Goal: Task Accomplishment & Management: Complete application form

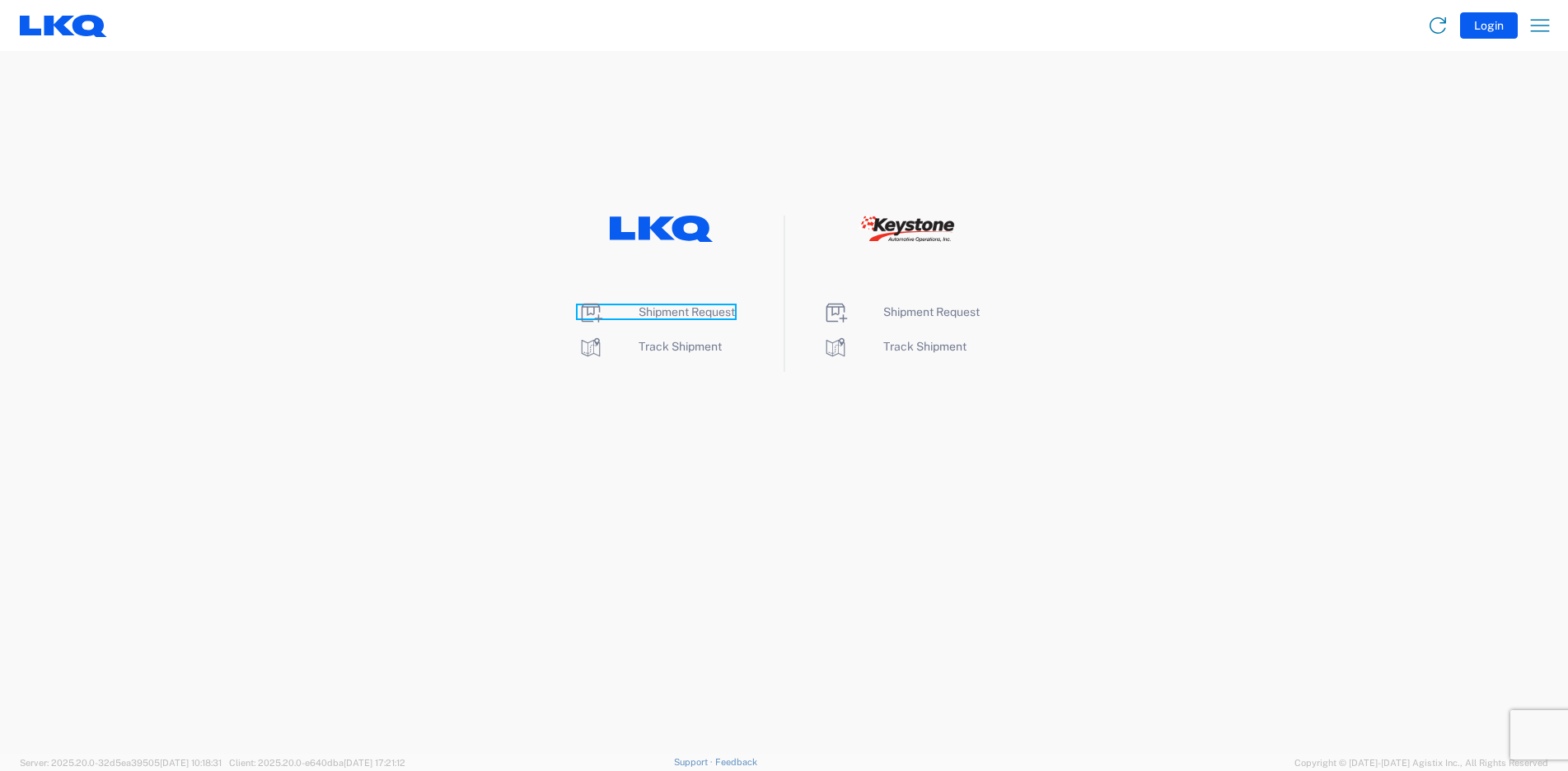
click at [700, 310] on span "Shipment Request" at bounding box center [687, 312] width 97 height 13
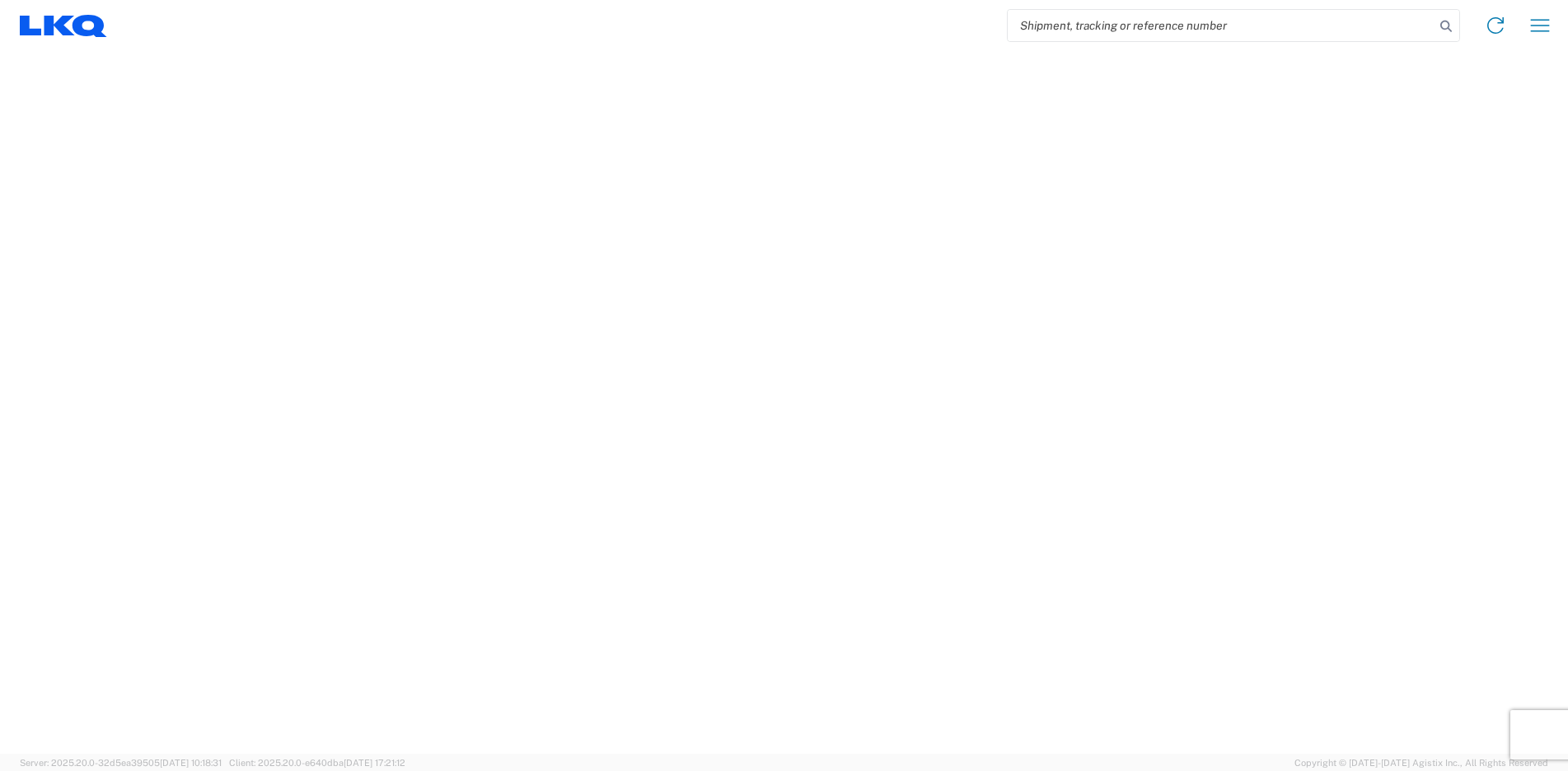
select select "FULL"
select select "LBS"
select select "IN"
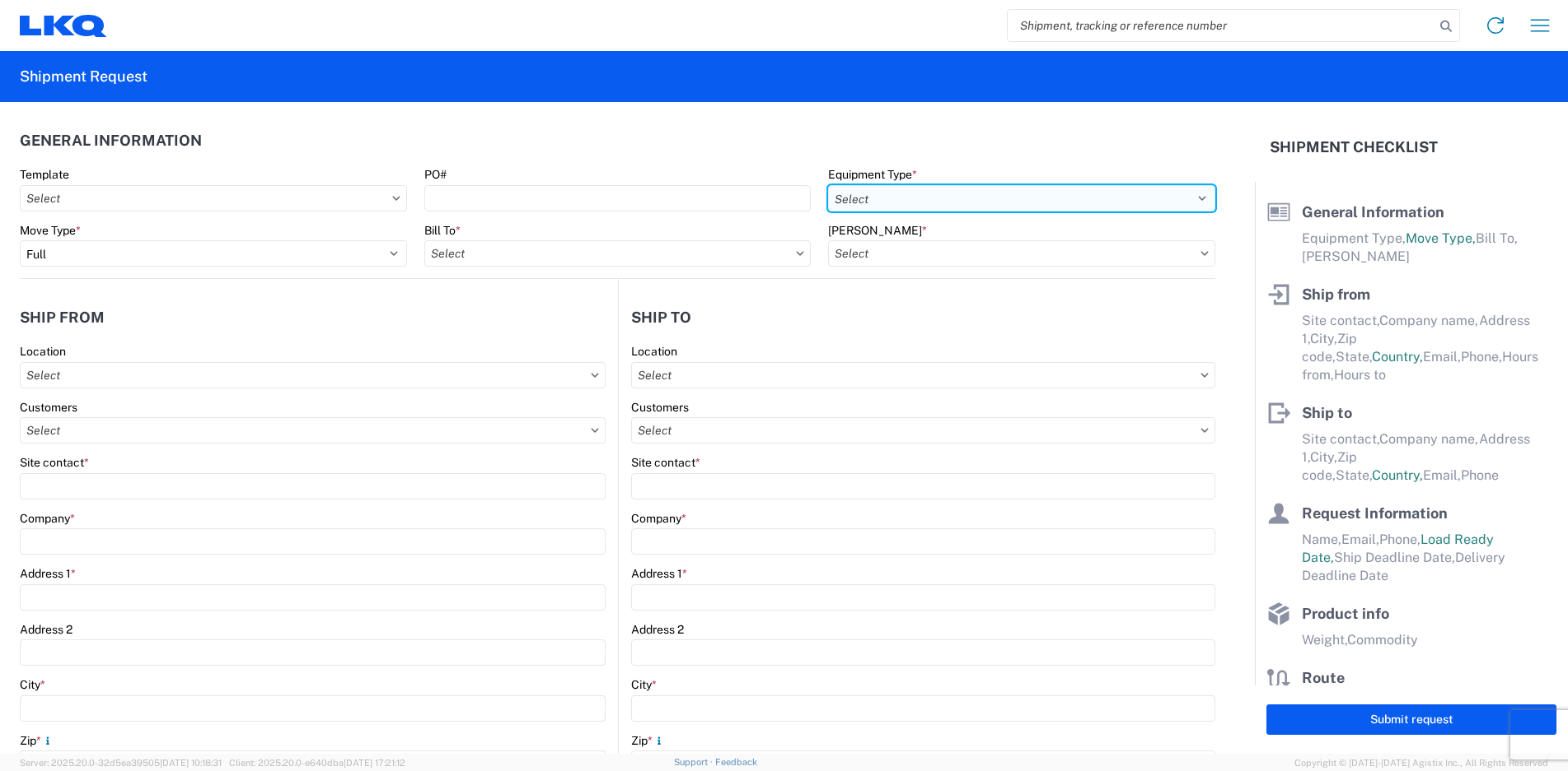
click at [1182, 197] on select "Select 53’ Dry Van Flatbed Dropdeck (van) Lowboy (flatbed) Rail" at bounding box center [1021, 199] width 387 height 27
select select "STDV"
click at [828, 186] on select "Select 53’ Dry Van Flatbed Dropdeck (van) Lowboy (flatbed) Rail" at bounding box center [1021, 199] width 387 height 27
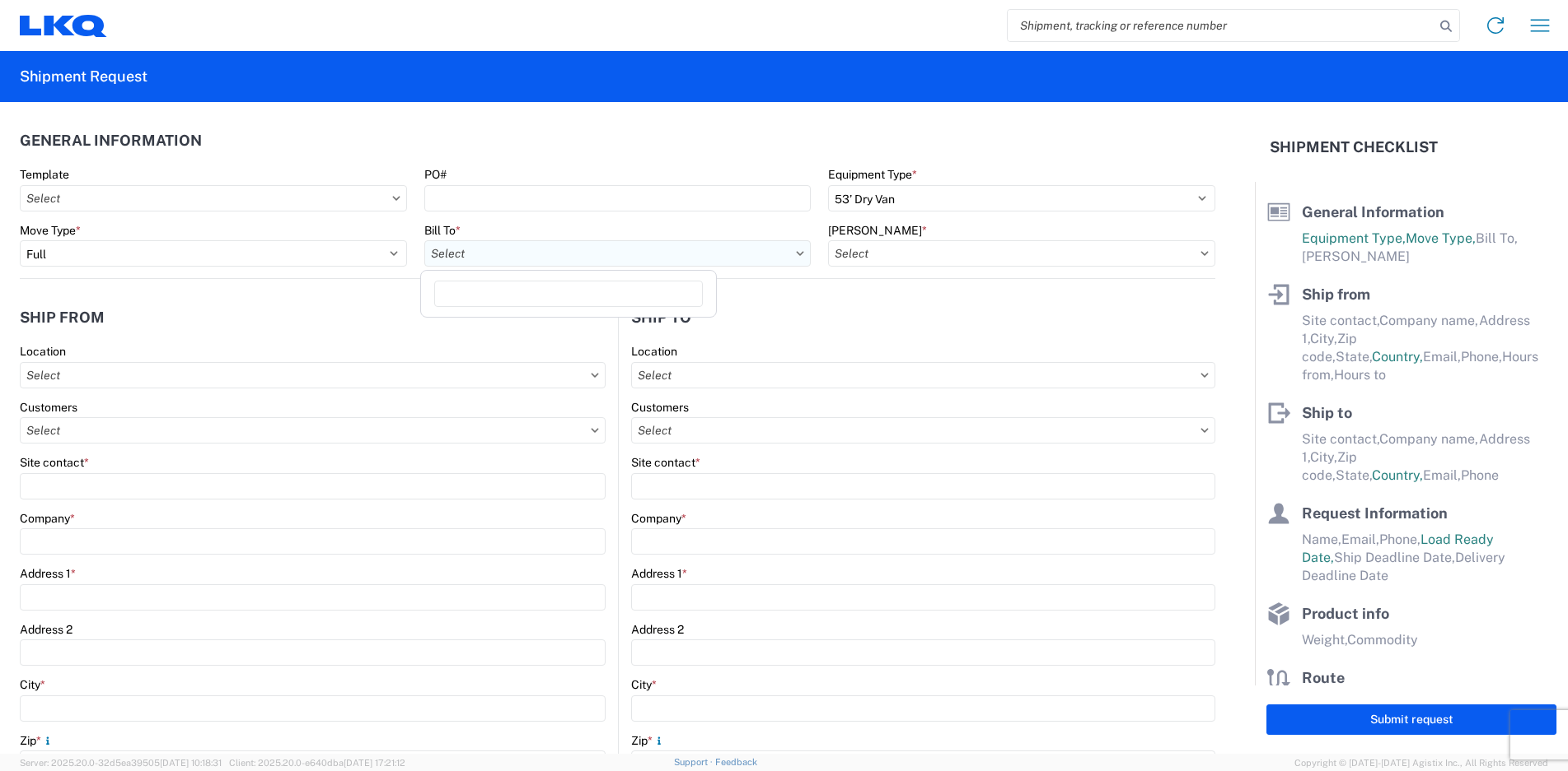
click at [742, 255] on input "text" at bounding box center [618, 253] width 387 height 27
type input "1894"
click at [591, 325] on div "1894 - Newnan, GA- GPS" at bounding box center [581, 326] width 314 height 27
type input "1894 - Newnan, GA- GPS"
click at [1191, 257] on input "text" at bounding box center [1021, 253] width 387 height 27
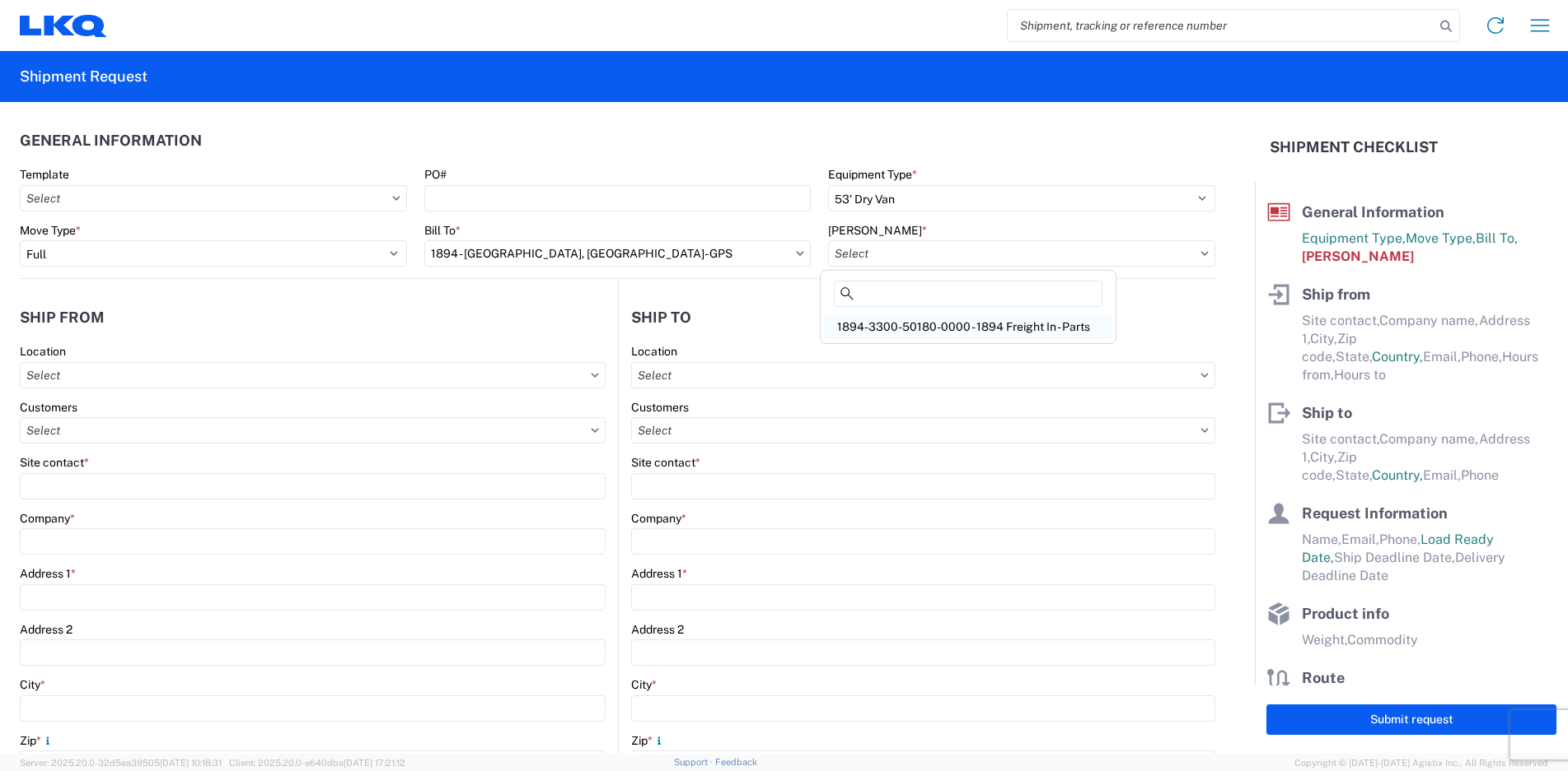
click at [1049, 322] on div "1894-3300-50180-0000 - 1894 Freight In - Parts" at bounding box center [968, 326] width 289 height 27
type input "1894-3300-50180-0000 - 1894 Freight In - Parts"
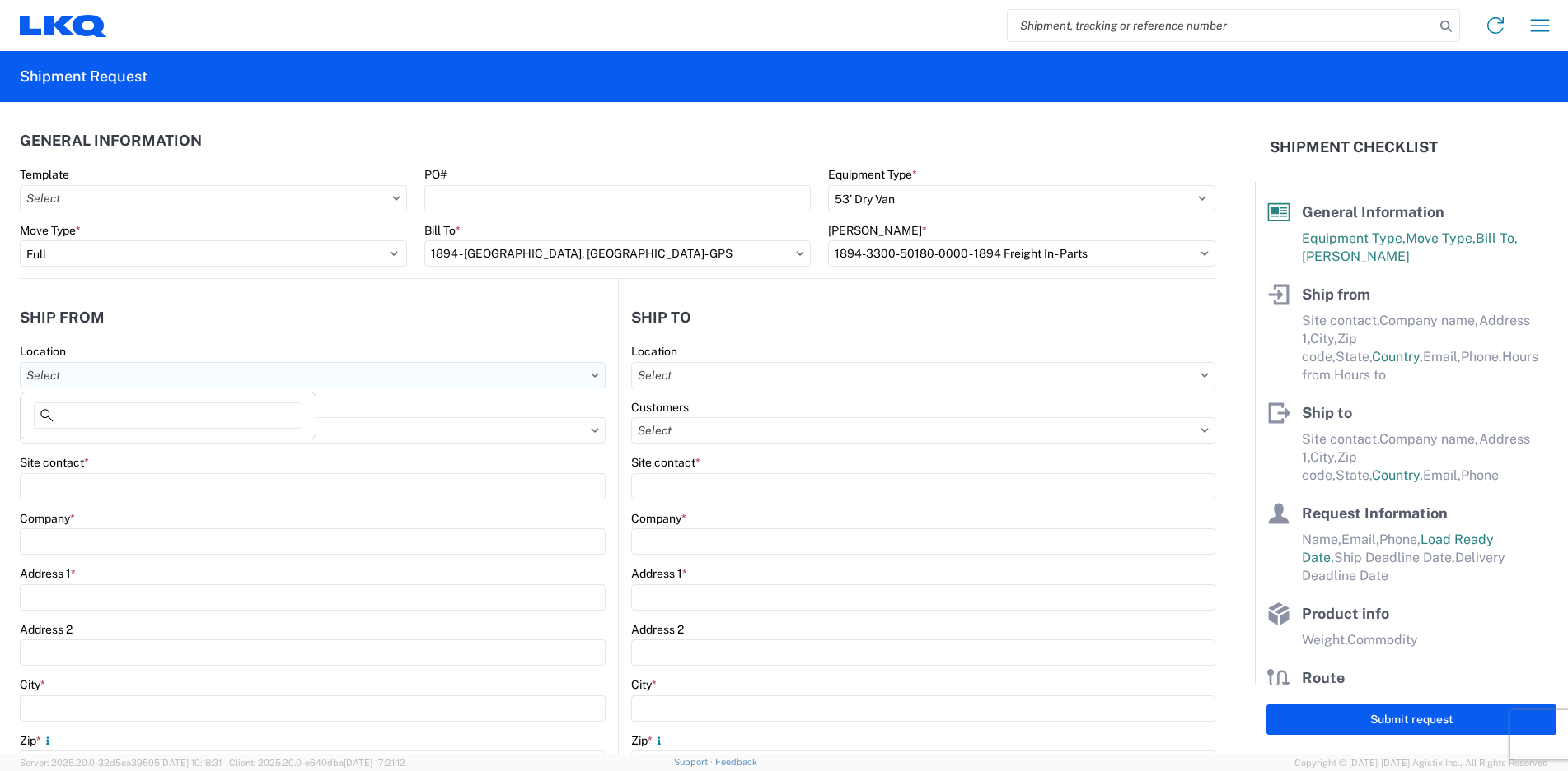
click at [267, 371] on input "text" at bounding box center [313, 376] width 586 height 27
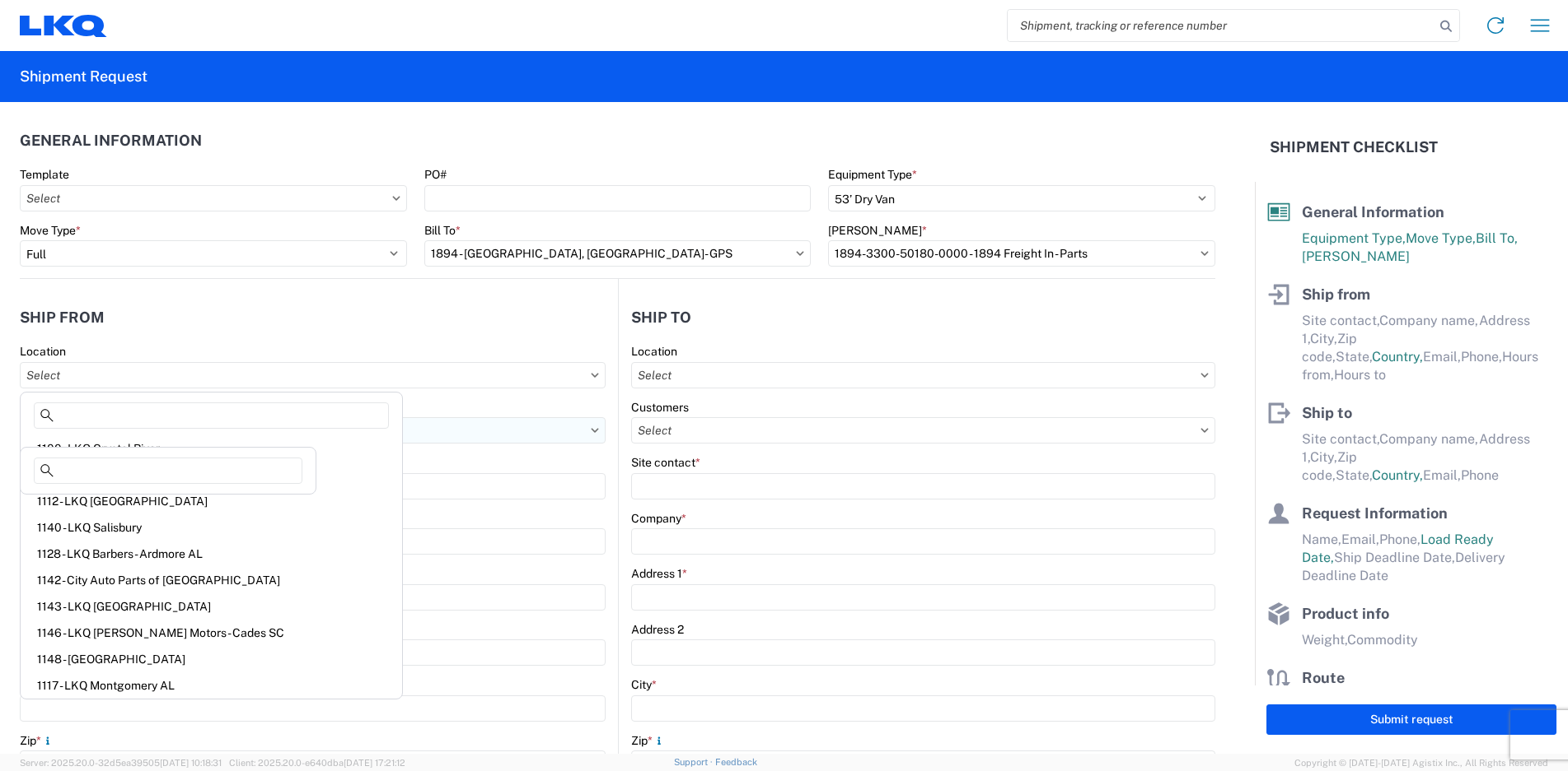
click at [359, 440] on input "text" at bounding box center [313, 430] width 586 height 27
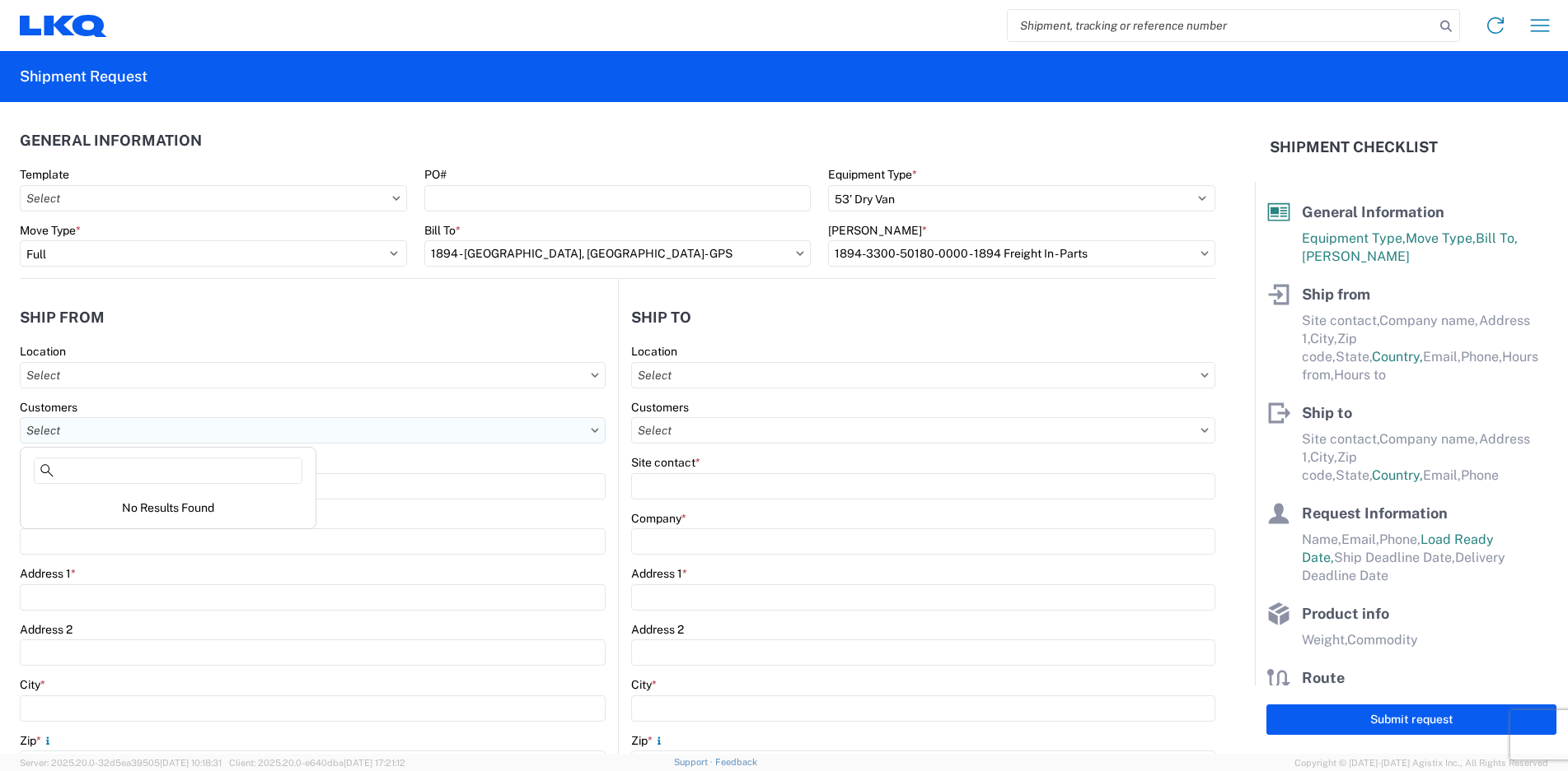
click at [117, 433] on input "text" at bounding box center [313, 430] width 586 height 27
click at [102, 371] on input "text" at bounding box center [313, 376] width 586 height 27
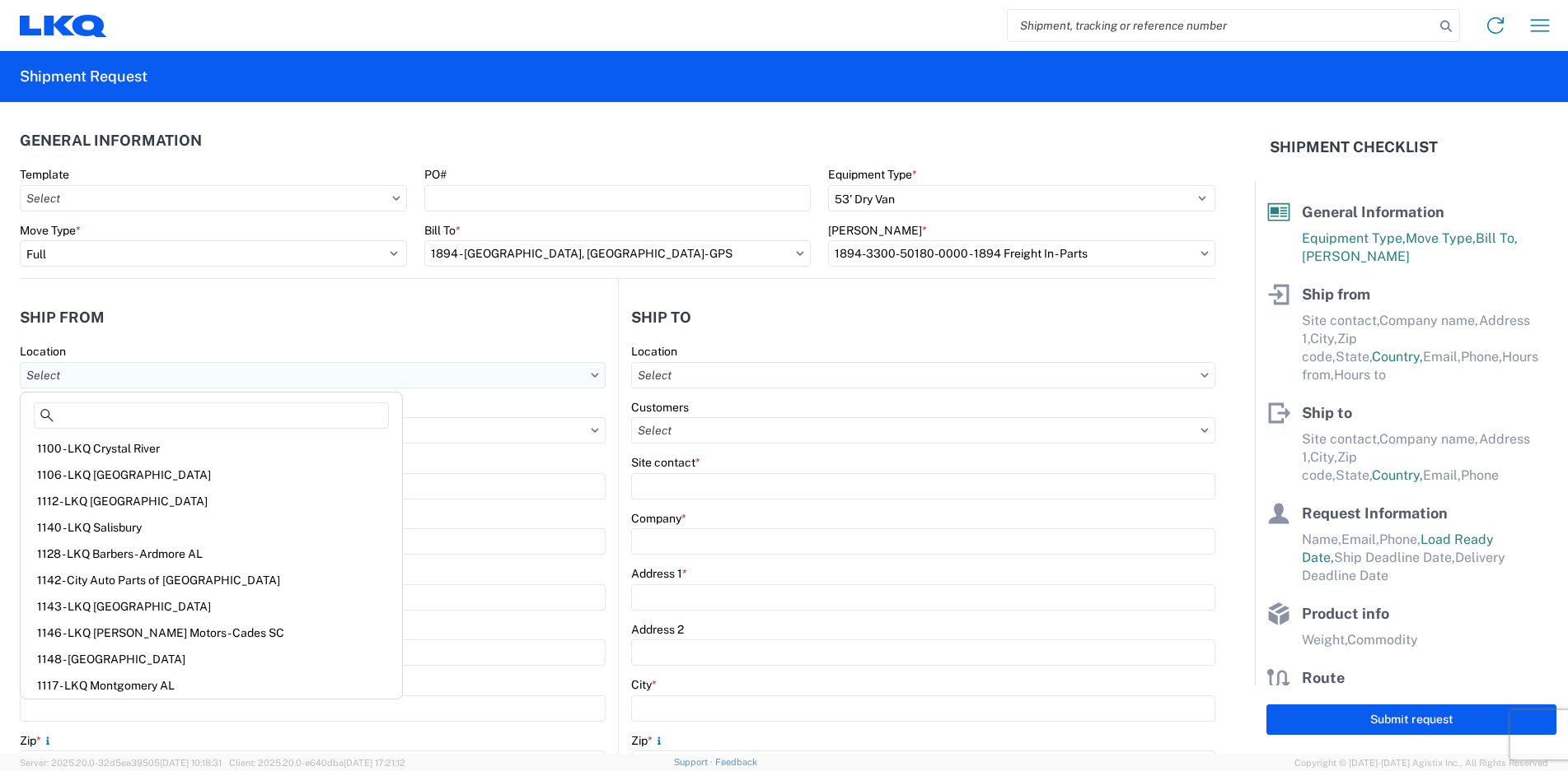
click at [102, 370] on input "text" at bounding box center [313, 376] width 586 height 27
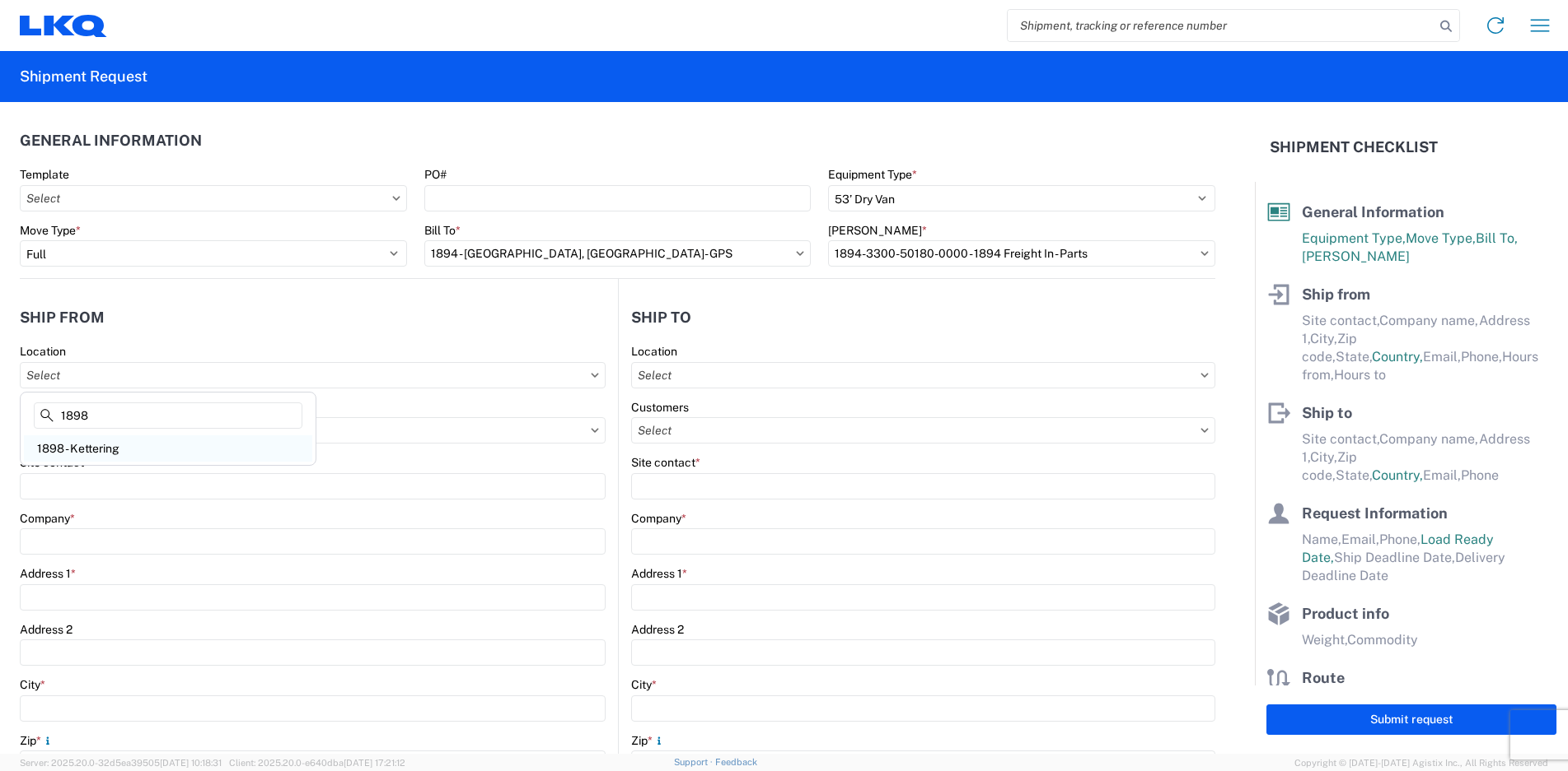
type input "1898"
click at [114, 448] on div "1898 - Kettering" at bounding box center [168, 448] width 289 height 27
type input "1898 - Kettering"
type input "LKQ Corporation"
type input "4991 Hempstead Station Dr"
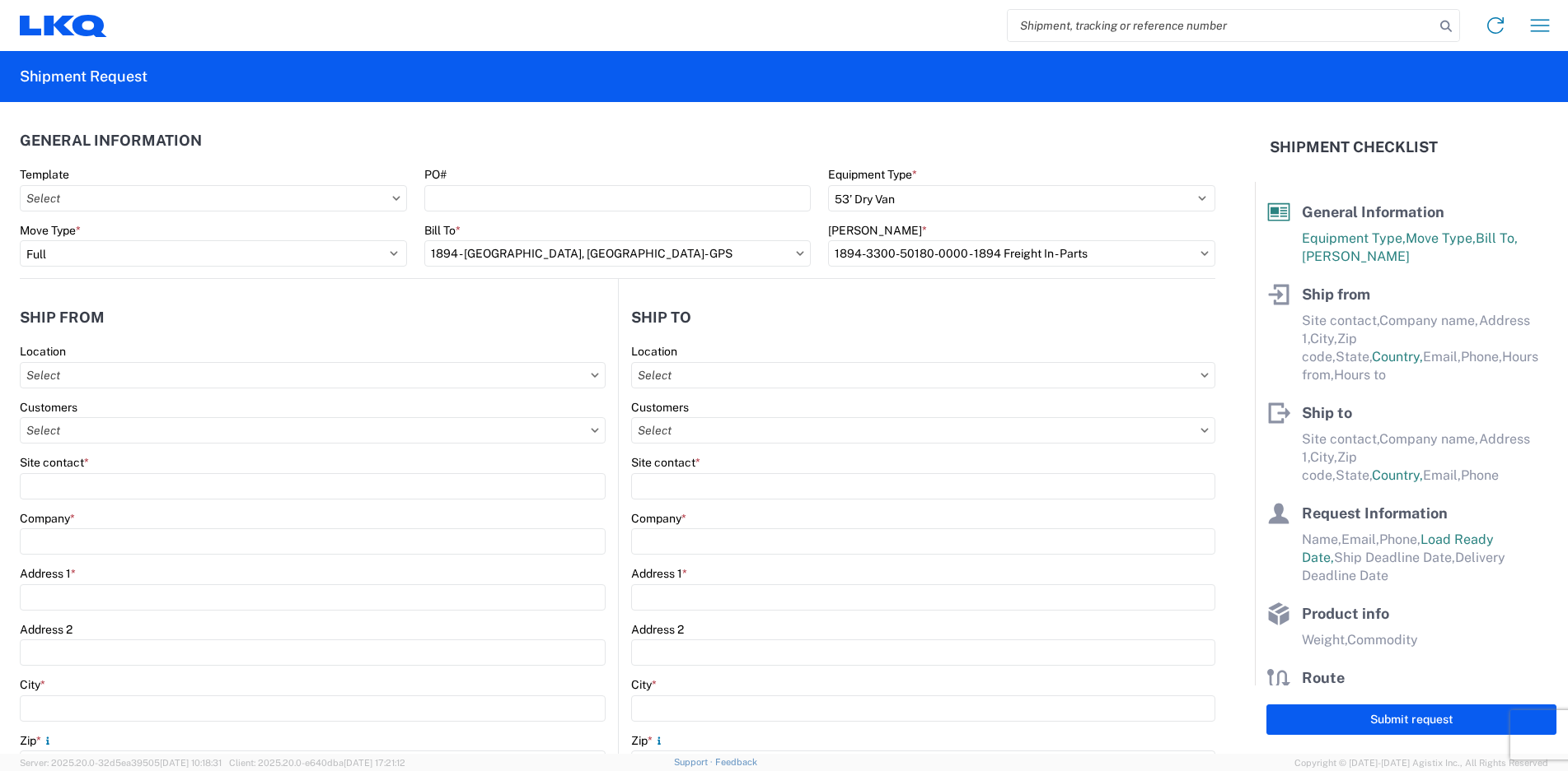
type input "Kettering"
type input "45429"
select select "OH"
select select "US"
type input "08:00"
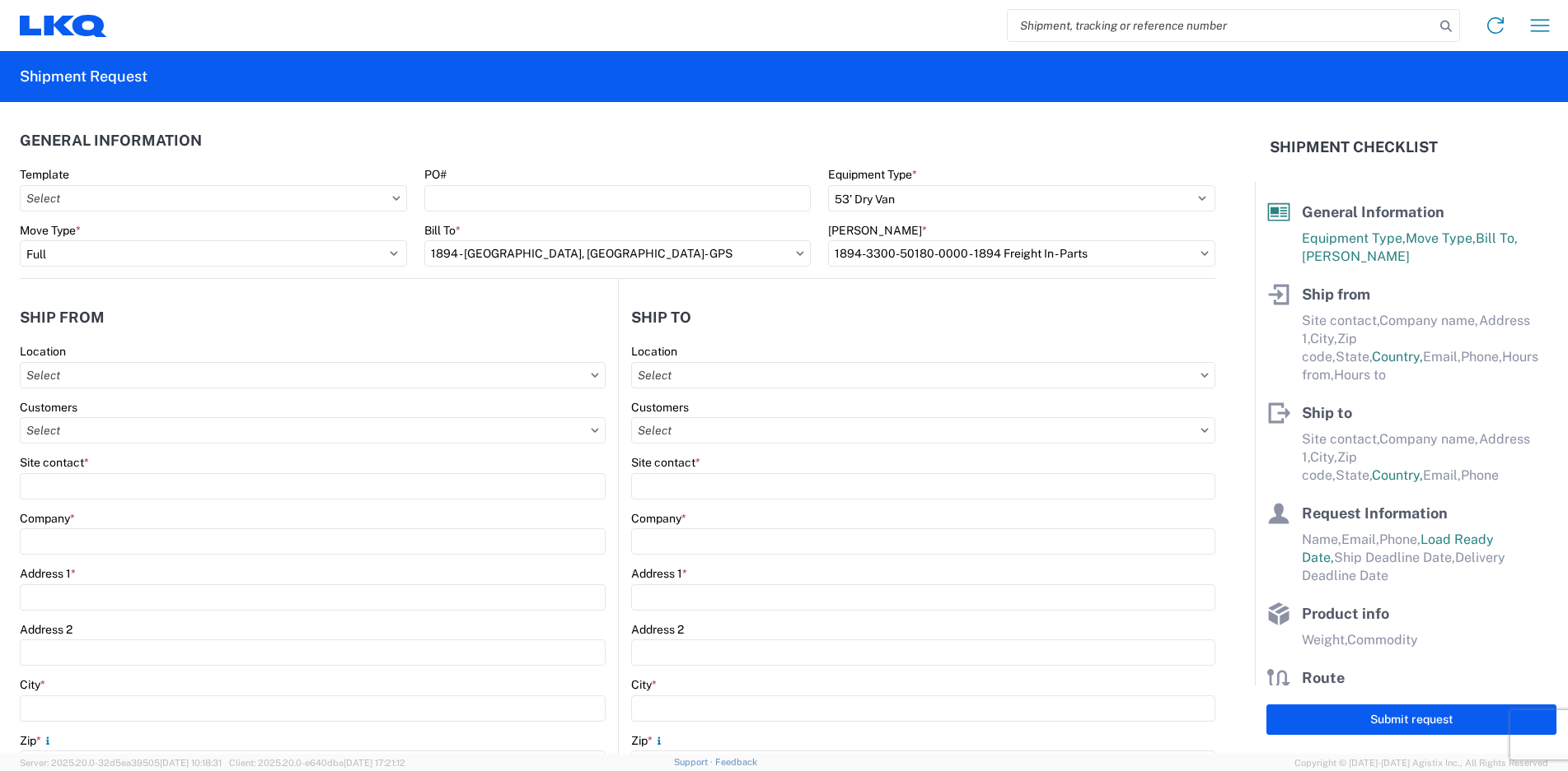
type input "14:00"
click at [73, 434] on input "text" at bounding box center [313, 430] width 586 height 27
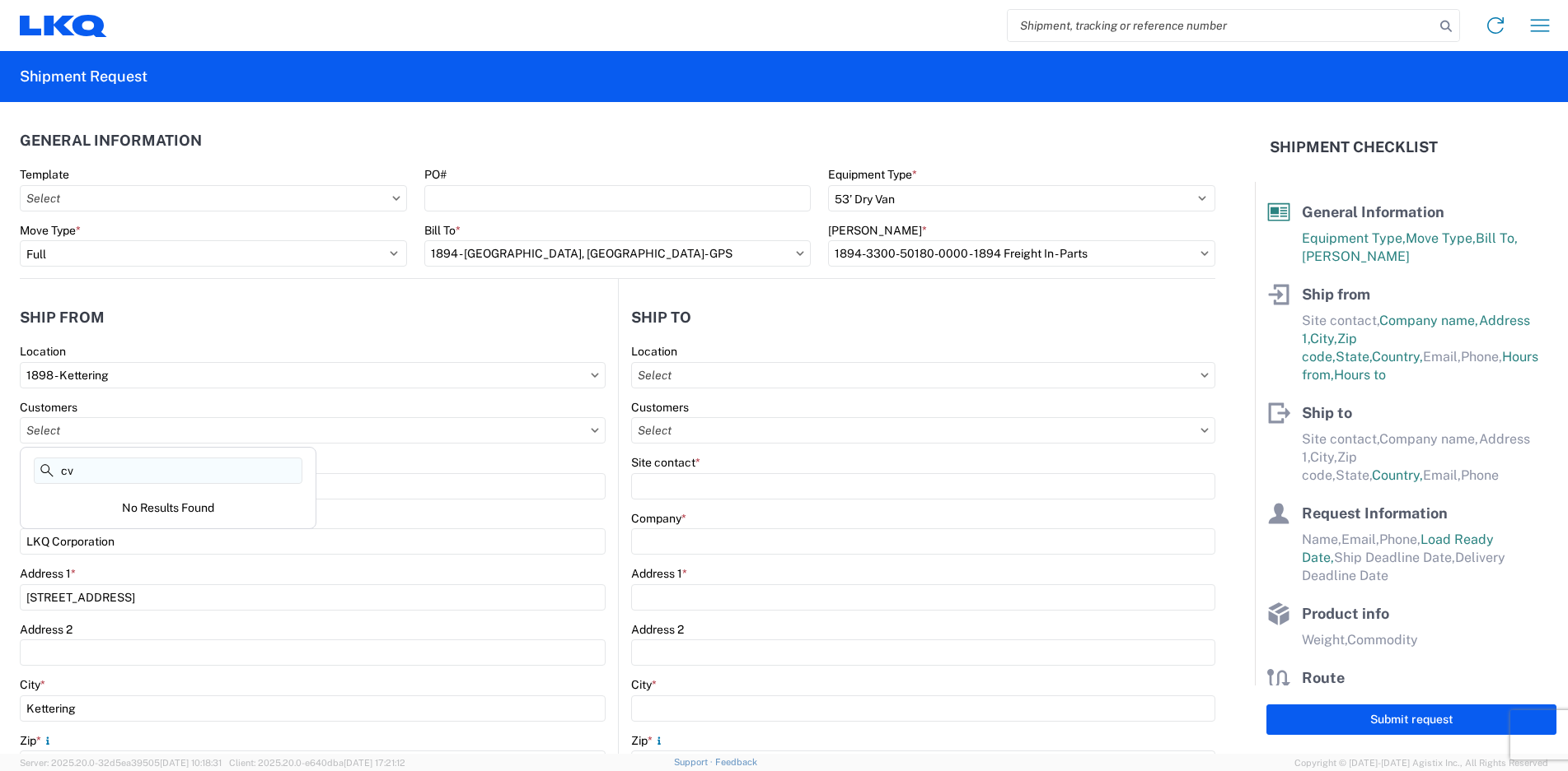
type input "cvc"
drag, startPoint x: 121, startPoint y: 478, endPoint x: 25, endPoint y: 471, distance: 96.3
click at [25, 471] on div "cvc" at bounding box center [168, 474] width 289 height 33
click at [409, 505] on agx-form-control-wrapper-v2 "Site contact *" at bounding box center [313, 483] width 586 height 56
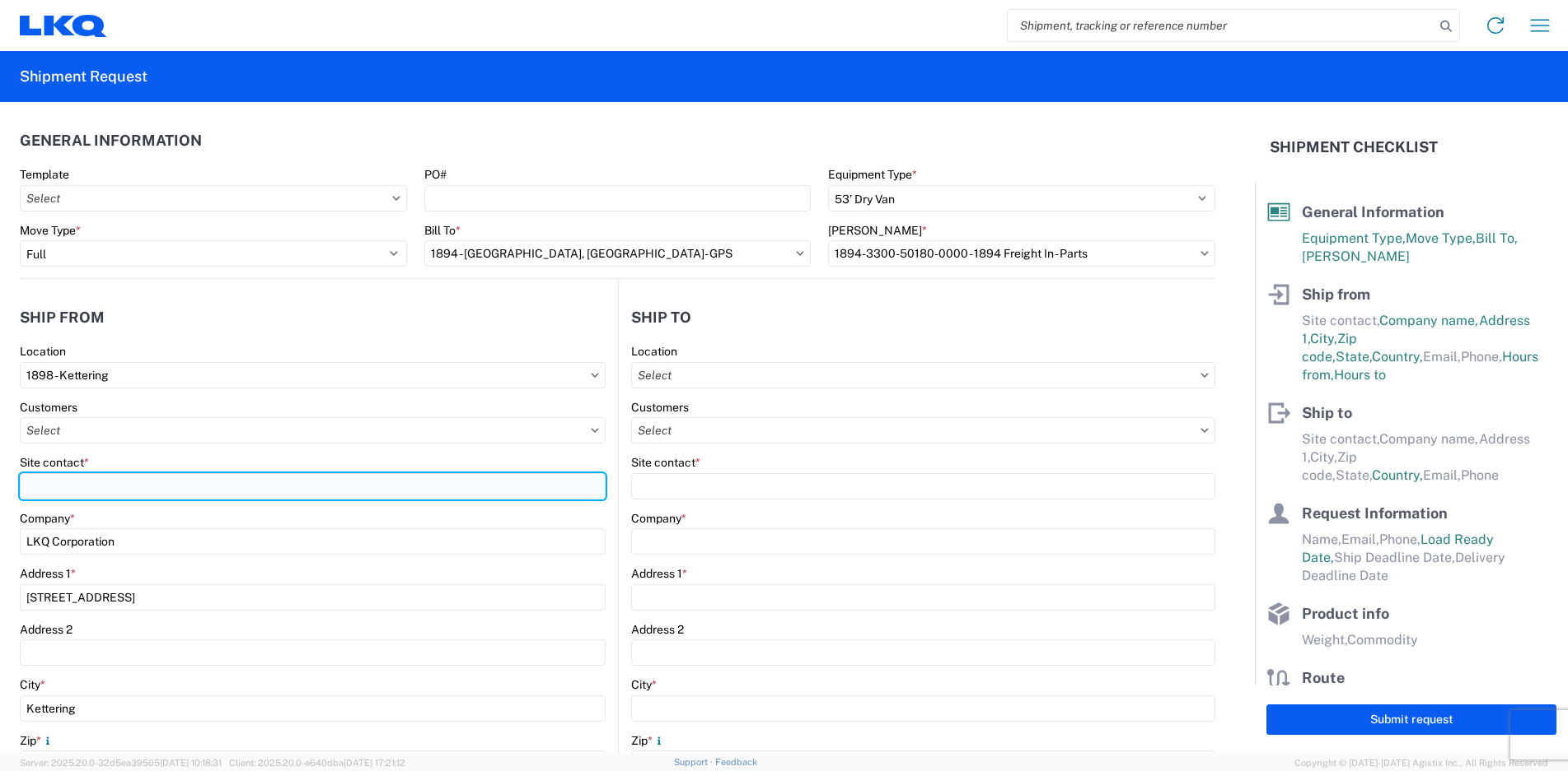
click at [91, 487] on input "Site contact *" at bounding box center [313, 486] width 586 height 27
type input "t"
type input "TERESE WIMER"
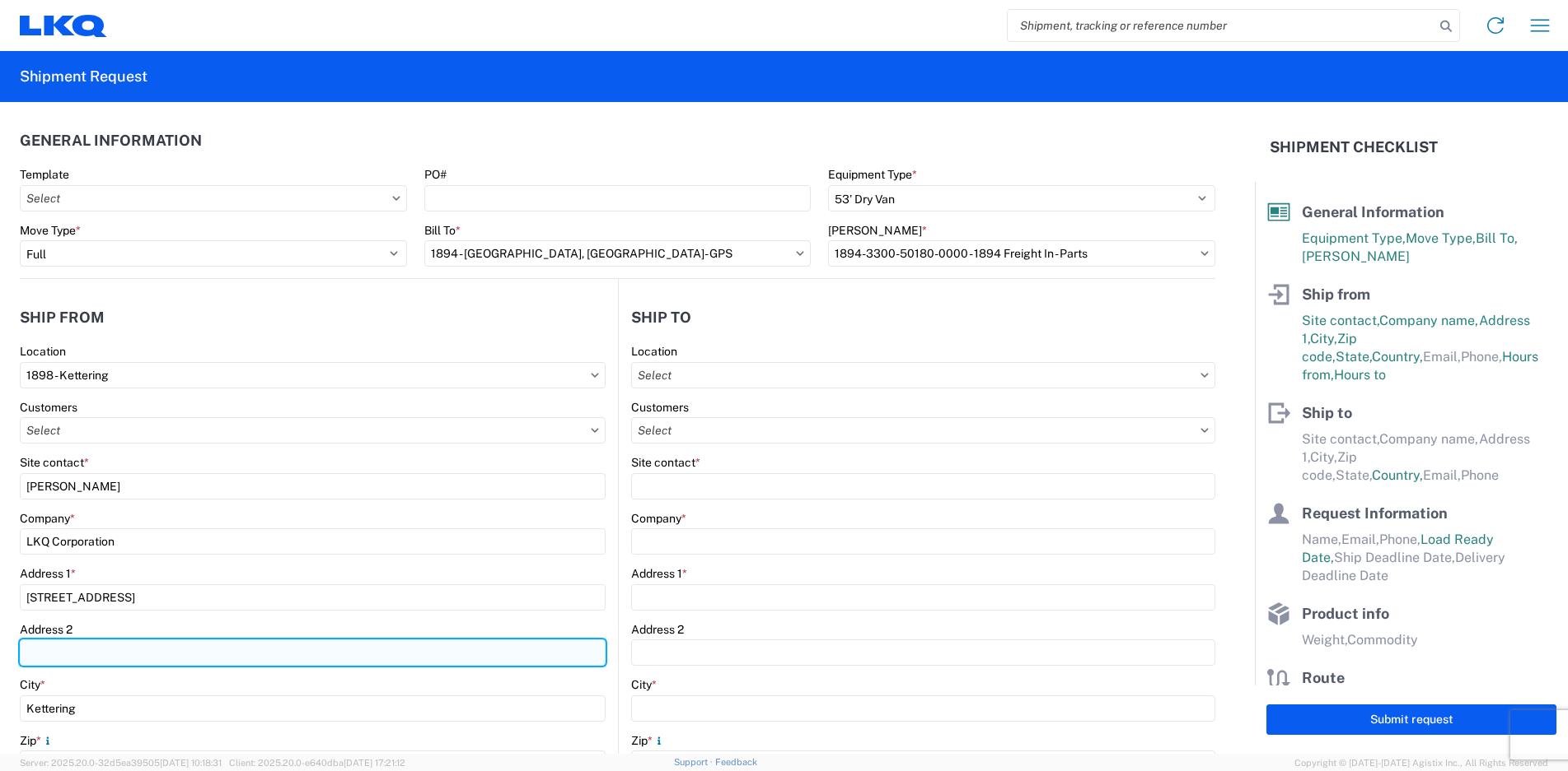
click at [152, 654] on input "Address 2" at bounding box center [313, 653] width 586 height 27
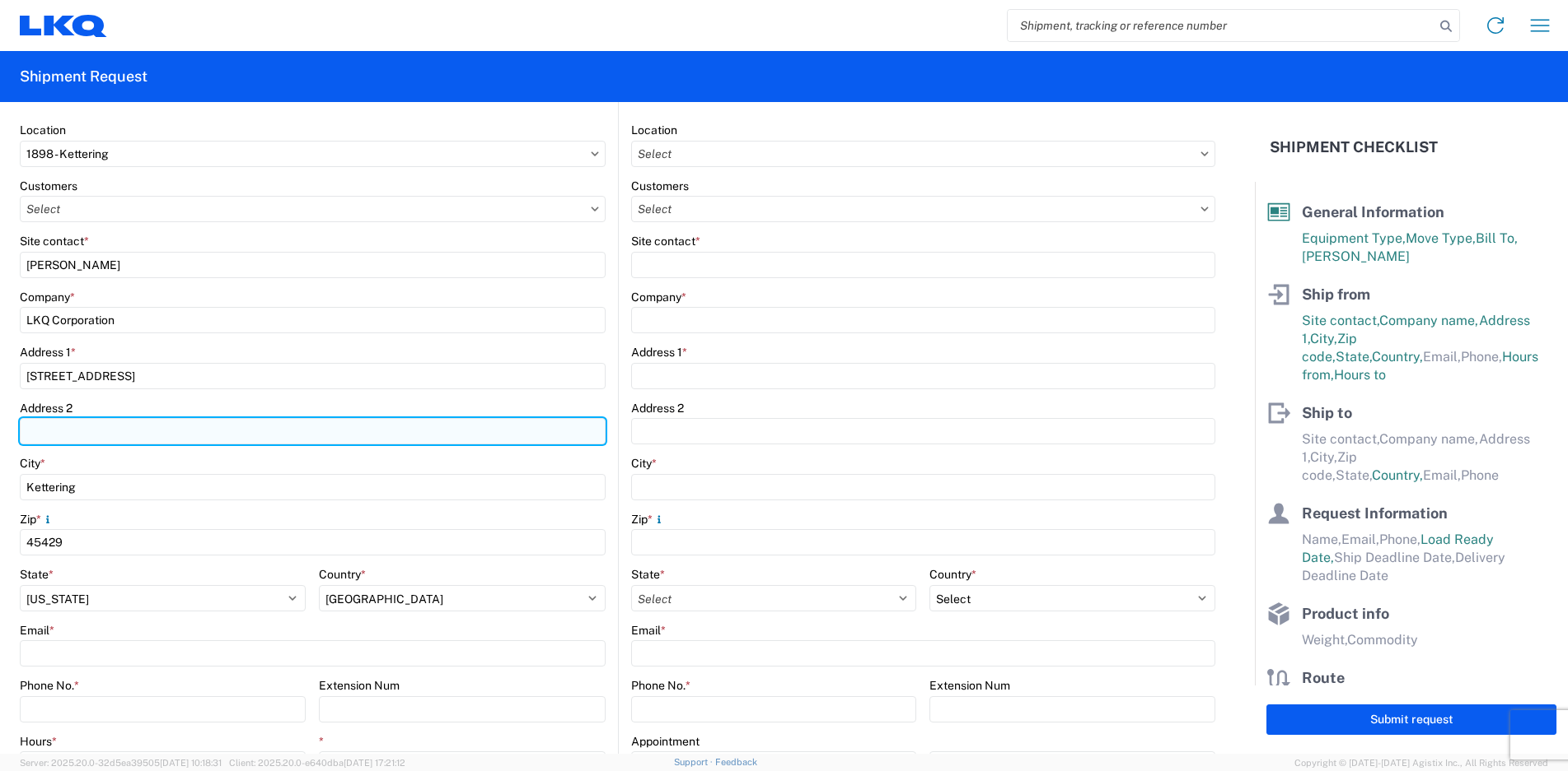
scroll to position [247, 0]
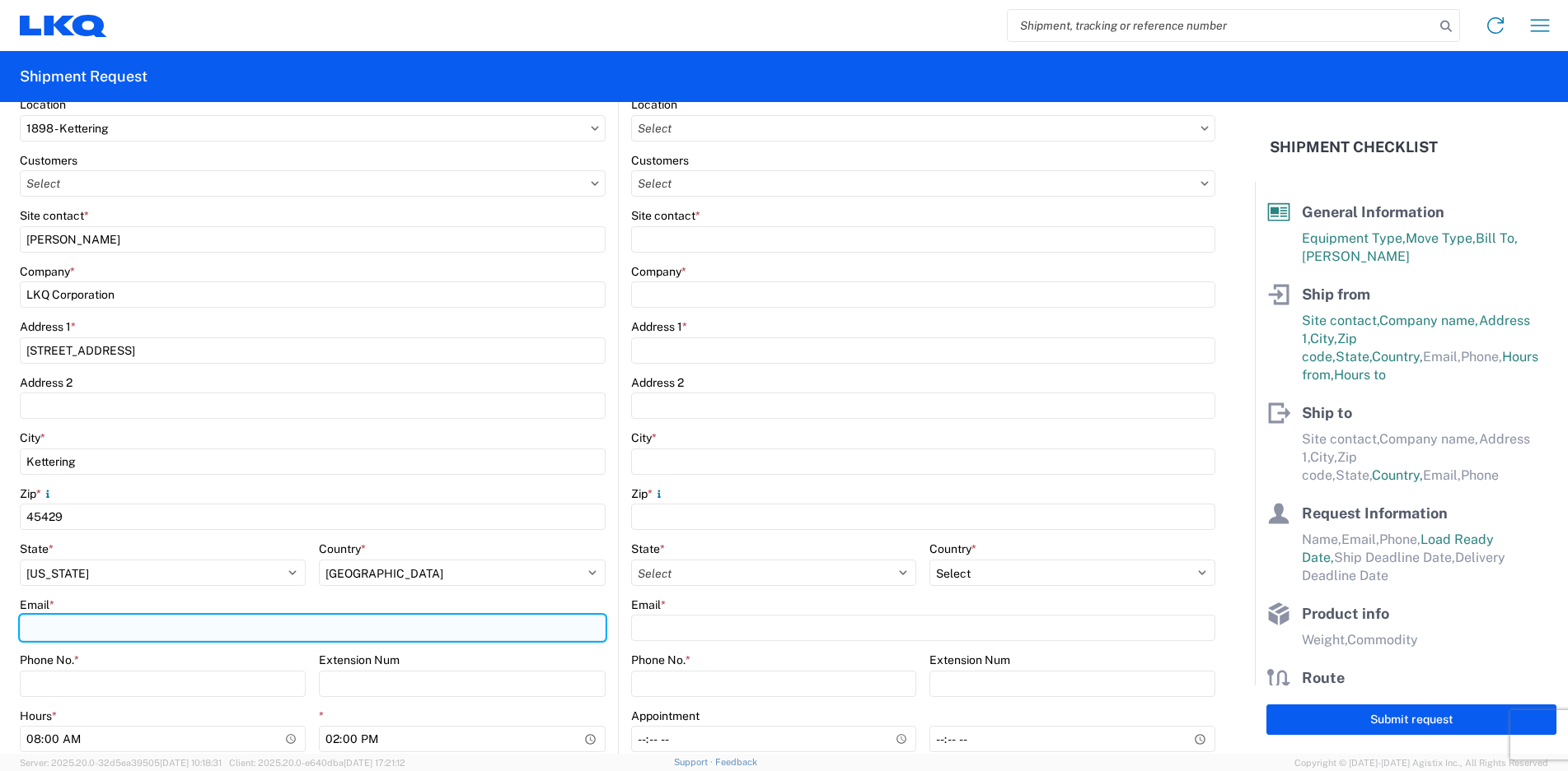
click at [67, 625] on input "Email *" at bounding box center [313, 628] width 586 height 27
type input "tmwimer@lkqcorp.com"
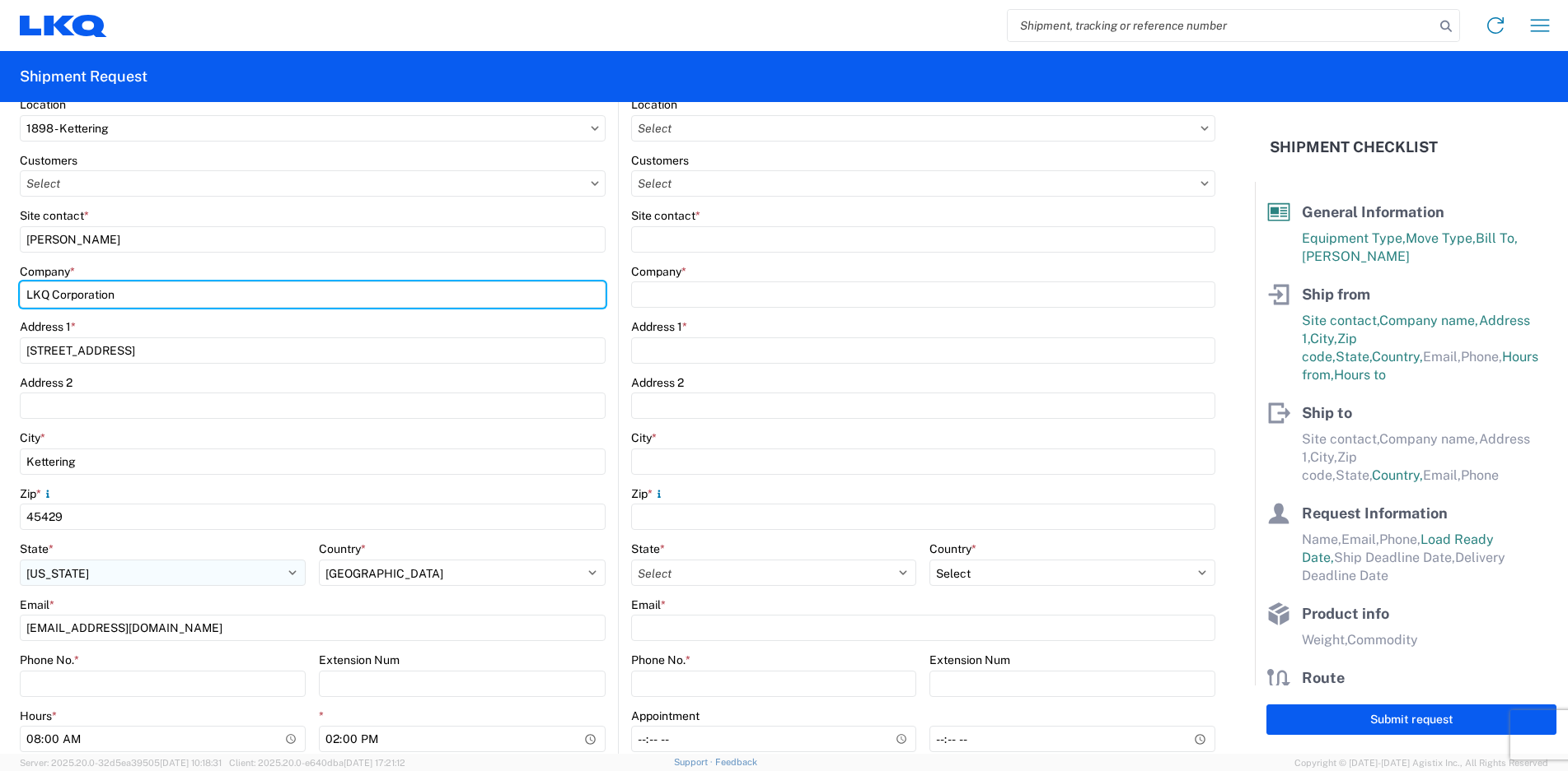
type input "CONSOLIDATED VEHICLE CONVERTER"
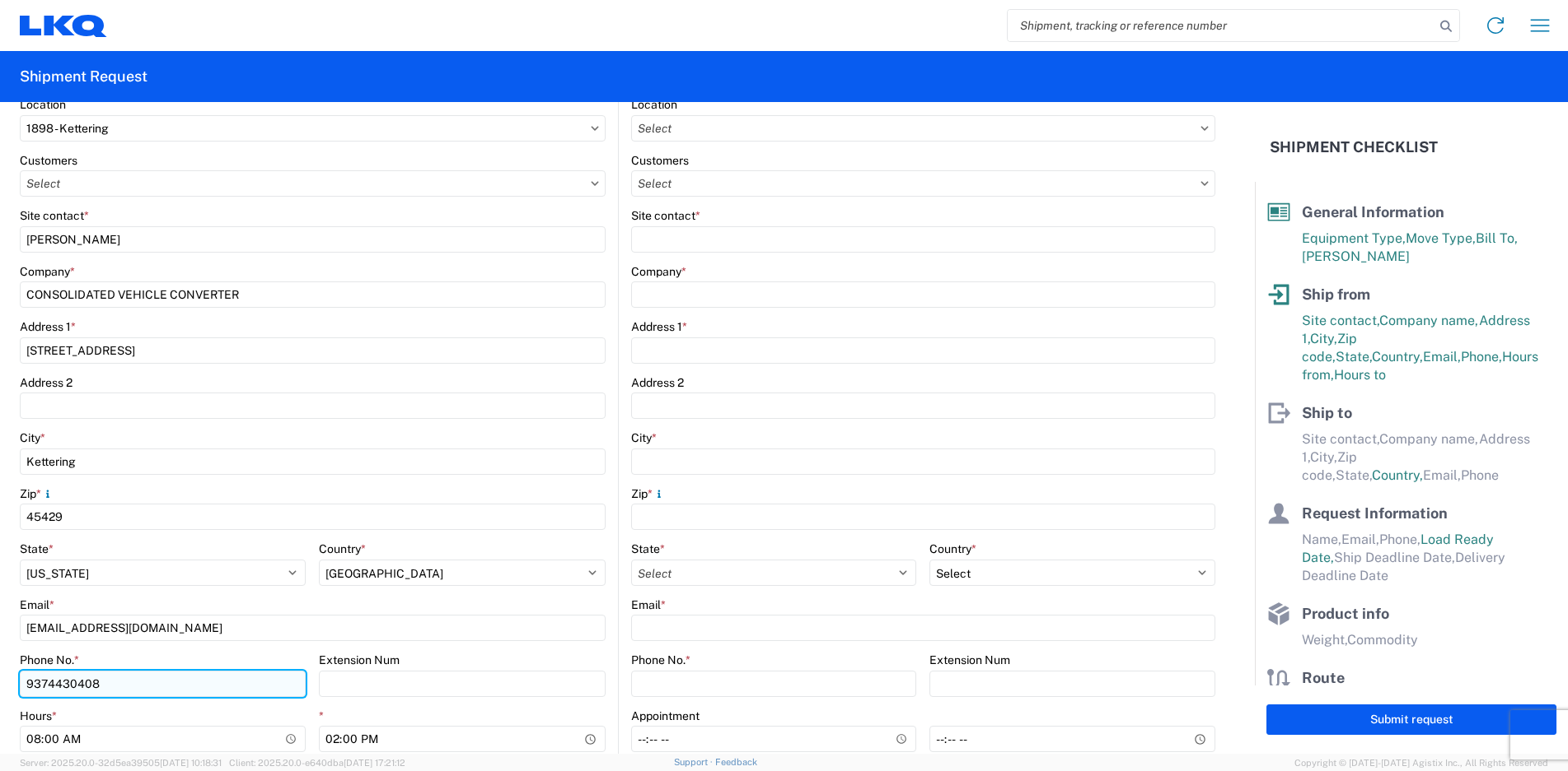
click at [174, 684] on input "9374430408" at bounding box center [162, 684] width 286 height 27
type input "9379521462"
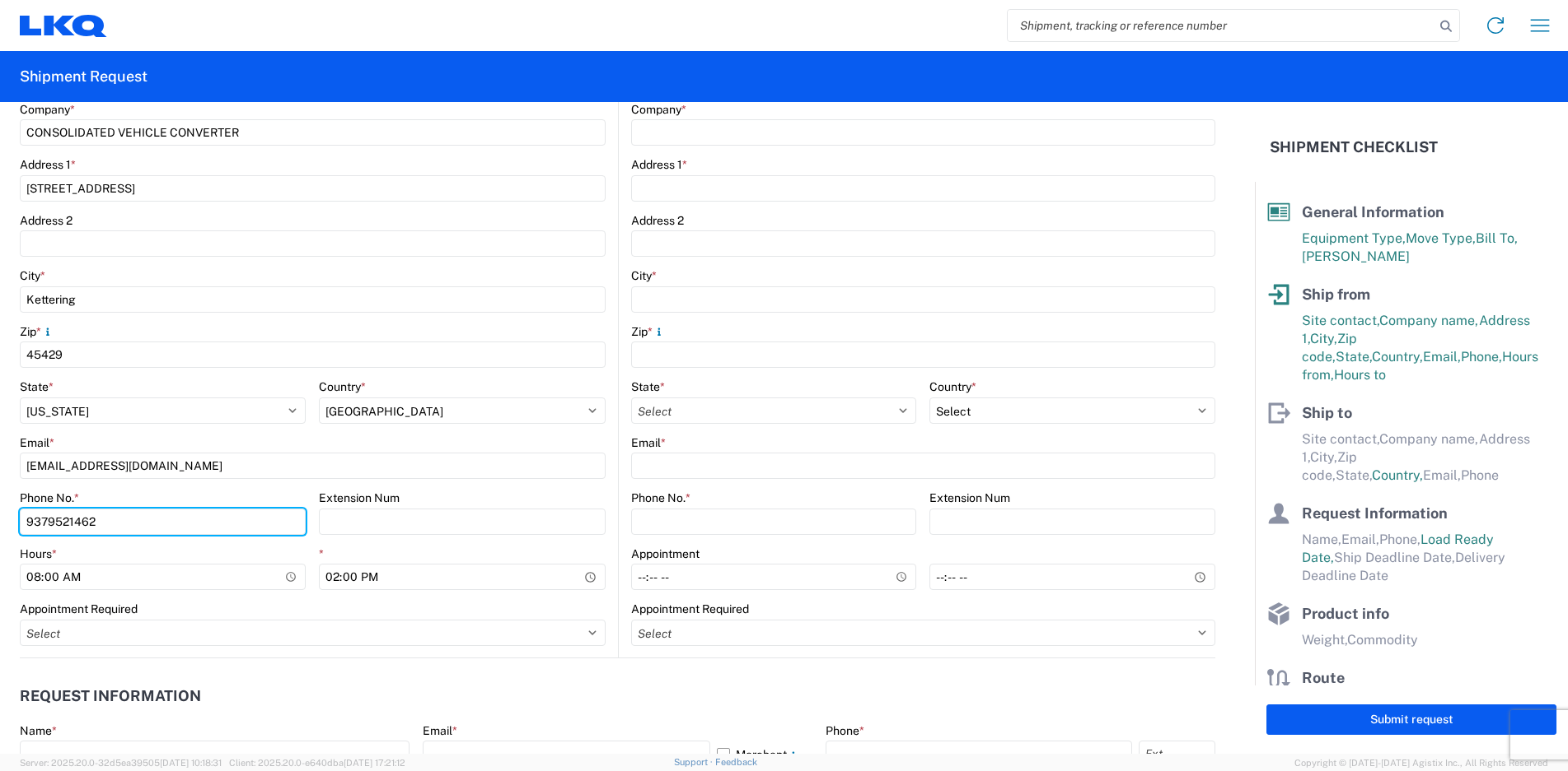
scroll to position [412, 0]
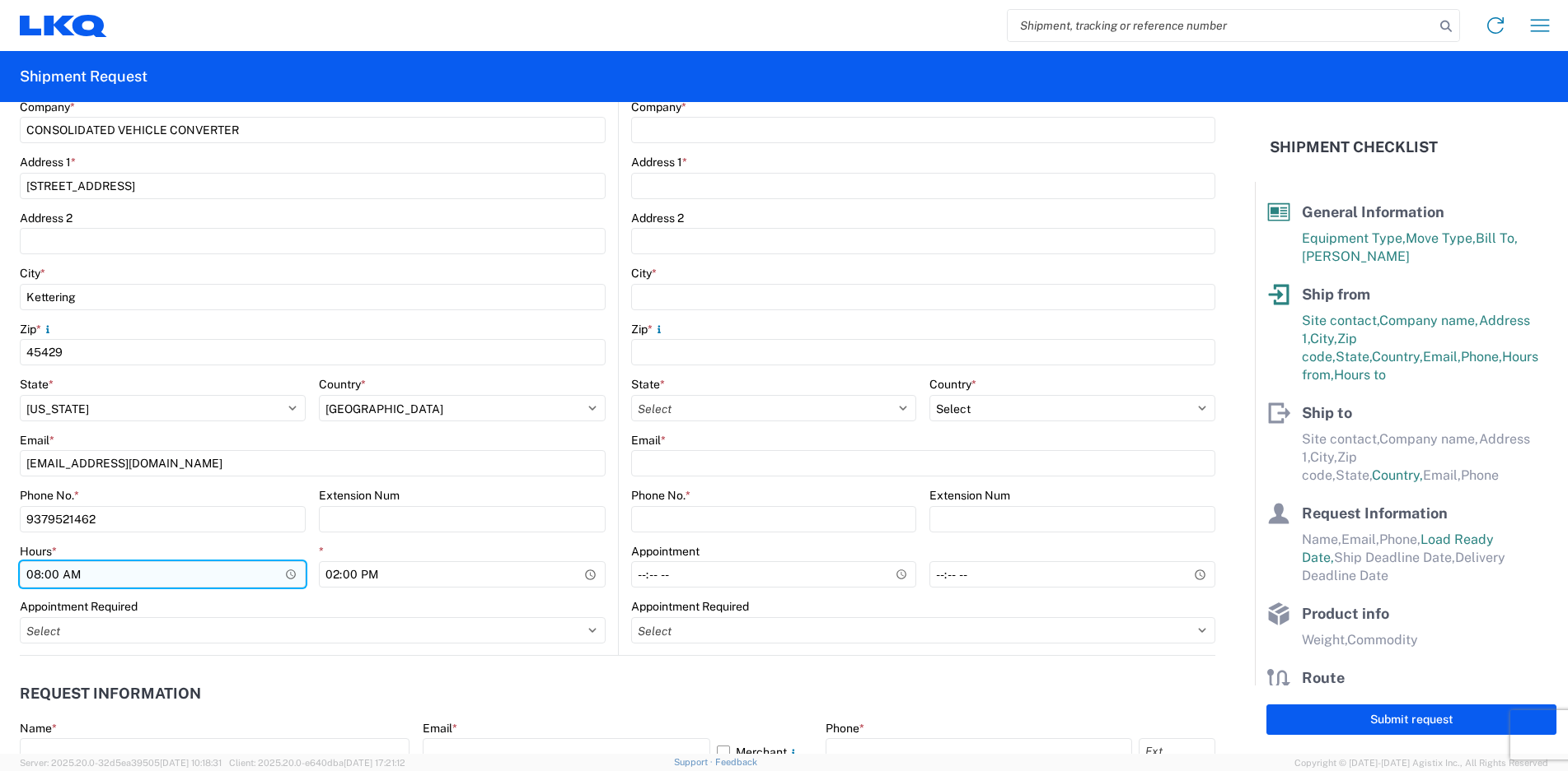
click at [60, 572] on input "08:00" at bounding box center [162, 574] width 286 height 27
type input "10:00"
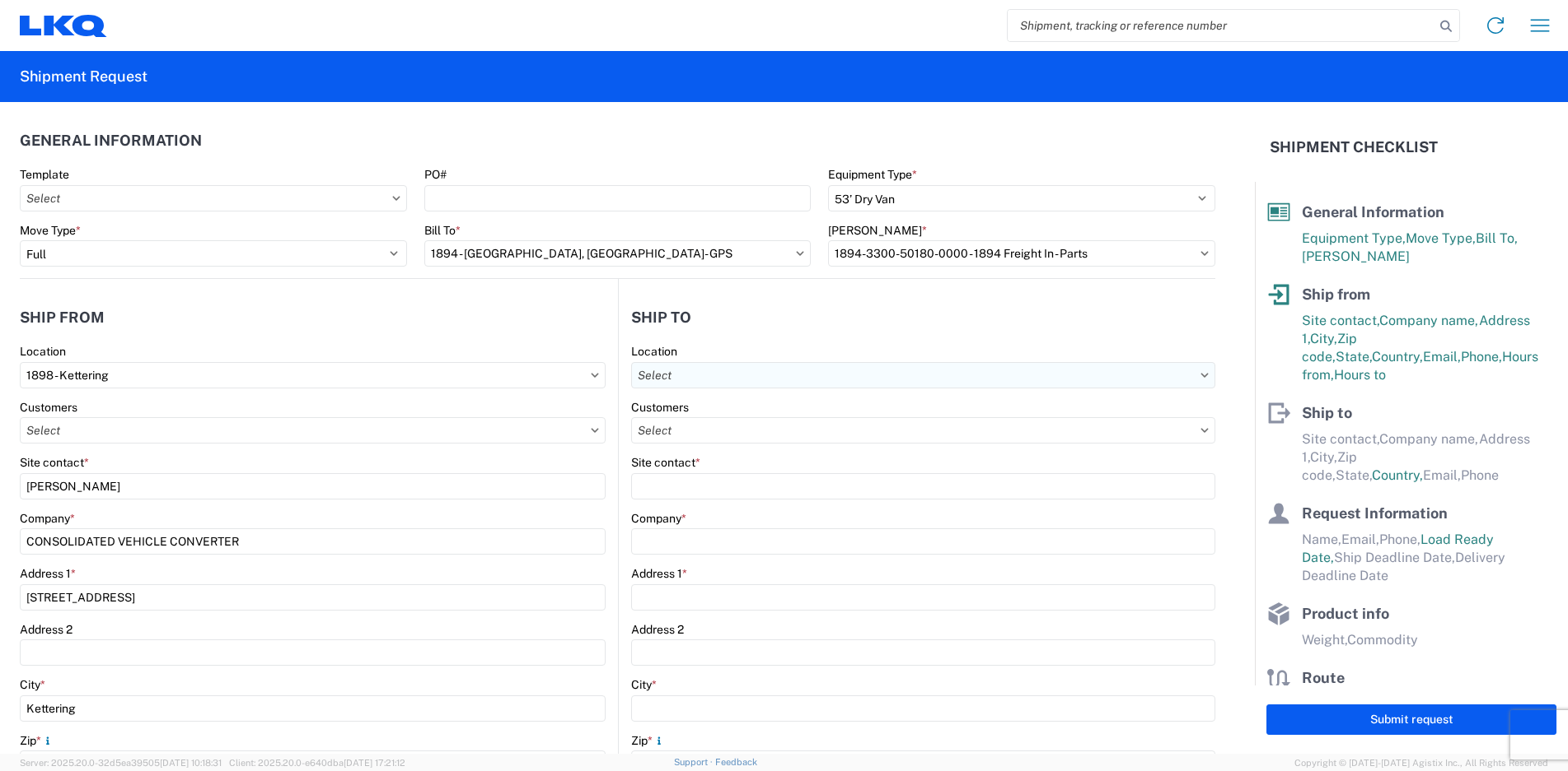
click at [722, 377] on input "text" at bounding box center [923, 376] width 585 height 27
type input "1894"
click at [712, 440] on div "1894 - Newnan, GA- GPS" at bounding box center [786, 448] width 314 height 27
type input "1894 - Newnan, GA- GPS"
type input "LKQ Corporation"
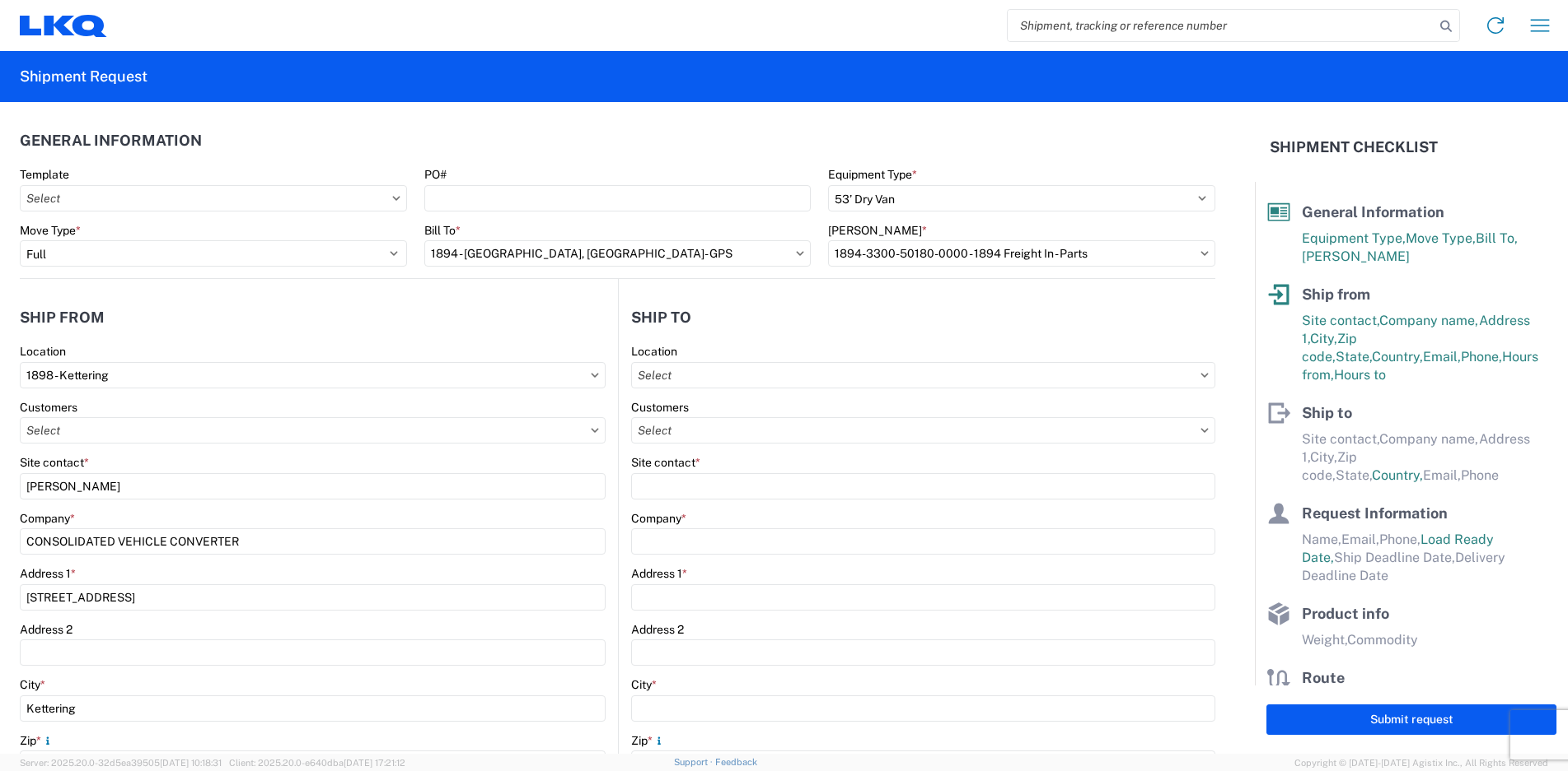
type input "32 Dart Rd"
type input "Newnan"
type input "30265"
select select "US"
type input "678-854-9960"
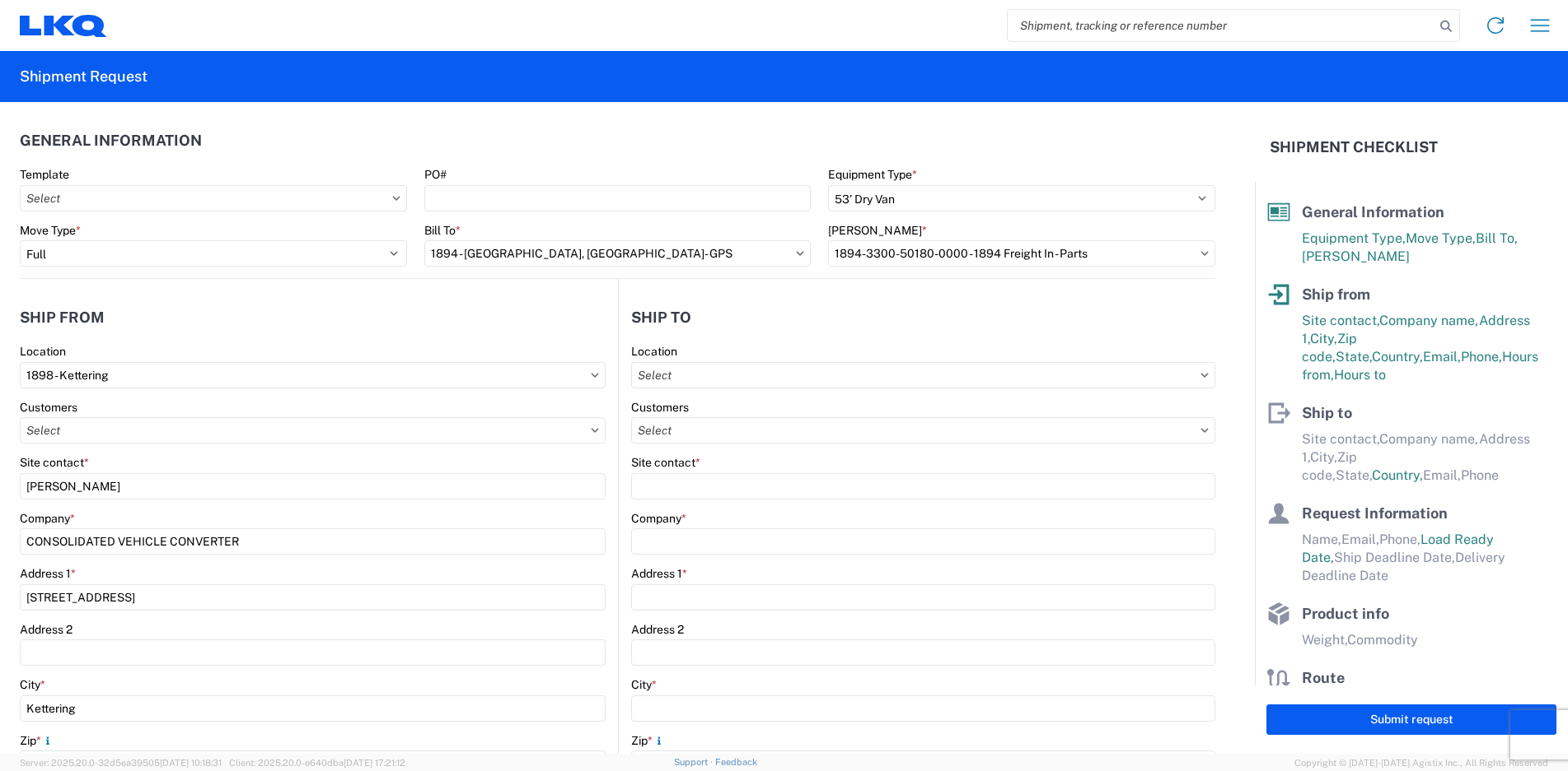
type input "07:00"
type input "15:00"
select select
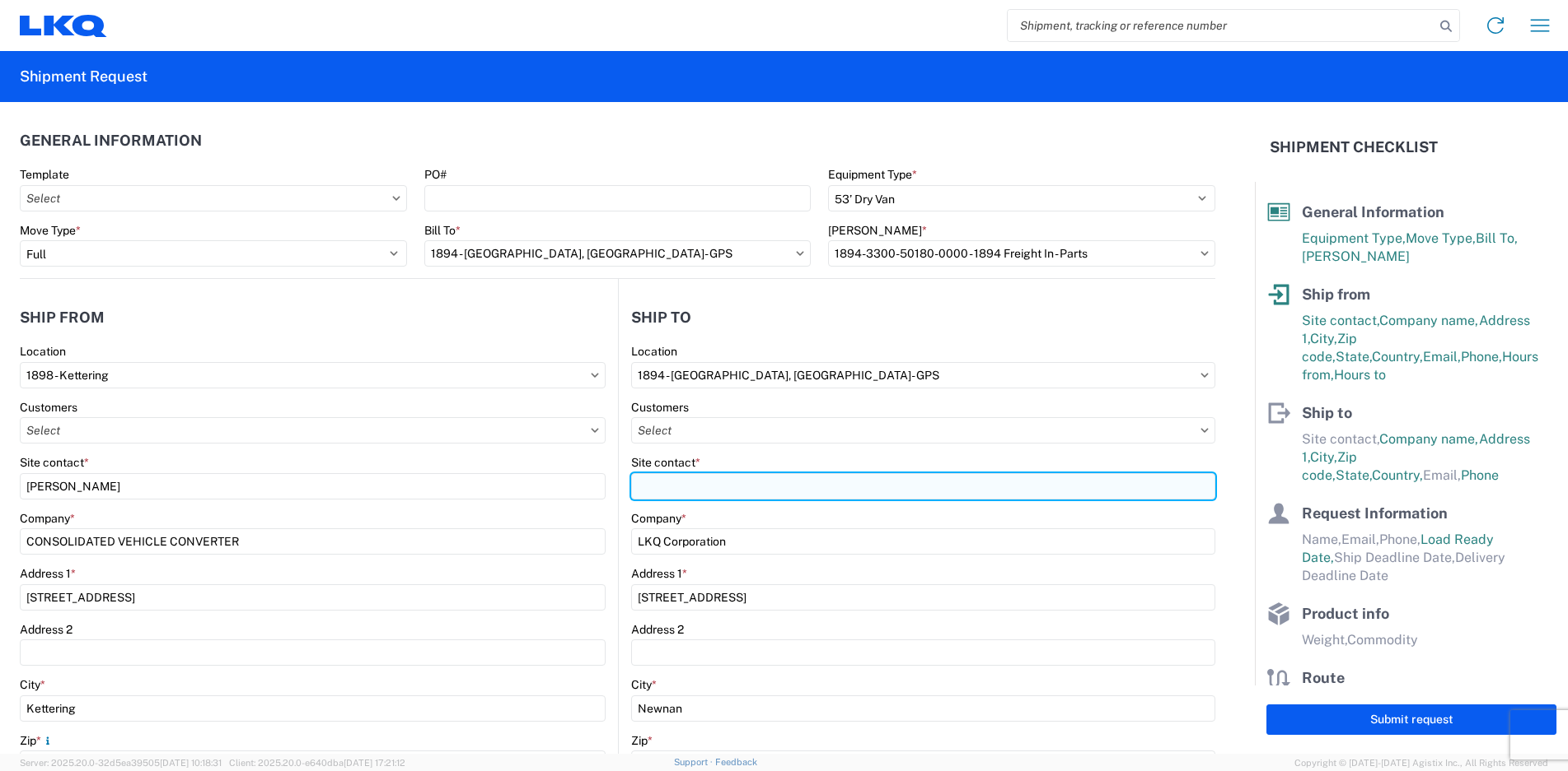
click at [700, 477] on input "Site contact *" at bounding box center [923, 486] width 585 height 27
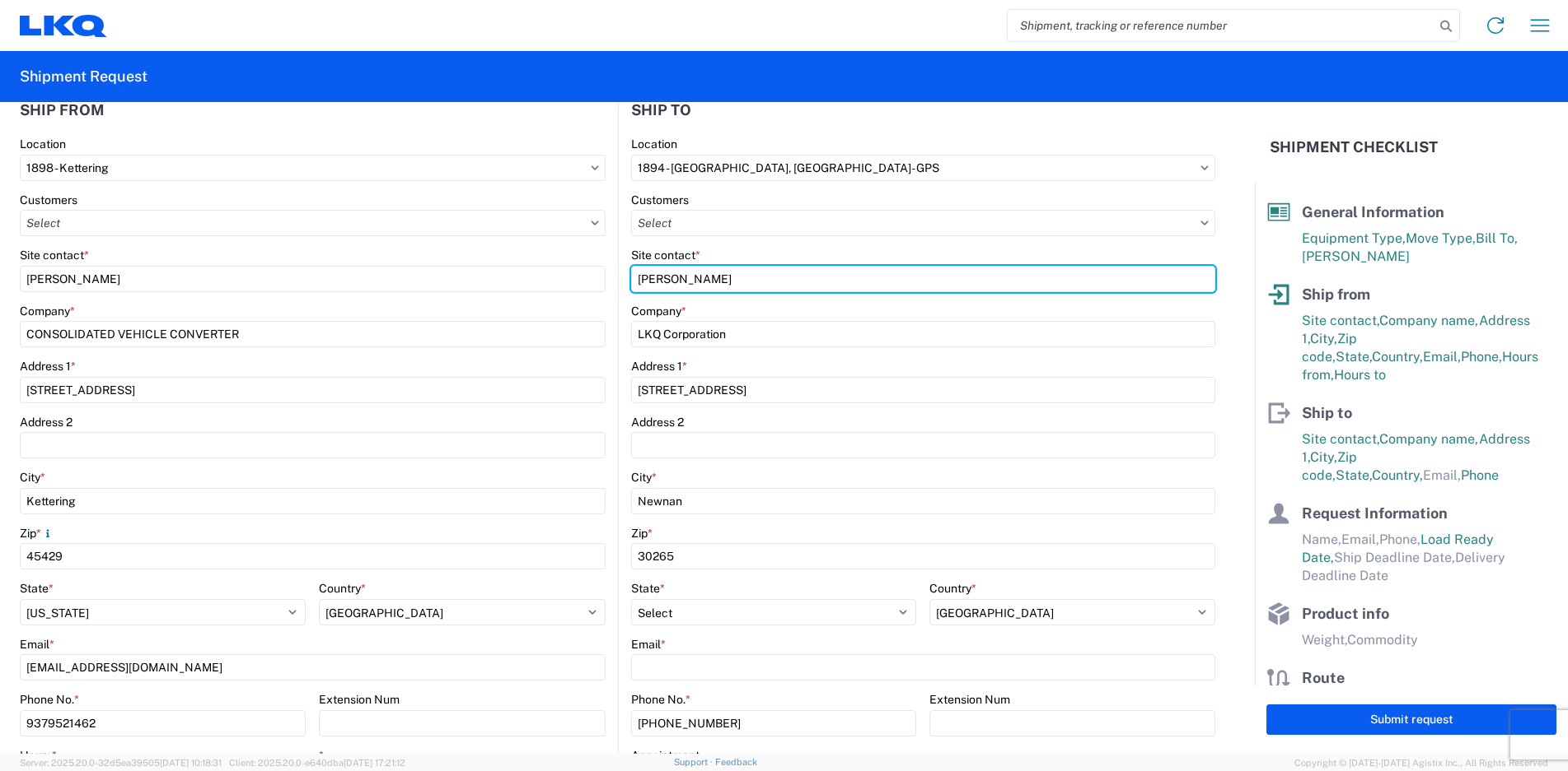
scroll to position [247, 0]
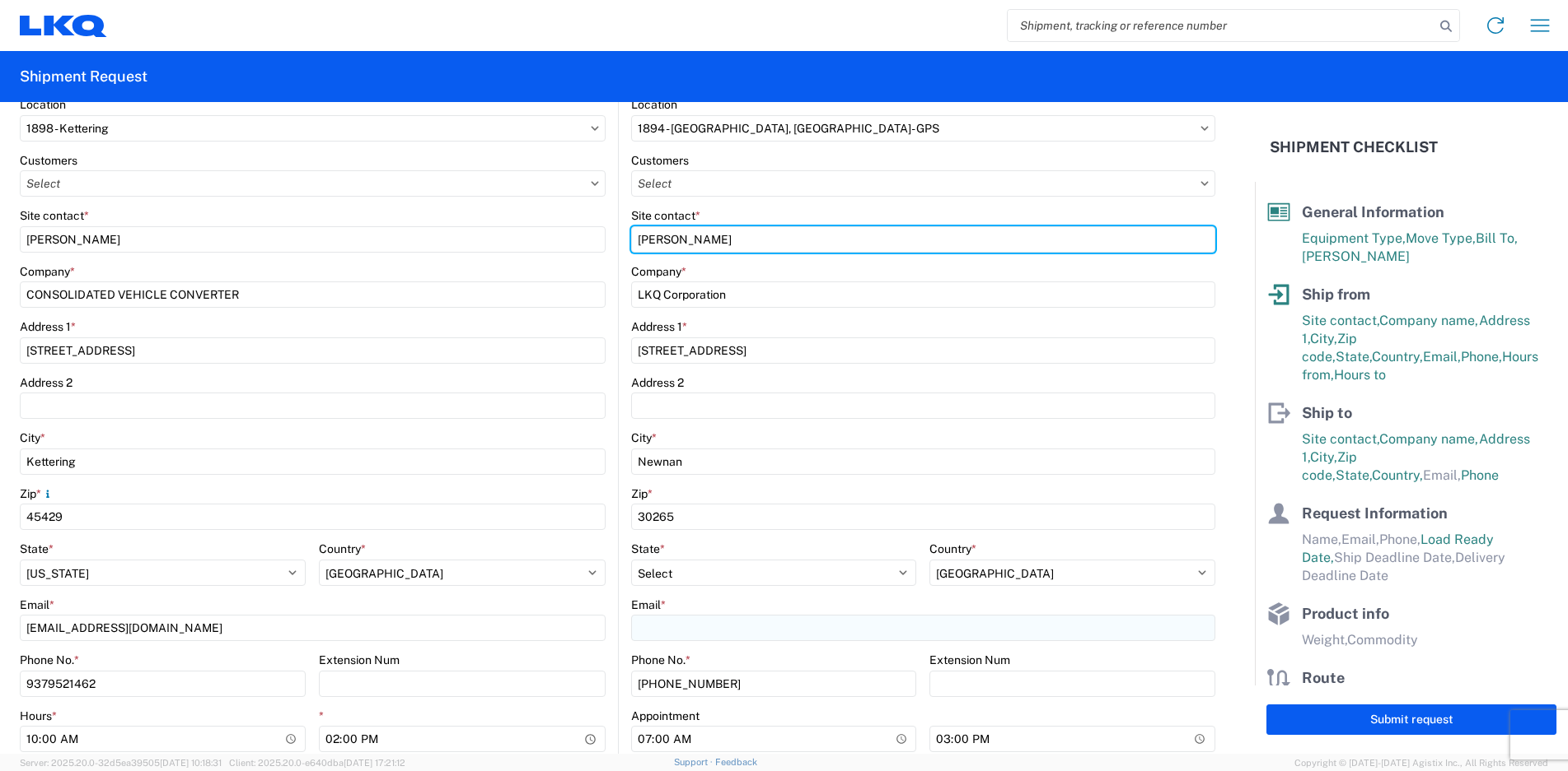
type input "ANDREW BUTTERFIELD"
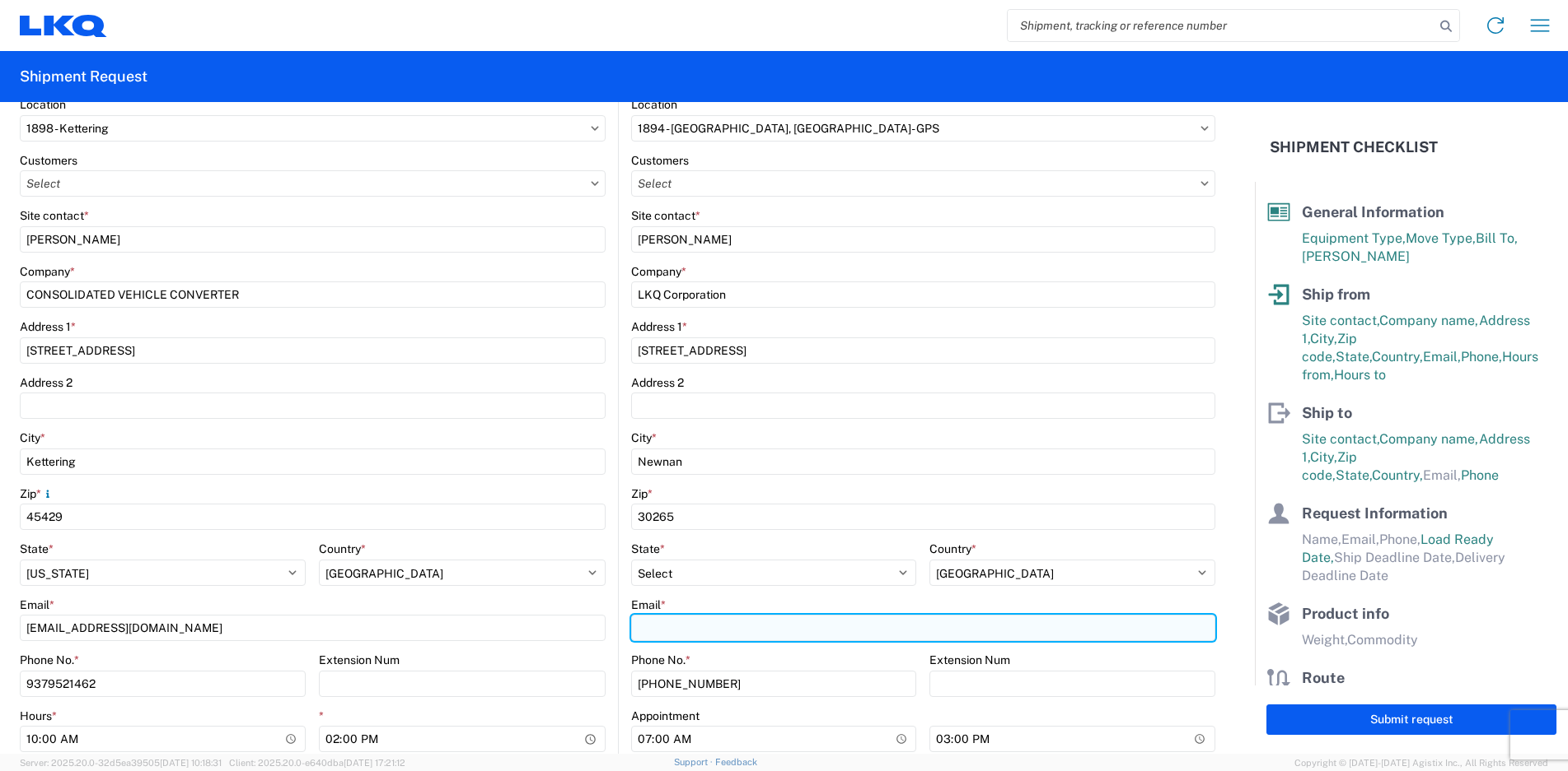
click at [685, 629] on input "Email *" at bounding box center [923, 628] width 585 height 27
type input "ajbutterfield@lkqcorp.com"
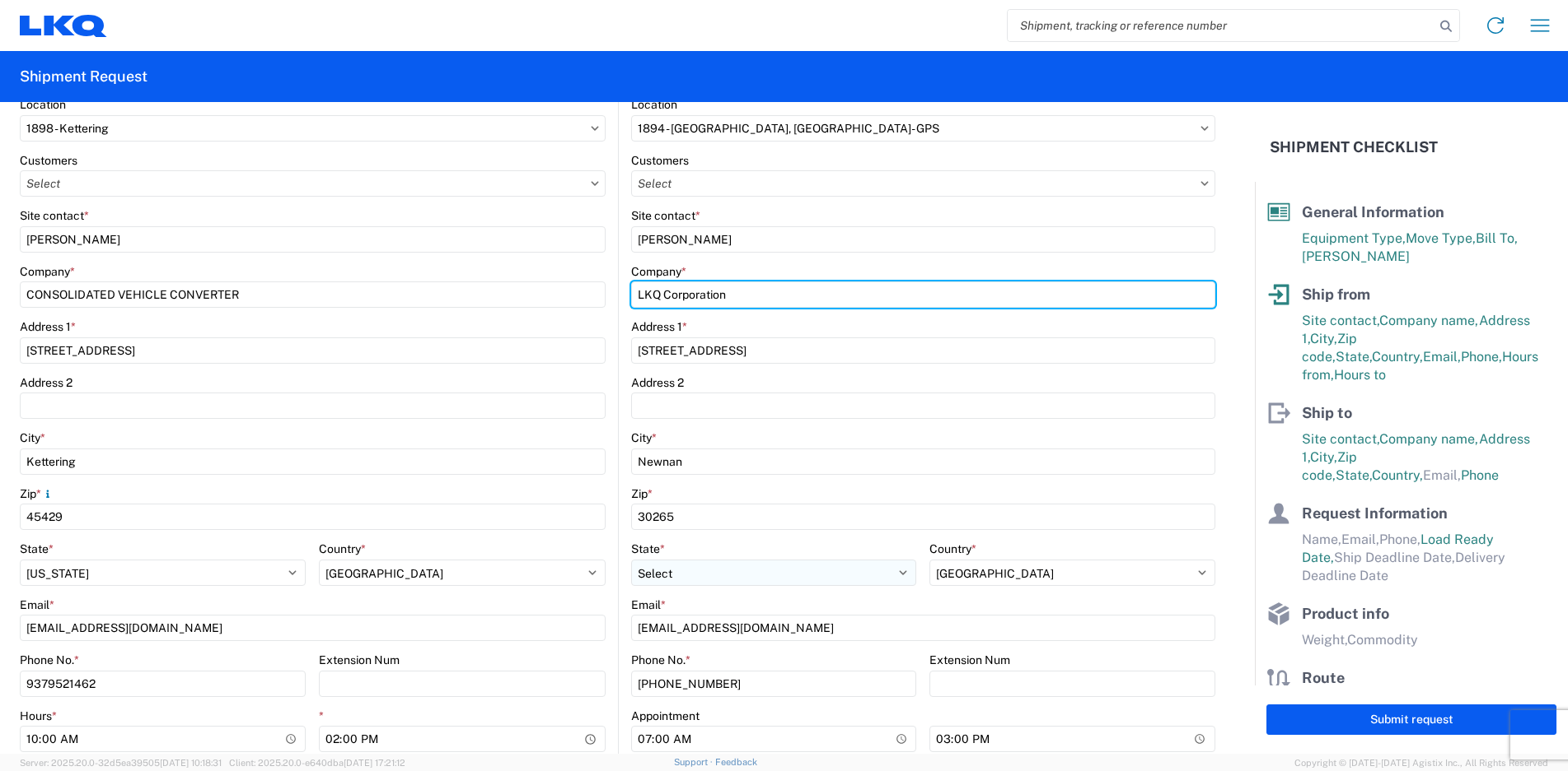
type input "GPS/Consolidated"
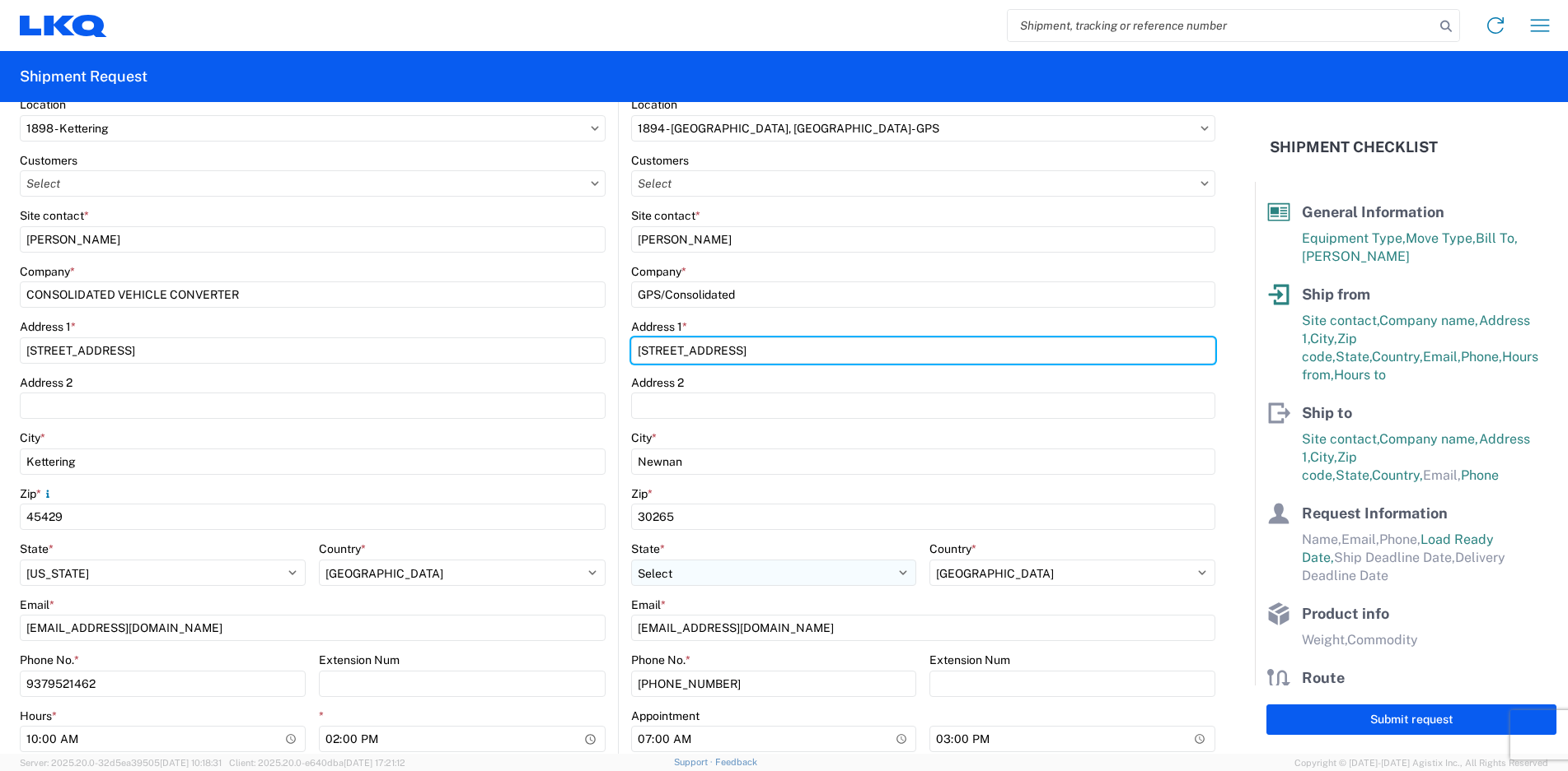
type input "32 DART ROAD"
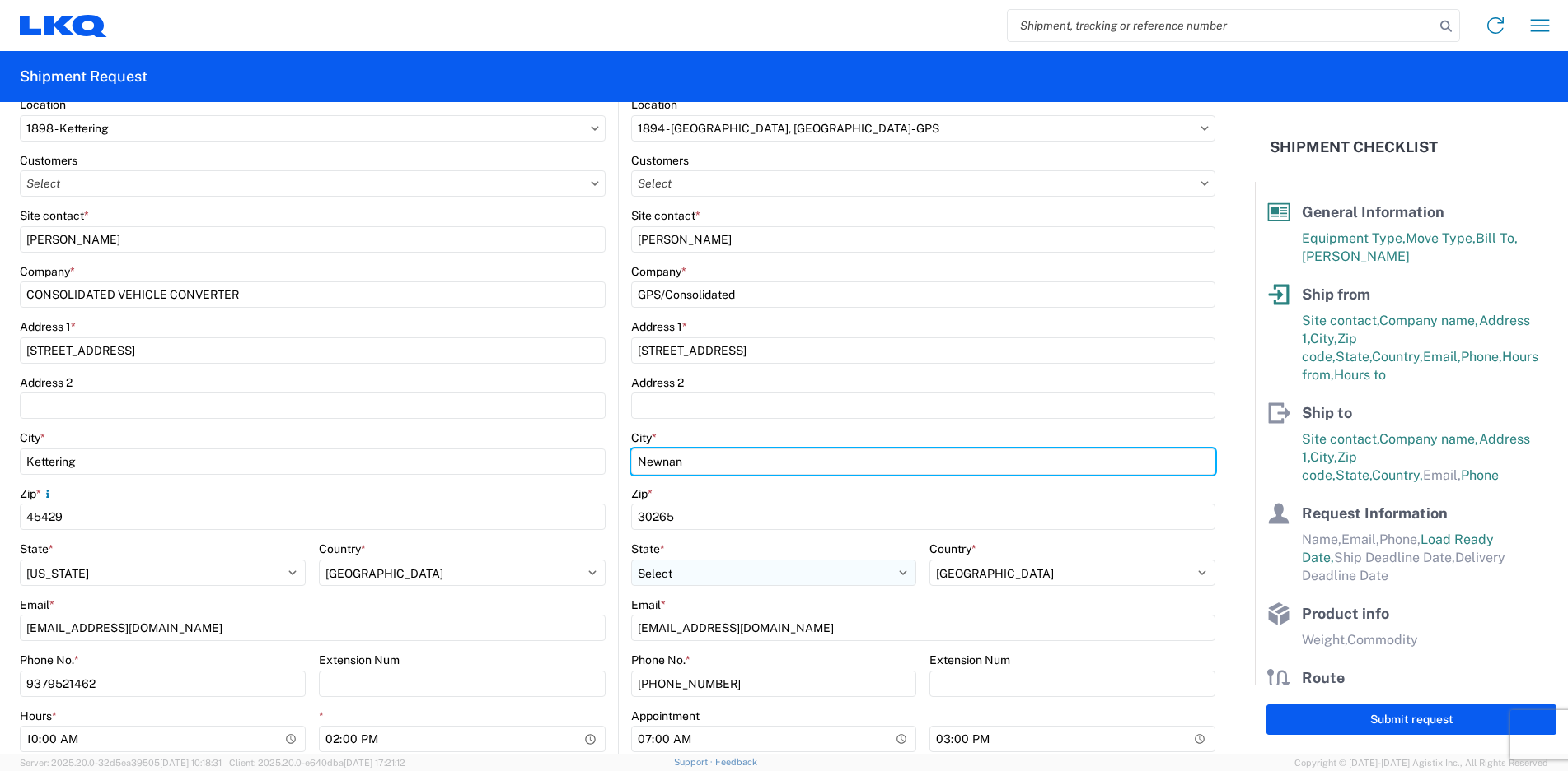
type input "NEWNAN"
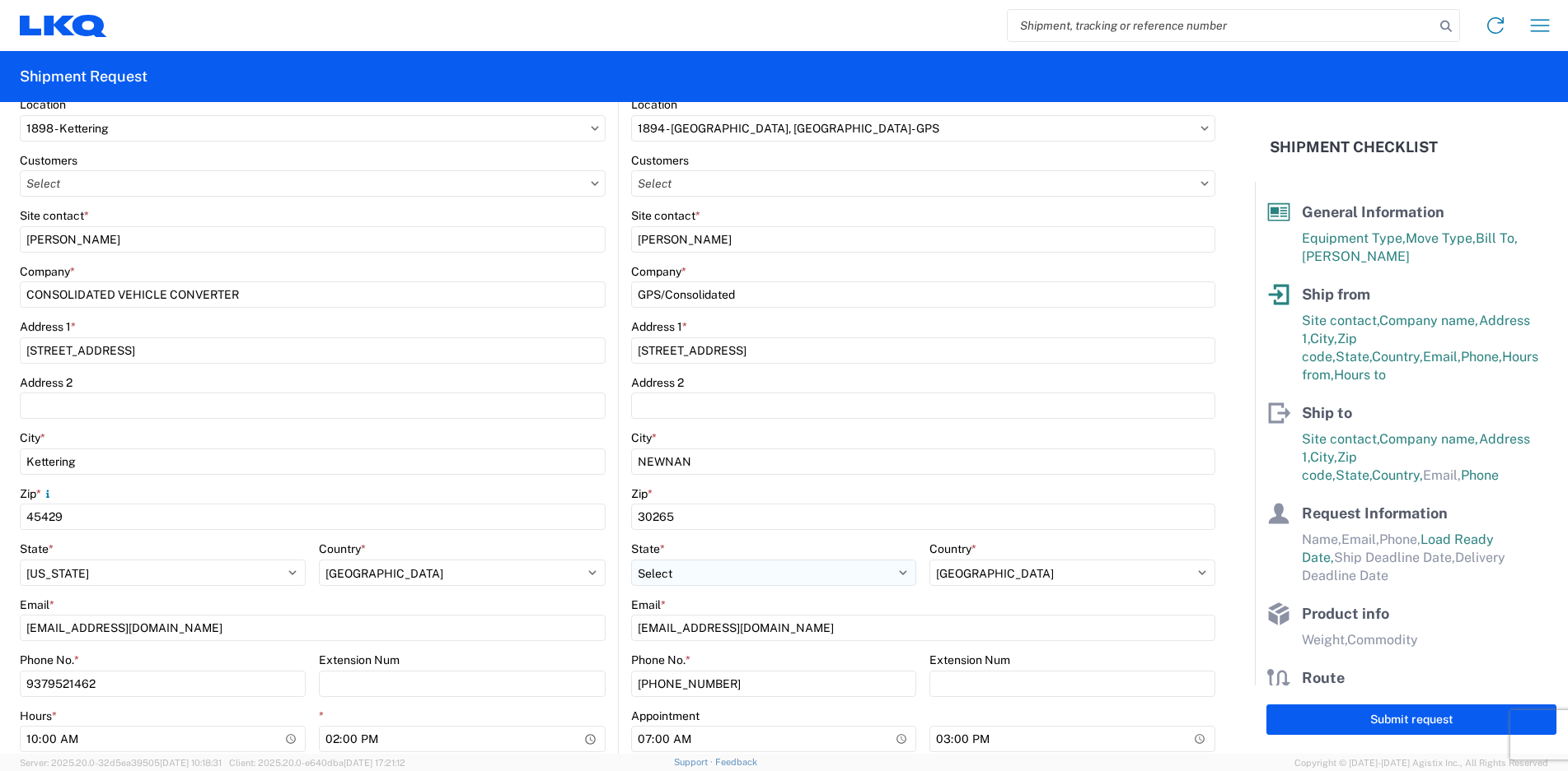
type input "ANDREW BUTTERFIELD"
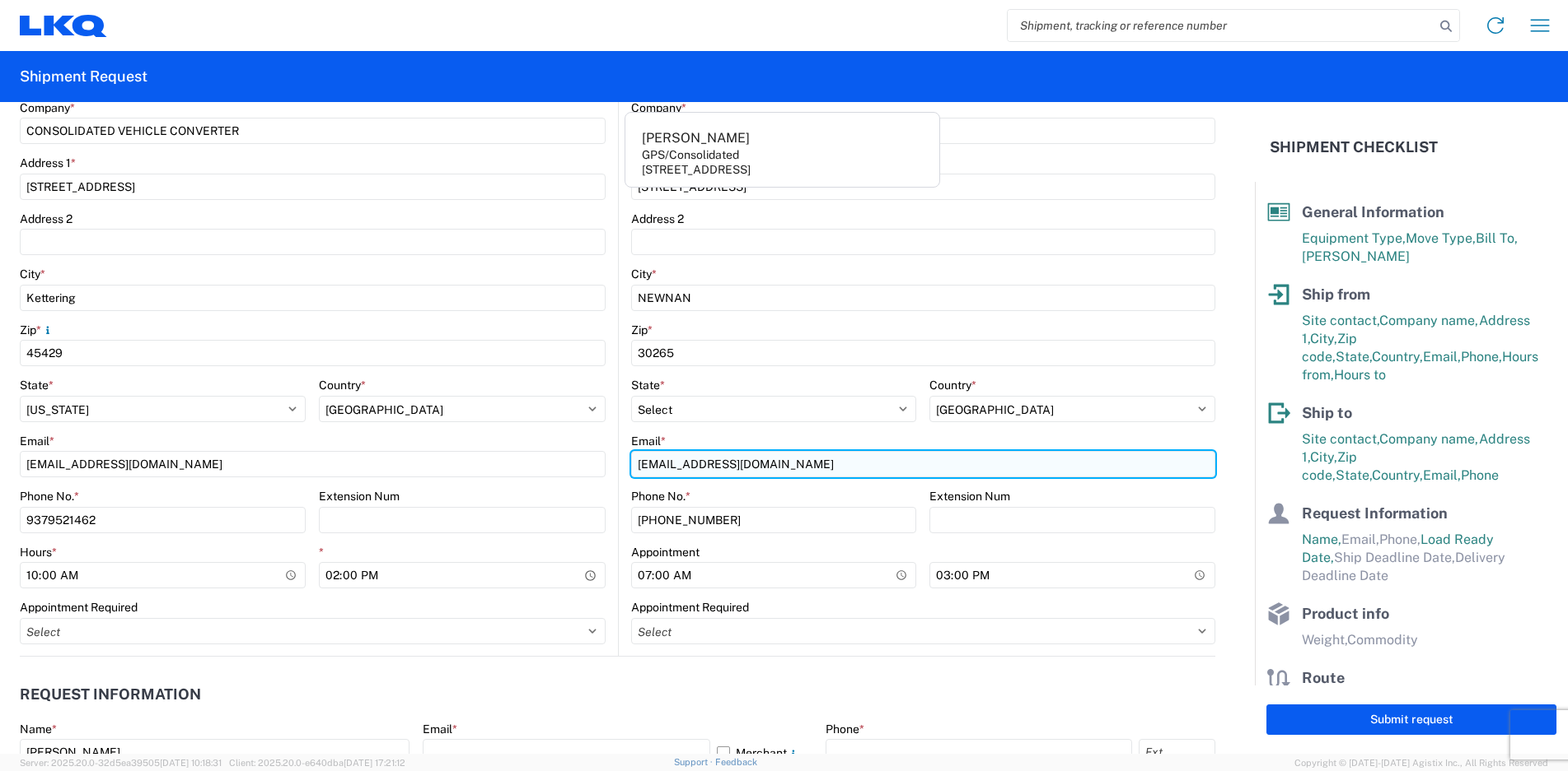
scroll to position [494, 0]
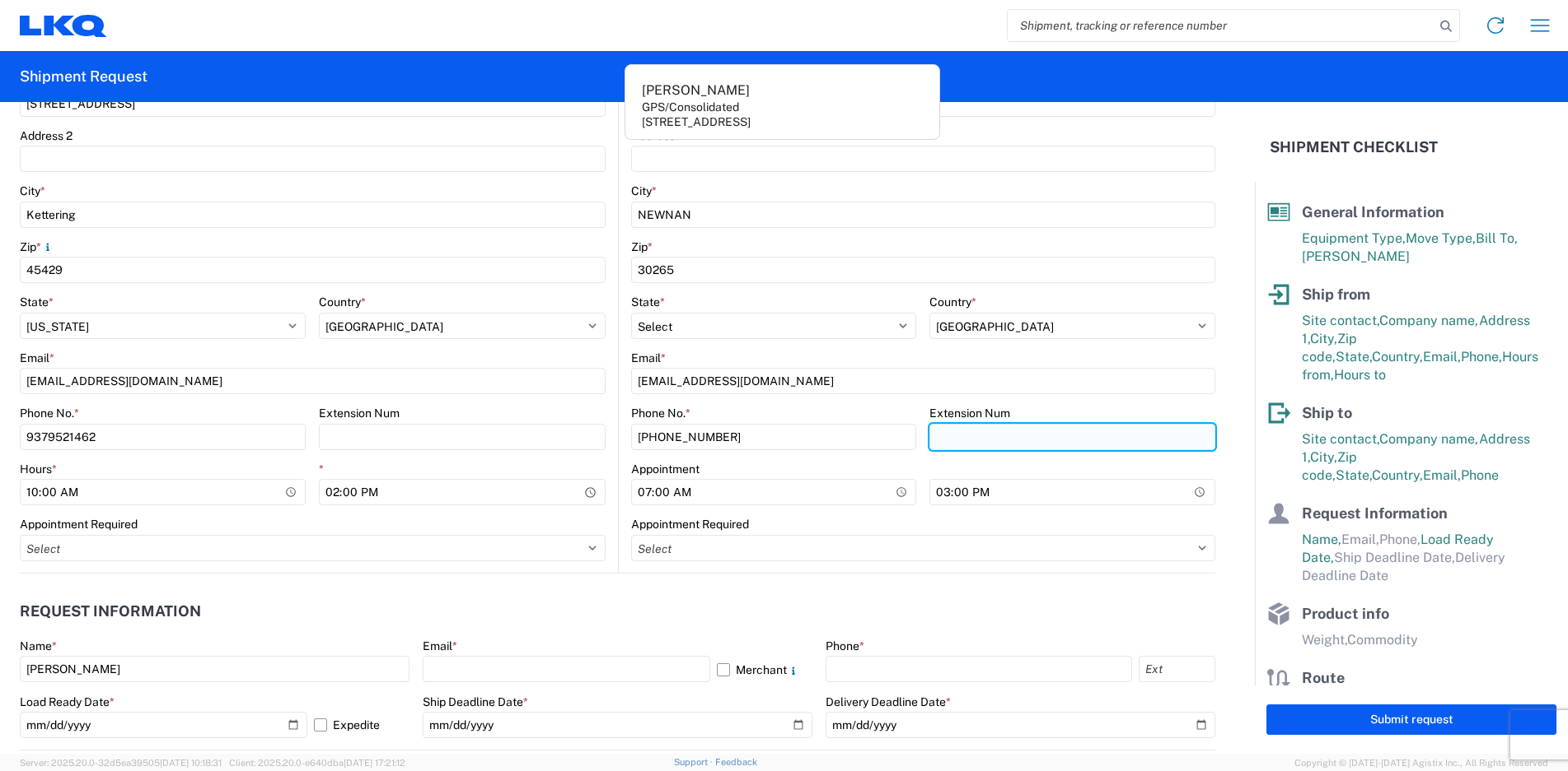
click at [937, 430] on input "Extension Num" at bounding box center [1072, 437] width 286 height 27
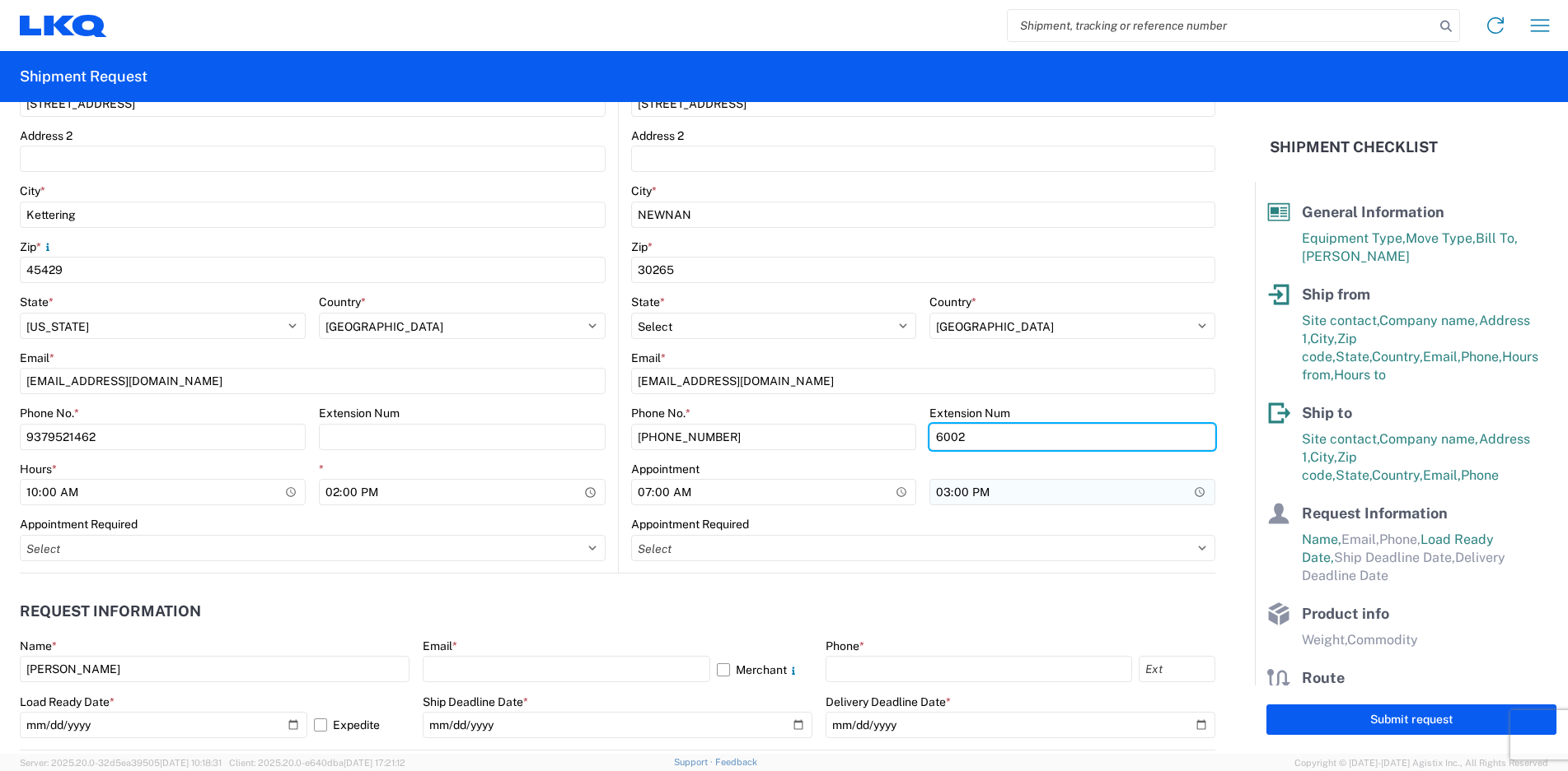
type input "6002"
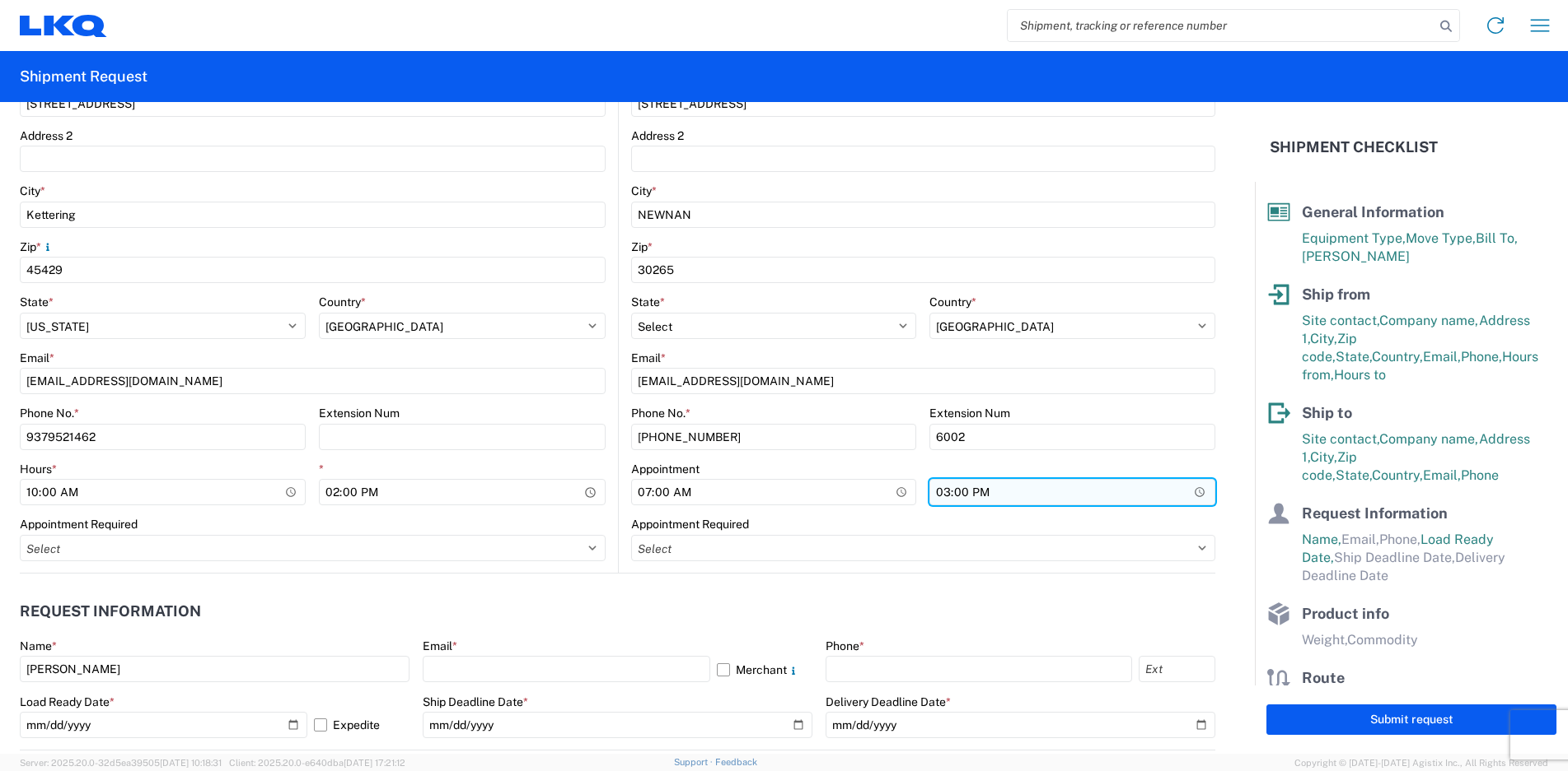
click at [974, 499] on input "15:00" at bounding box center [1072, 492] width 286 height 27
click at [939, 495] on input "15:00" at bounding box center [1072, 492] width 286 height 27
type input "08:00"
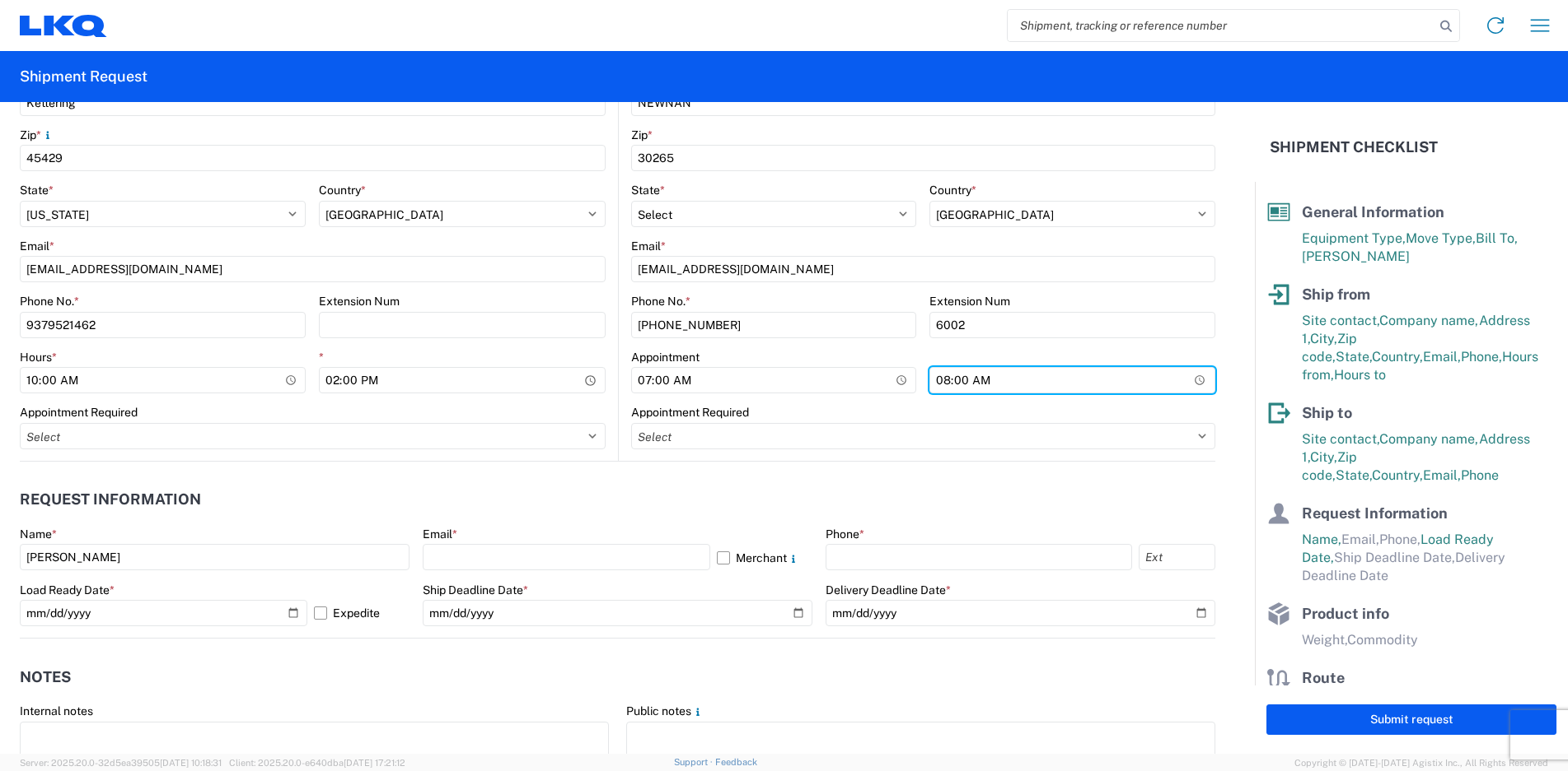
scroll to position [659, 0]
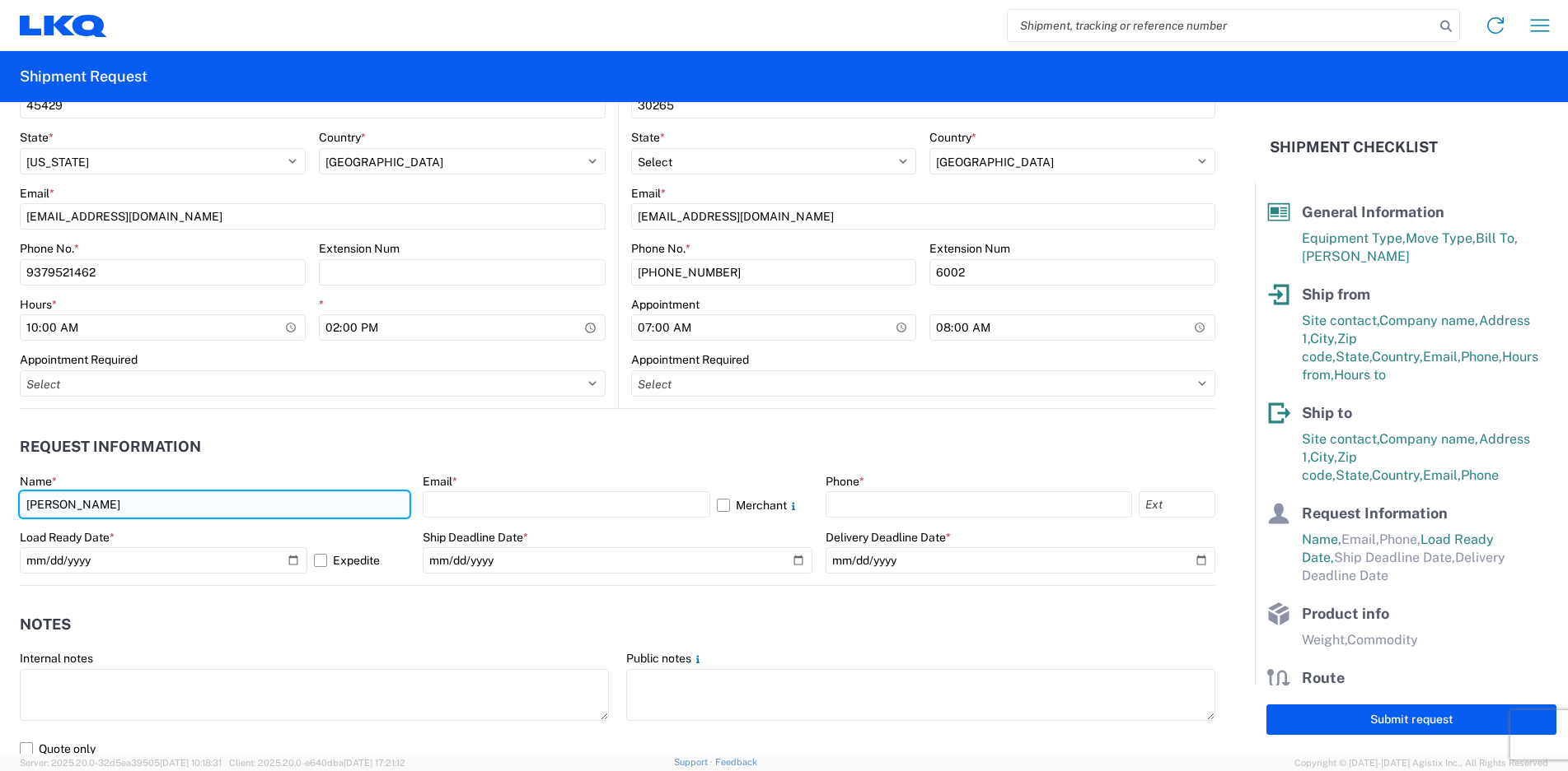
click at [275, 504] on input "ANDREW BUTTERFIELD" at bounding box center [214, 504] width 390 height 27
type input "TERESE WIMER"
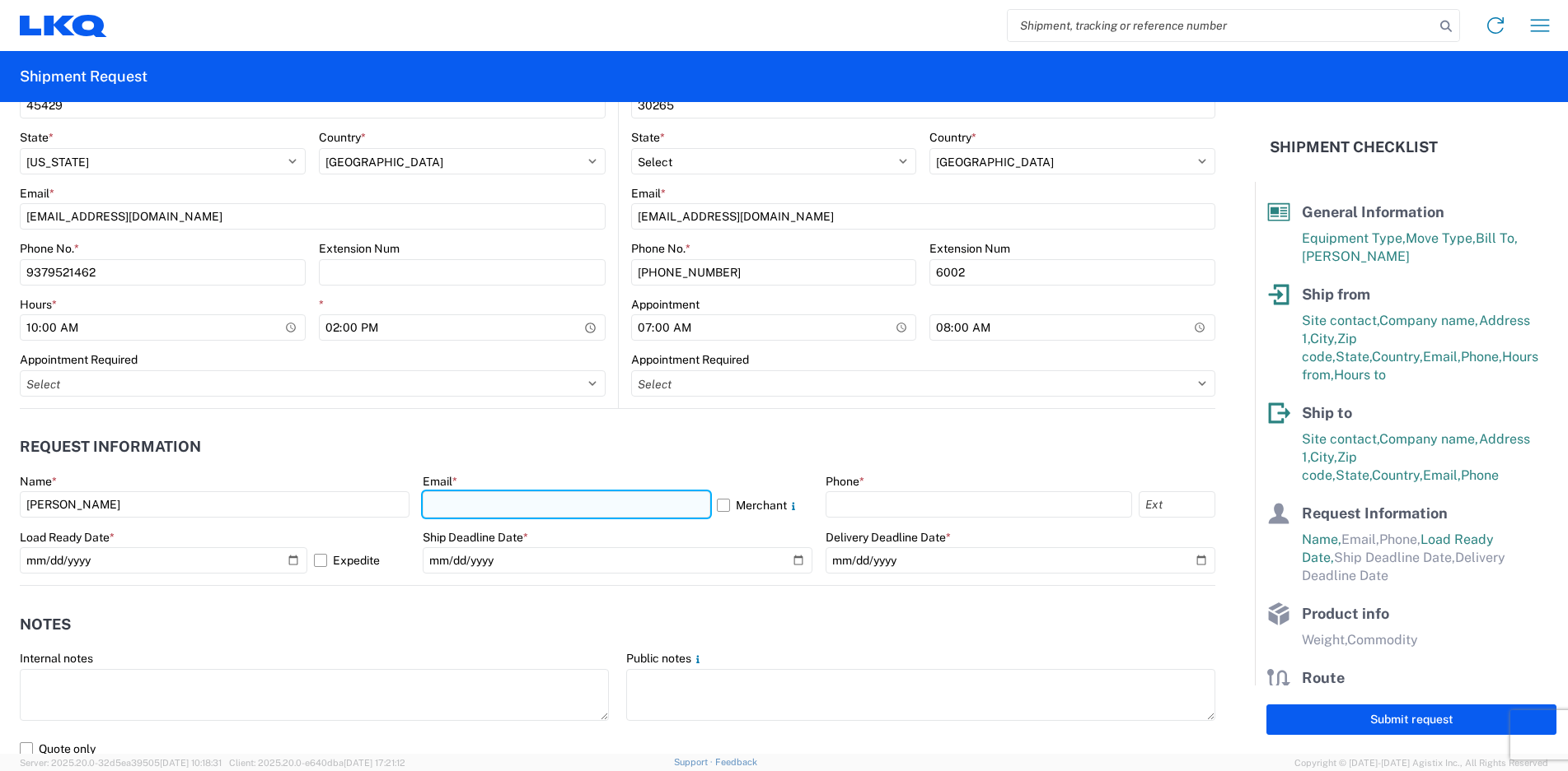
click at [450, 510] on input "text" at bounding box center [566, 504] width 288 height 27
type input "tmwimer@lkqcorp.com"
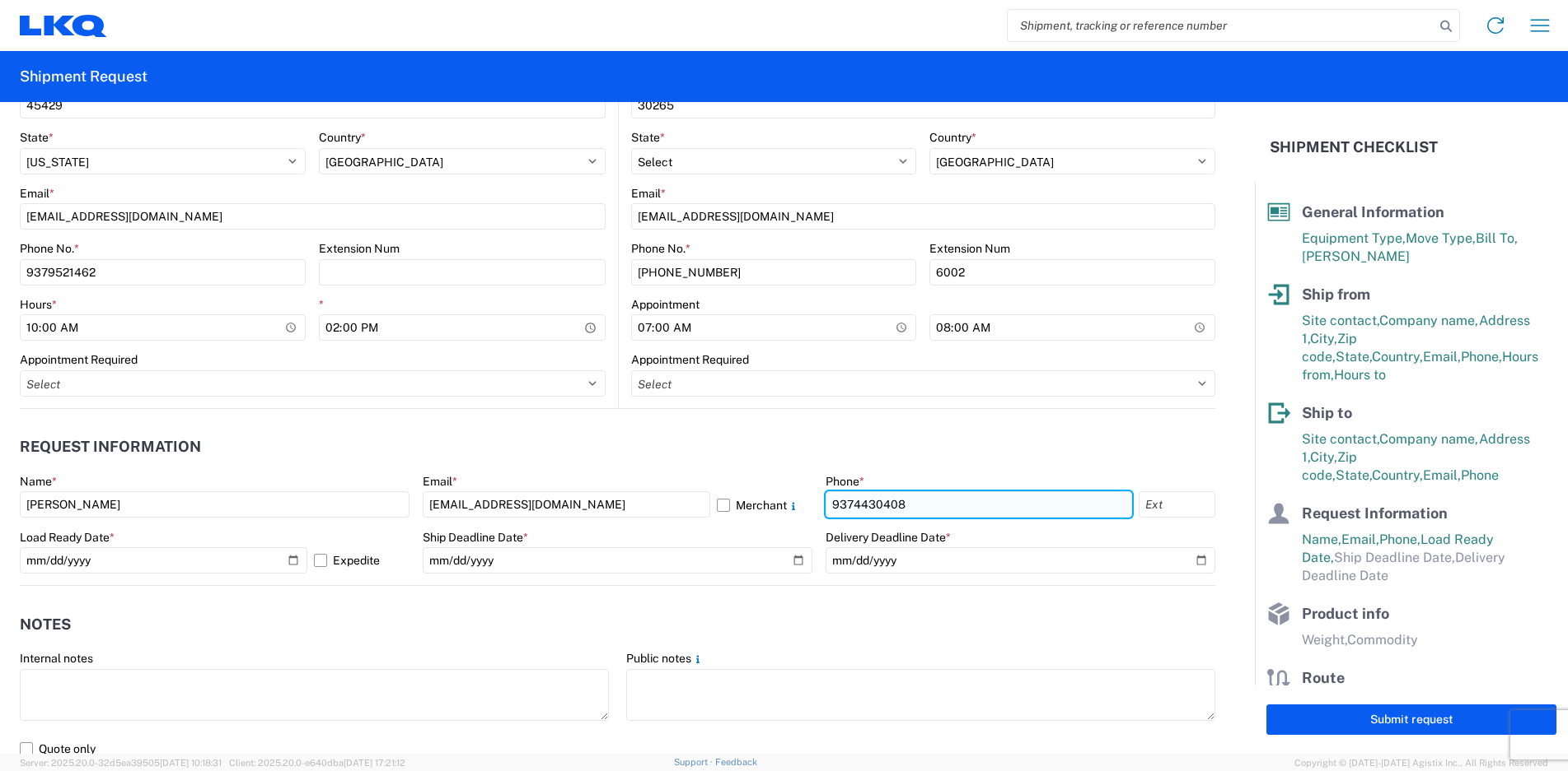
click at [931, 506] on input "9374430408" at bounding box center [978, 504] width 307 height 27
type input "9379521462"
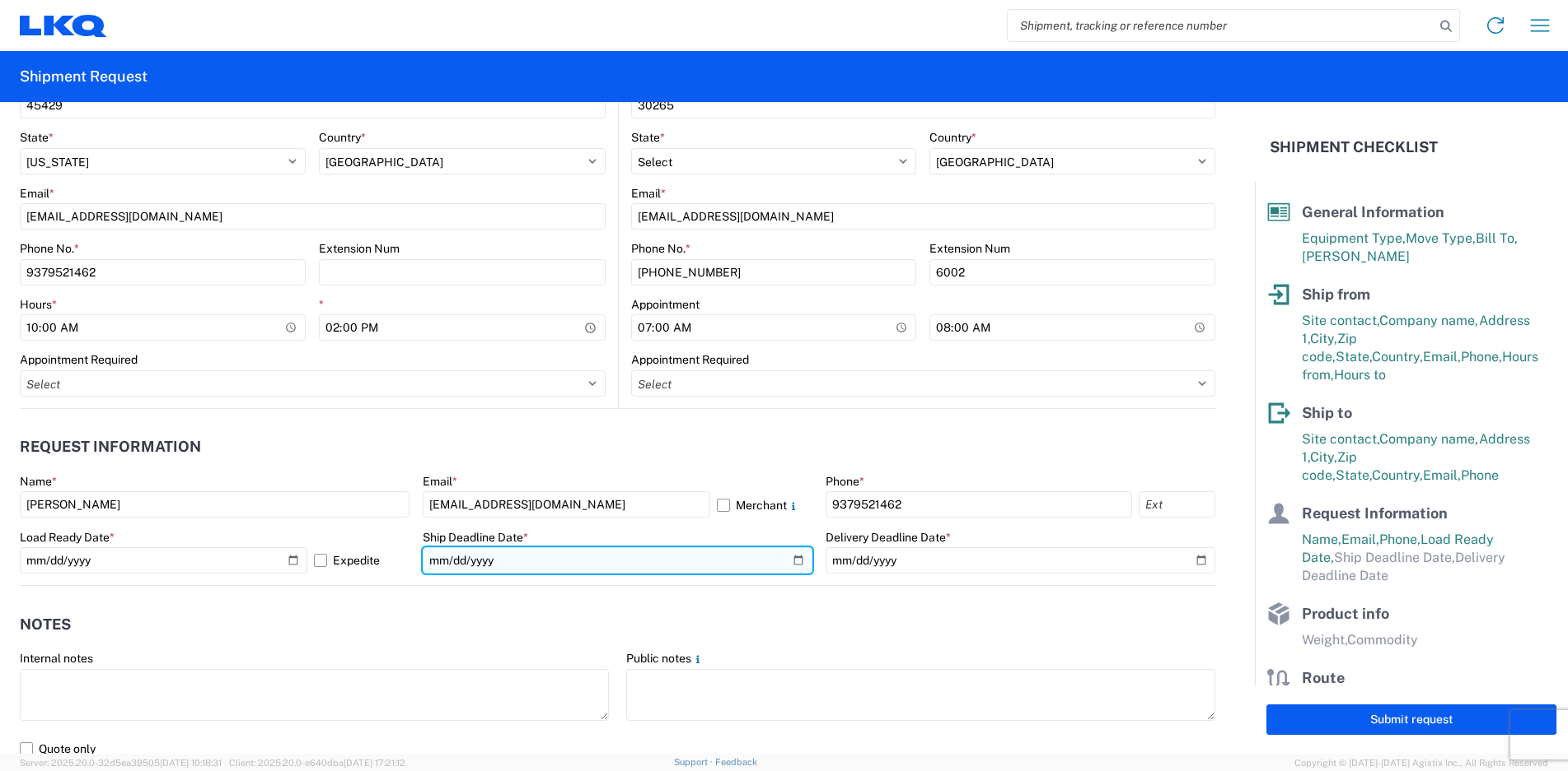
click at [795, 556] on input "date" at bounding box center [617, 560] width 390 height 27
type input "2025-10-13"
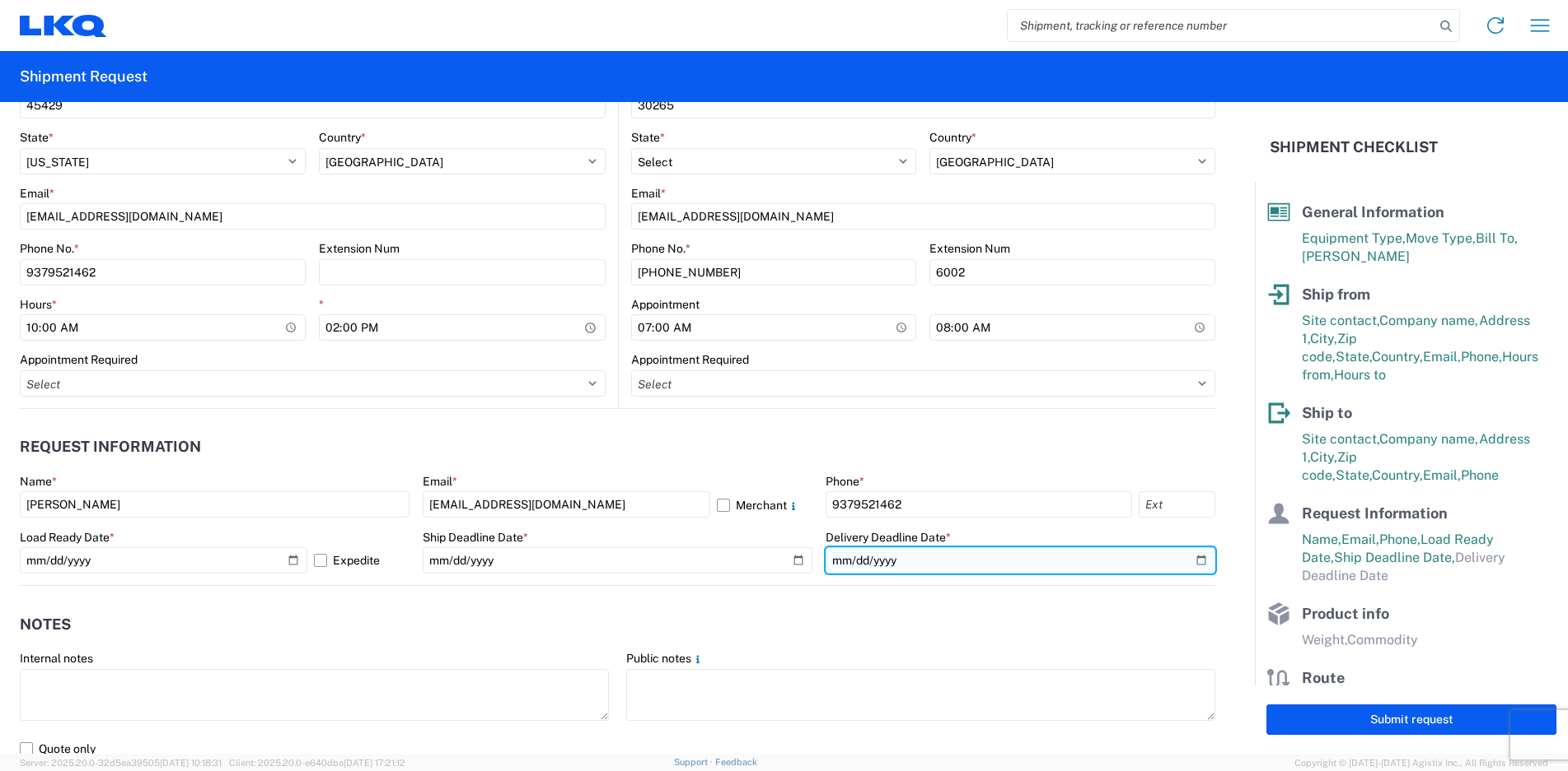
click at [1182, 562] on input "date" at bounding box center [1019, 560] width 390 height 27
type input "2025-10-14"
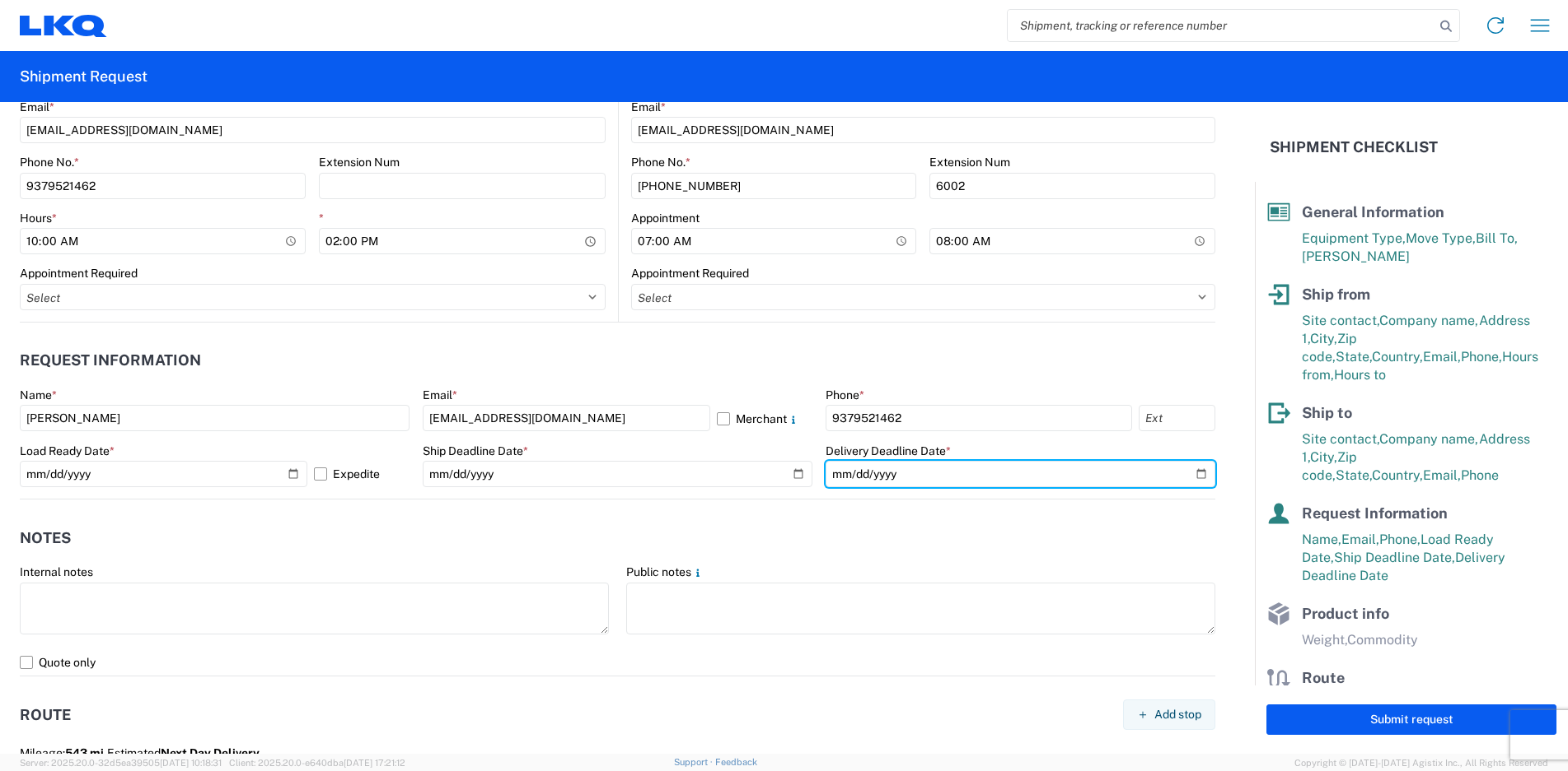
scroll to position [906, 0]
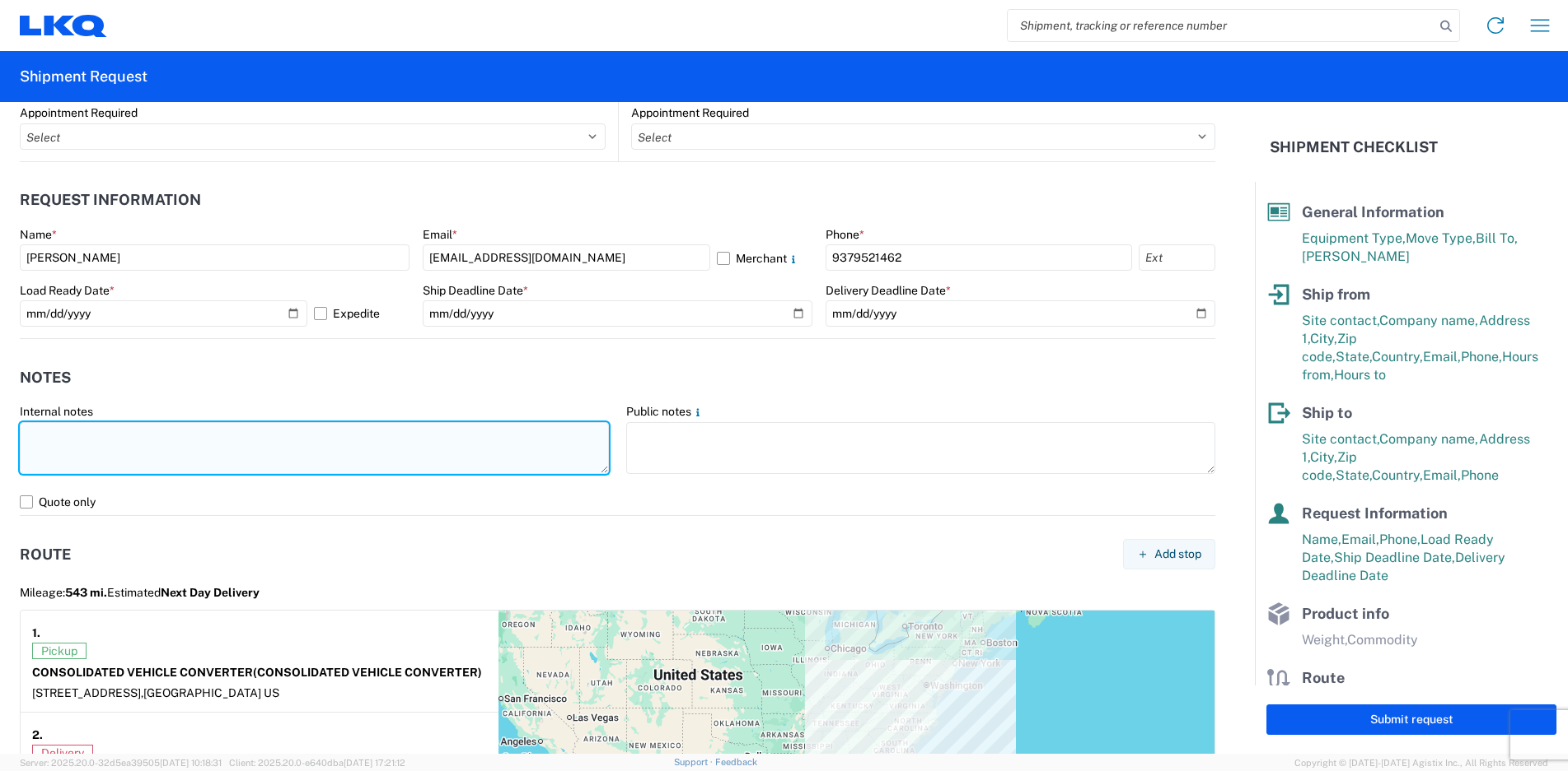
click at [92, 452] on textarea at bounding box center [314, 448] width 589 height 52
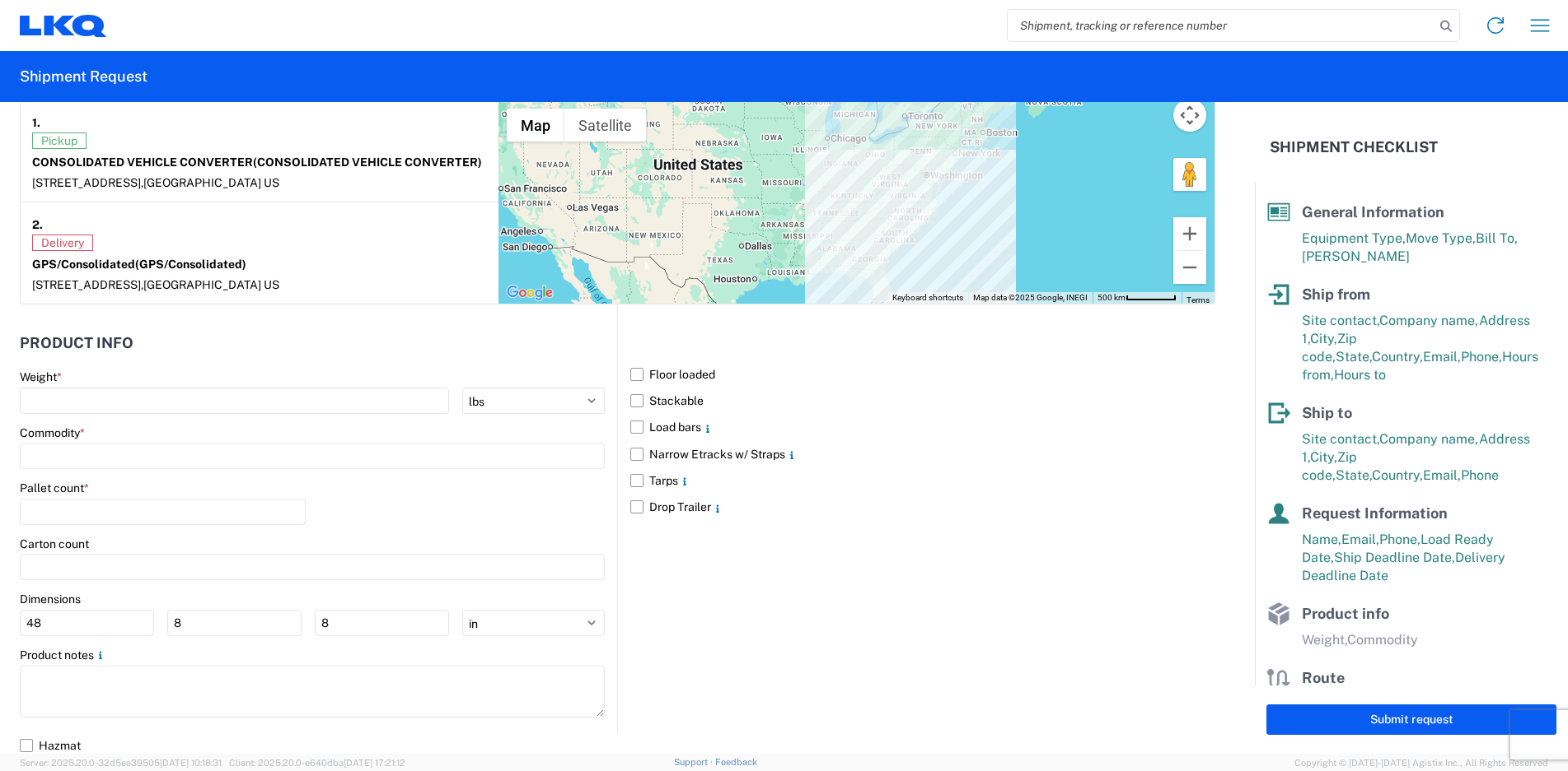
scroll to position [1421, 0]
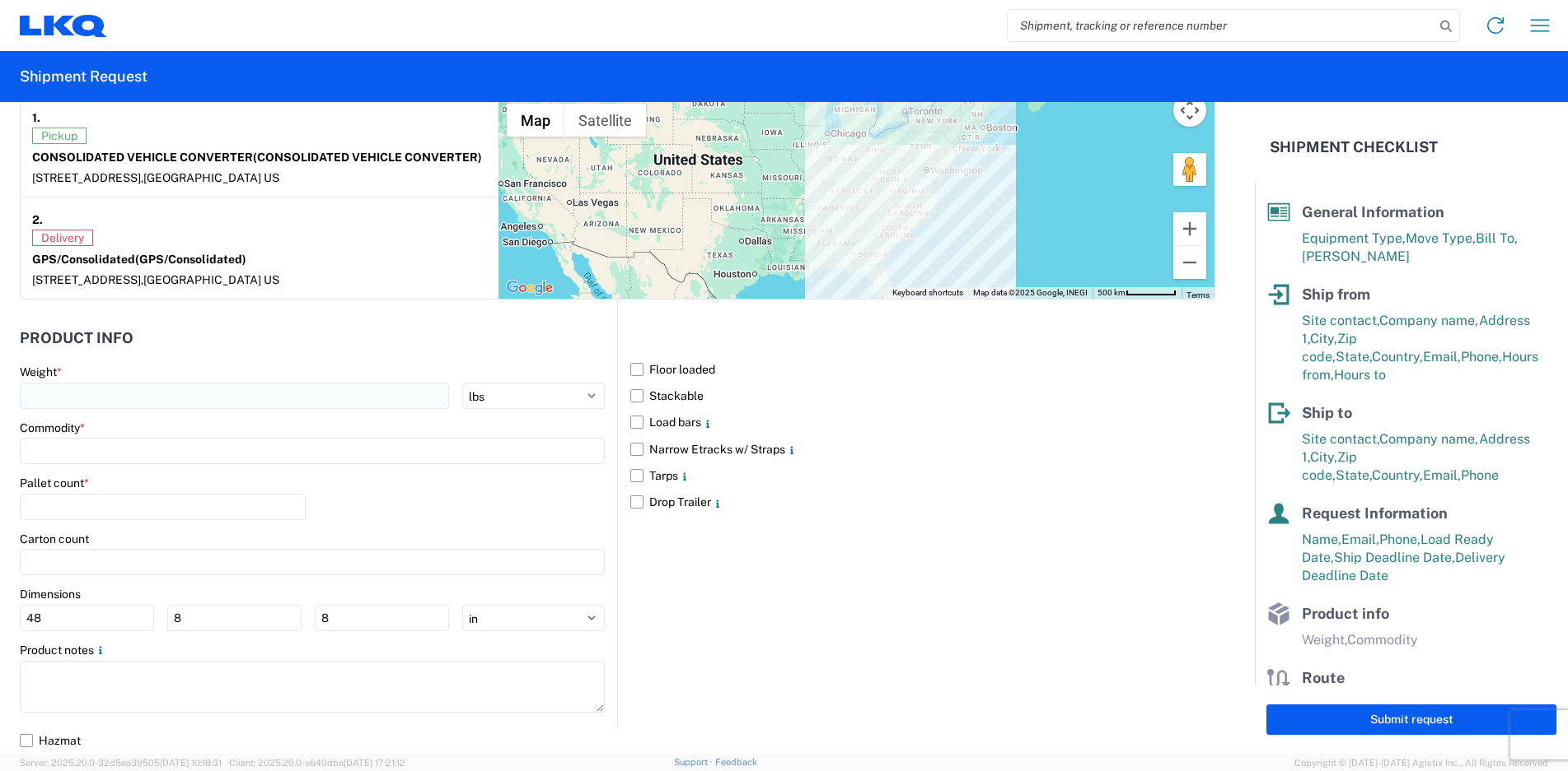
type textarea "DO NOT DOUBLE STACK CVC PICK UP 10:00AM-2:00PM GPS DELIVER 7:00AM-8:00AM"
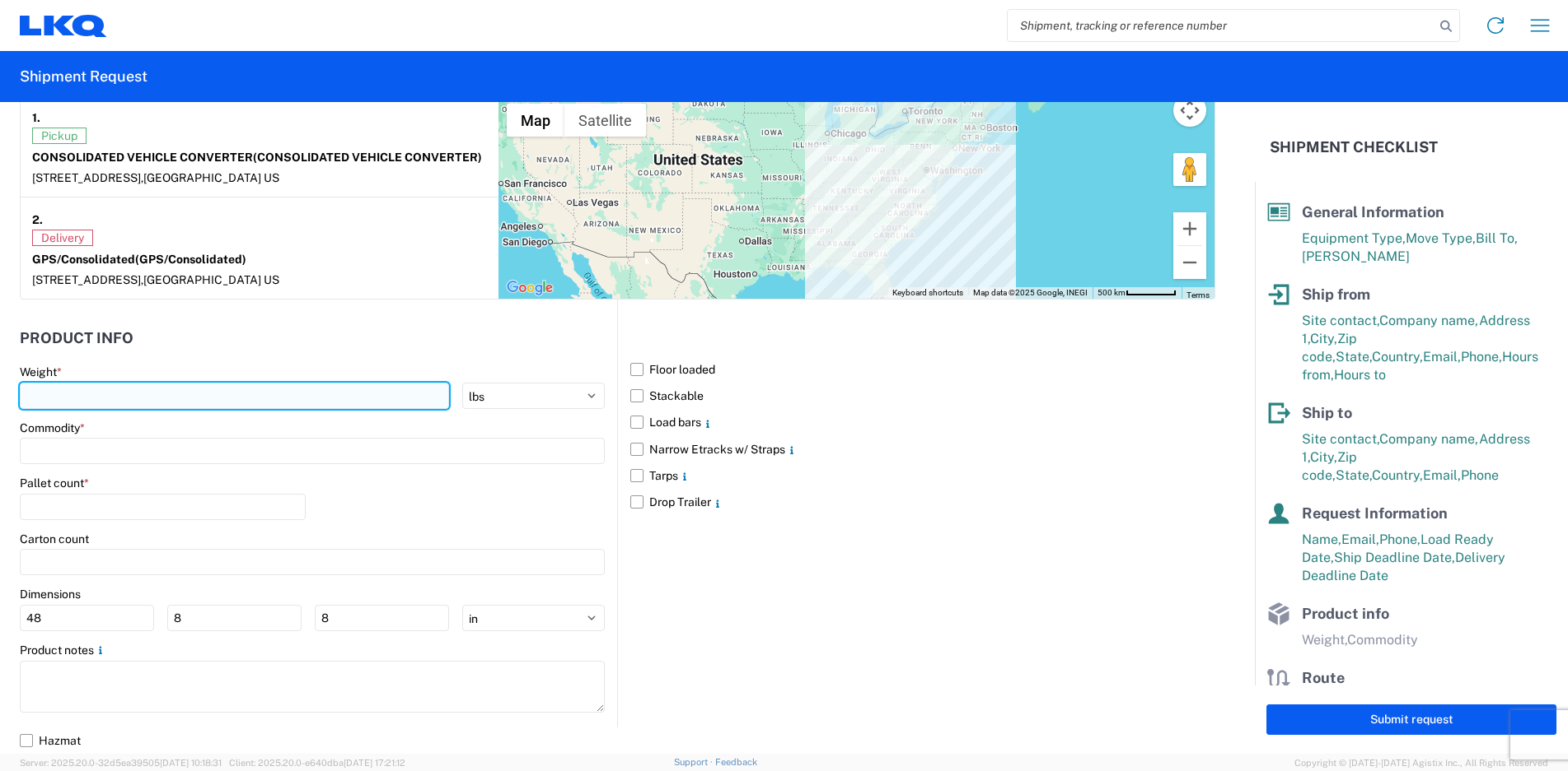
click at [97, 400] on input "number" at bounding box center [234, 395] width 429 height 27
type input "43125"
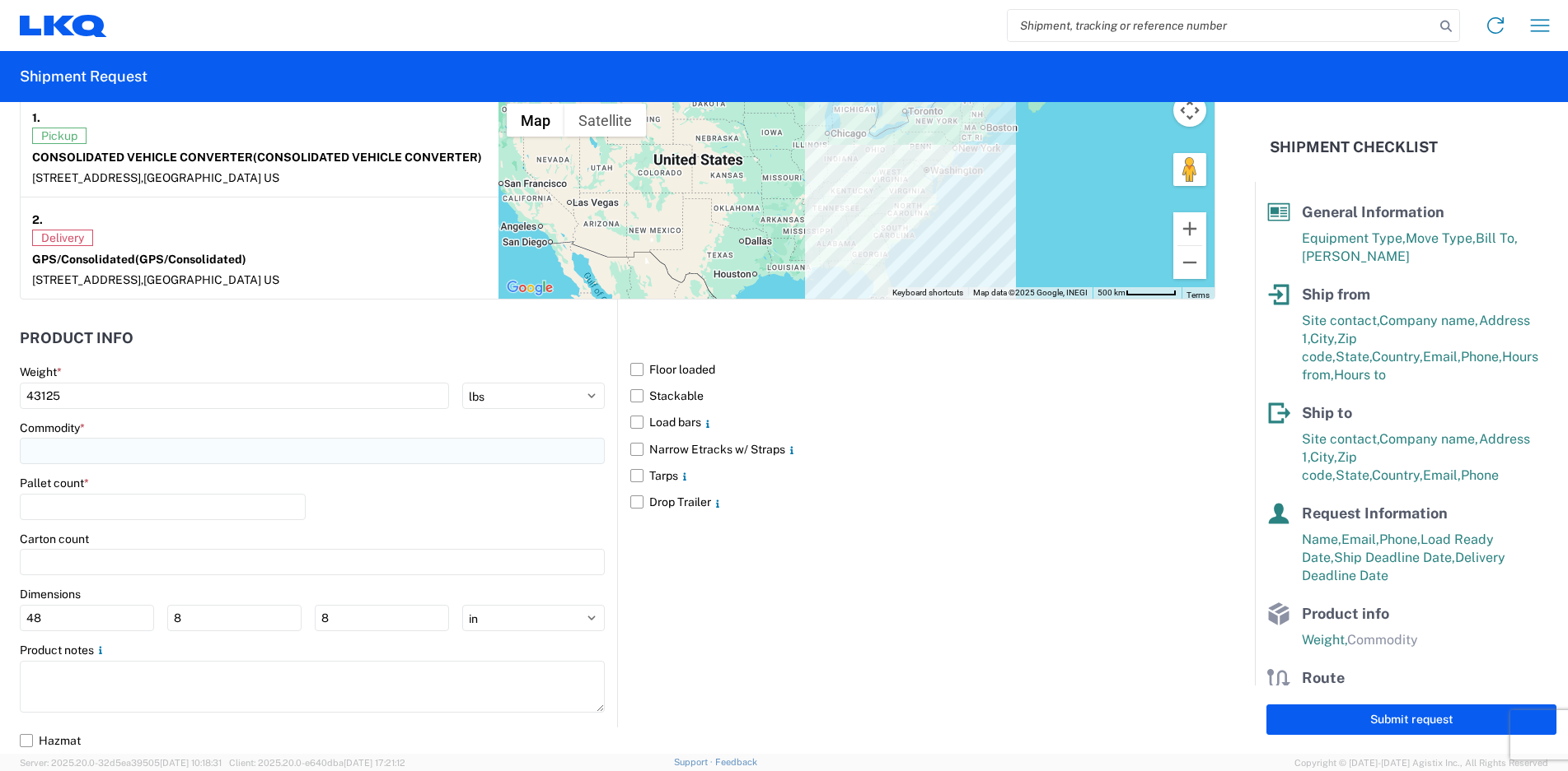
click at [137, 458] on input at bounding box center [312, 451] width 585 height 27
type input "M"
click at [143, 528] on div "Miscellaneous (alt, comp, conv, etc)" at bounding box center [168, 524] width 289 height 27
type input "Miscellaneous (alt, comp, conv, etc)"
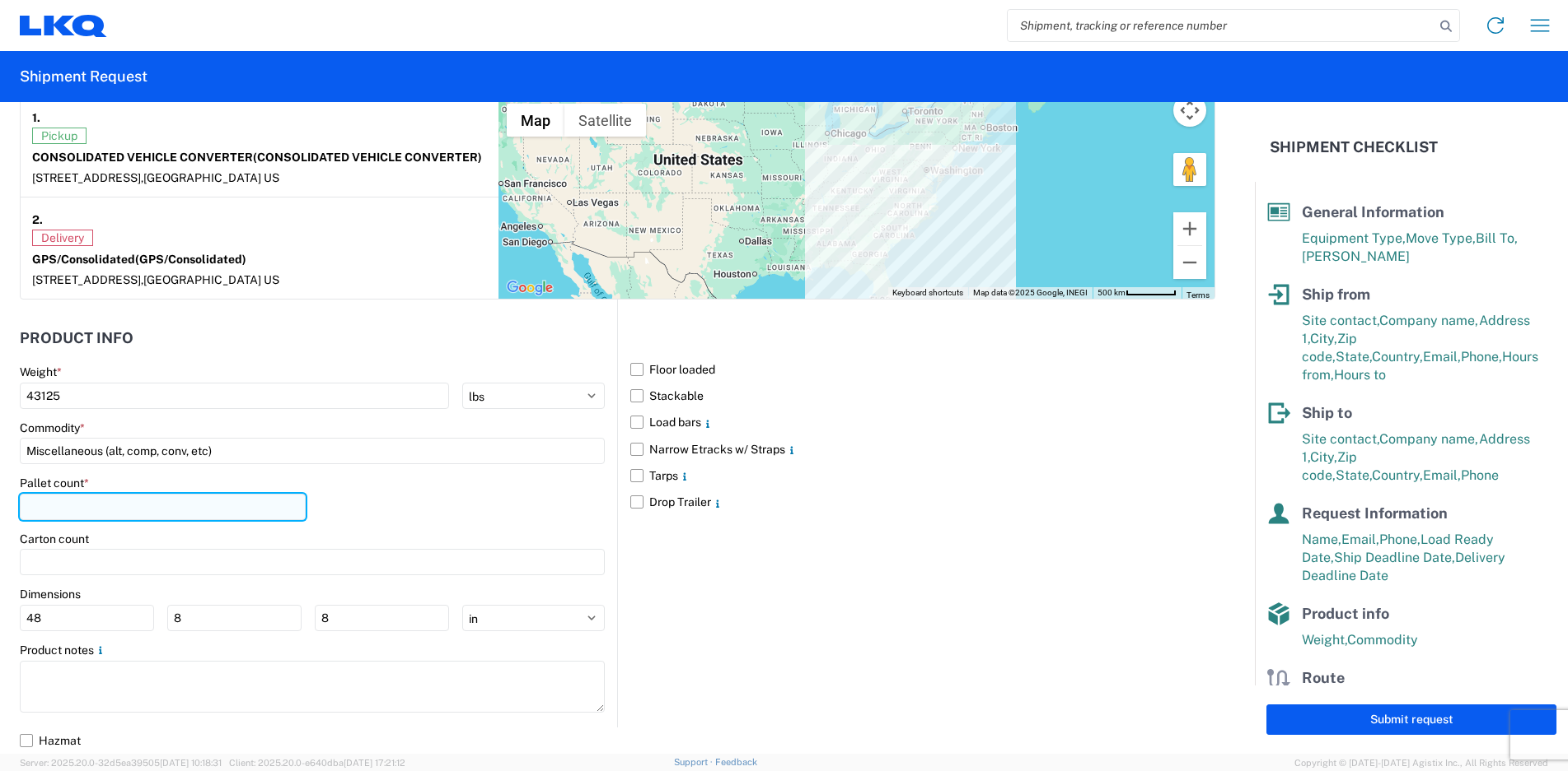
click at [81, 515] on input "number" at bounding box center [162, 507] width 286 height 27
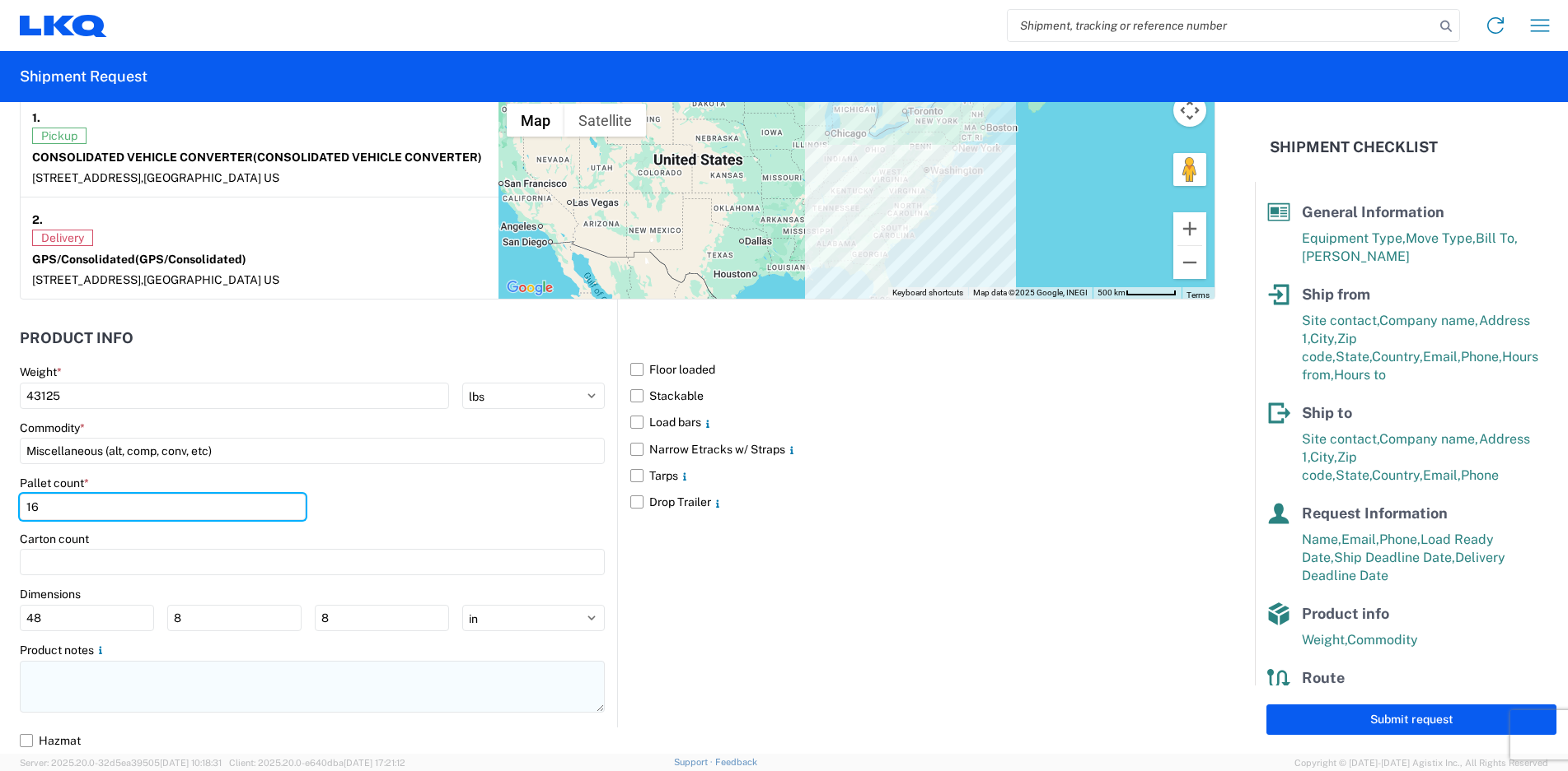
type input "16"
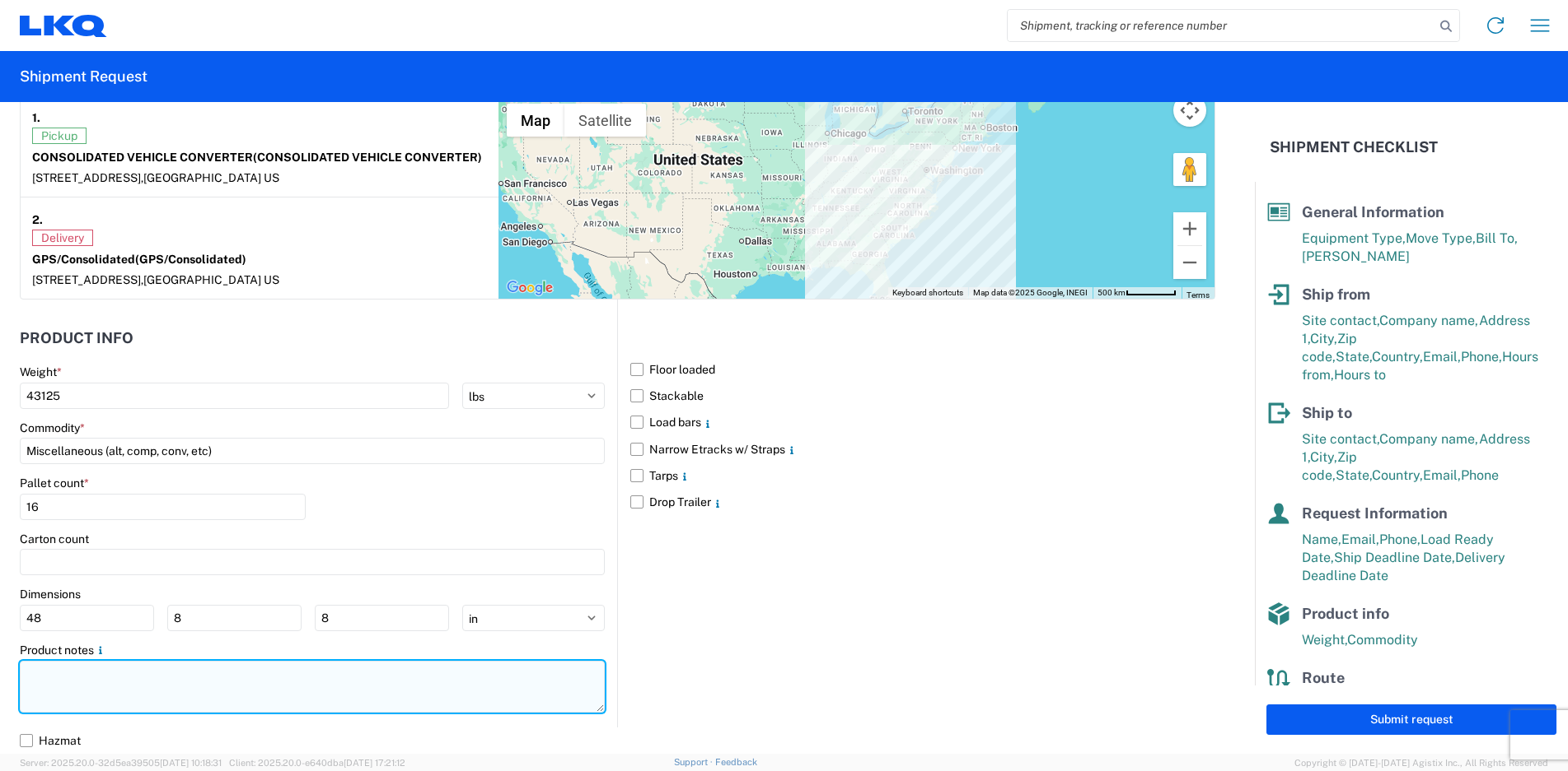
click at [71, 686] on textarea at bounding box center [312, 687] width 585 height 52
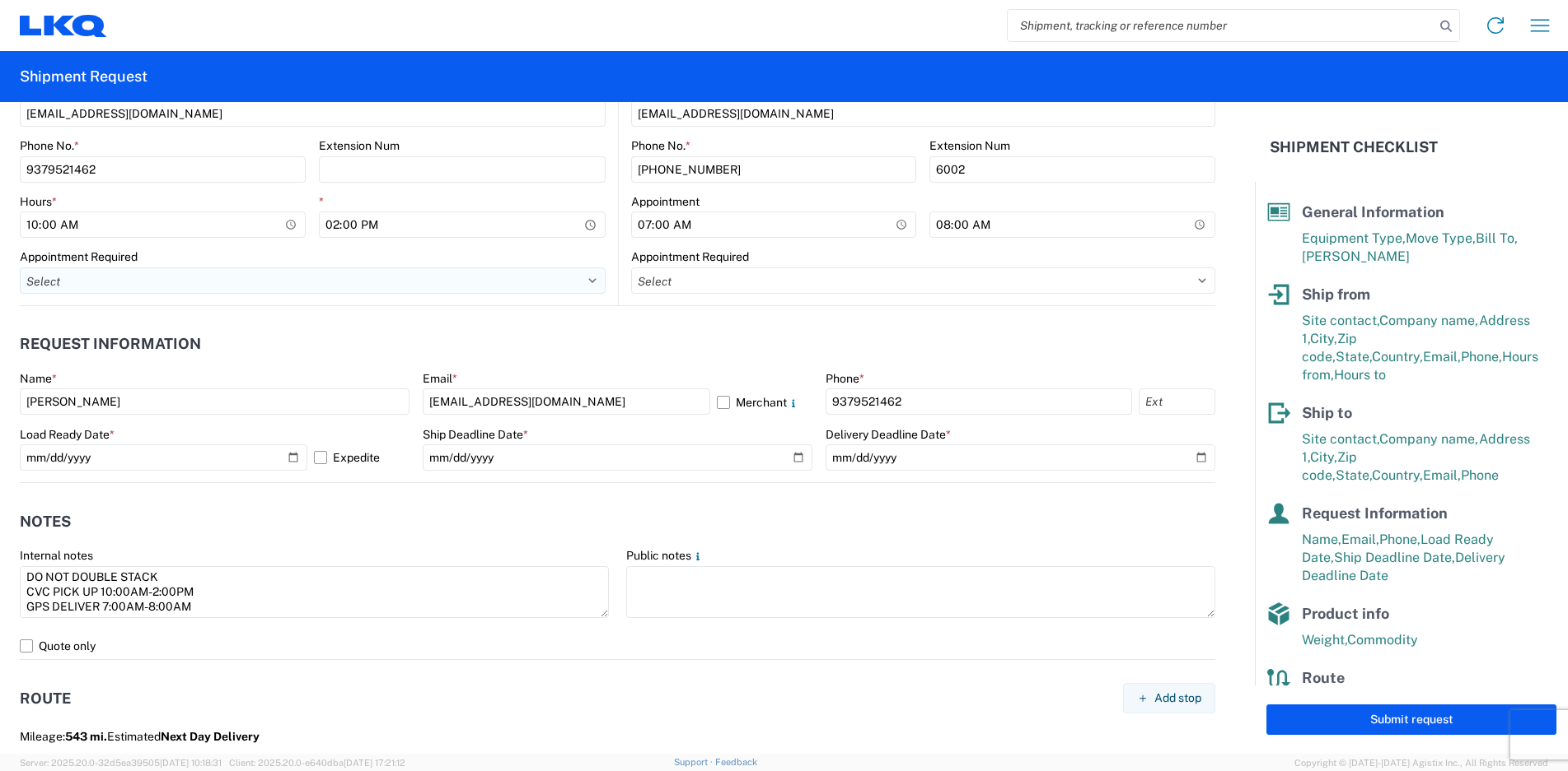
scroll to position [762, 0]
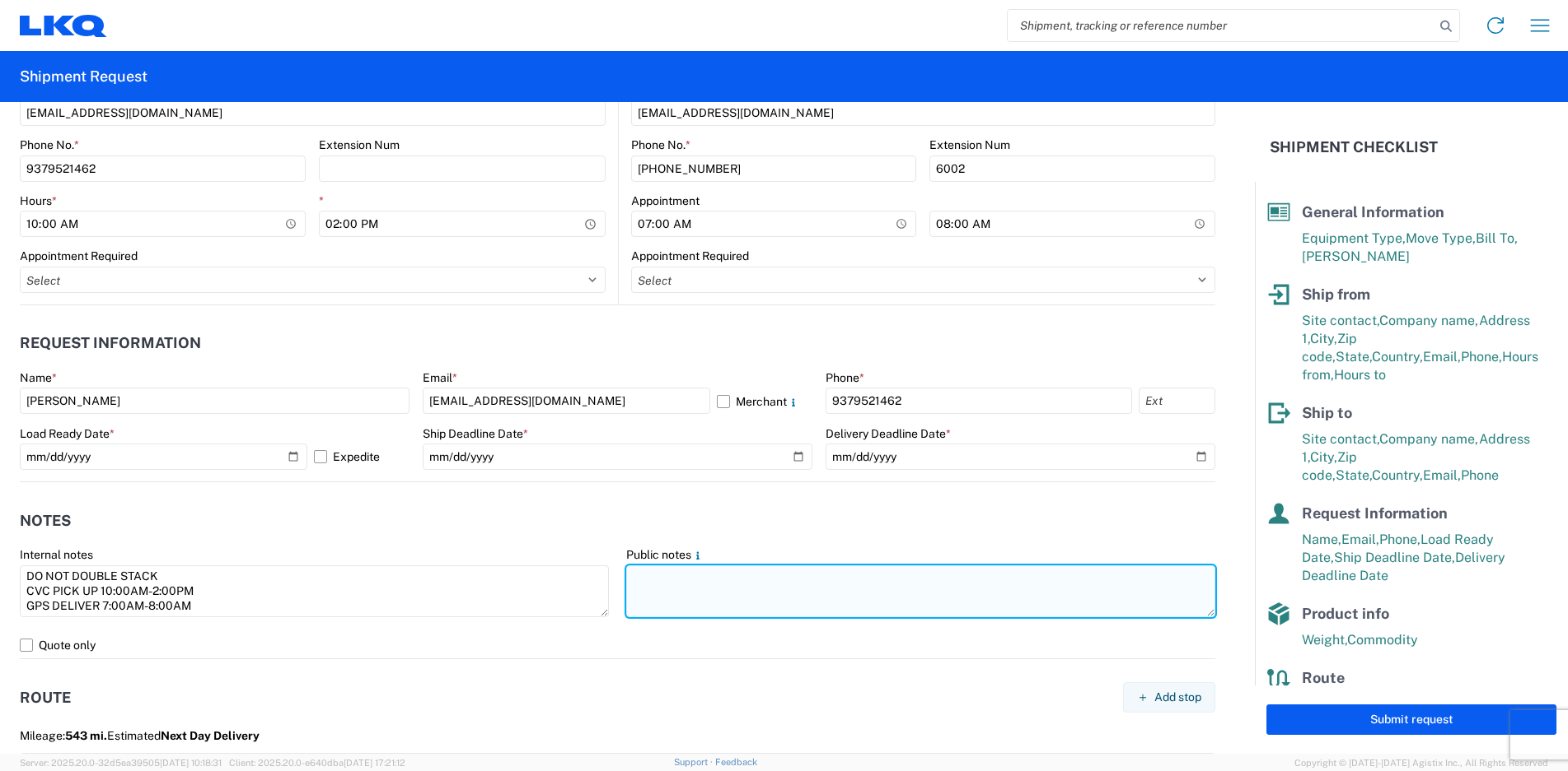
click at [697, 576] on textarea at bounding box center [921, 591] width 589 height 52
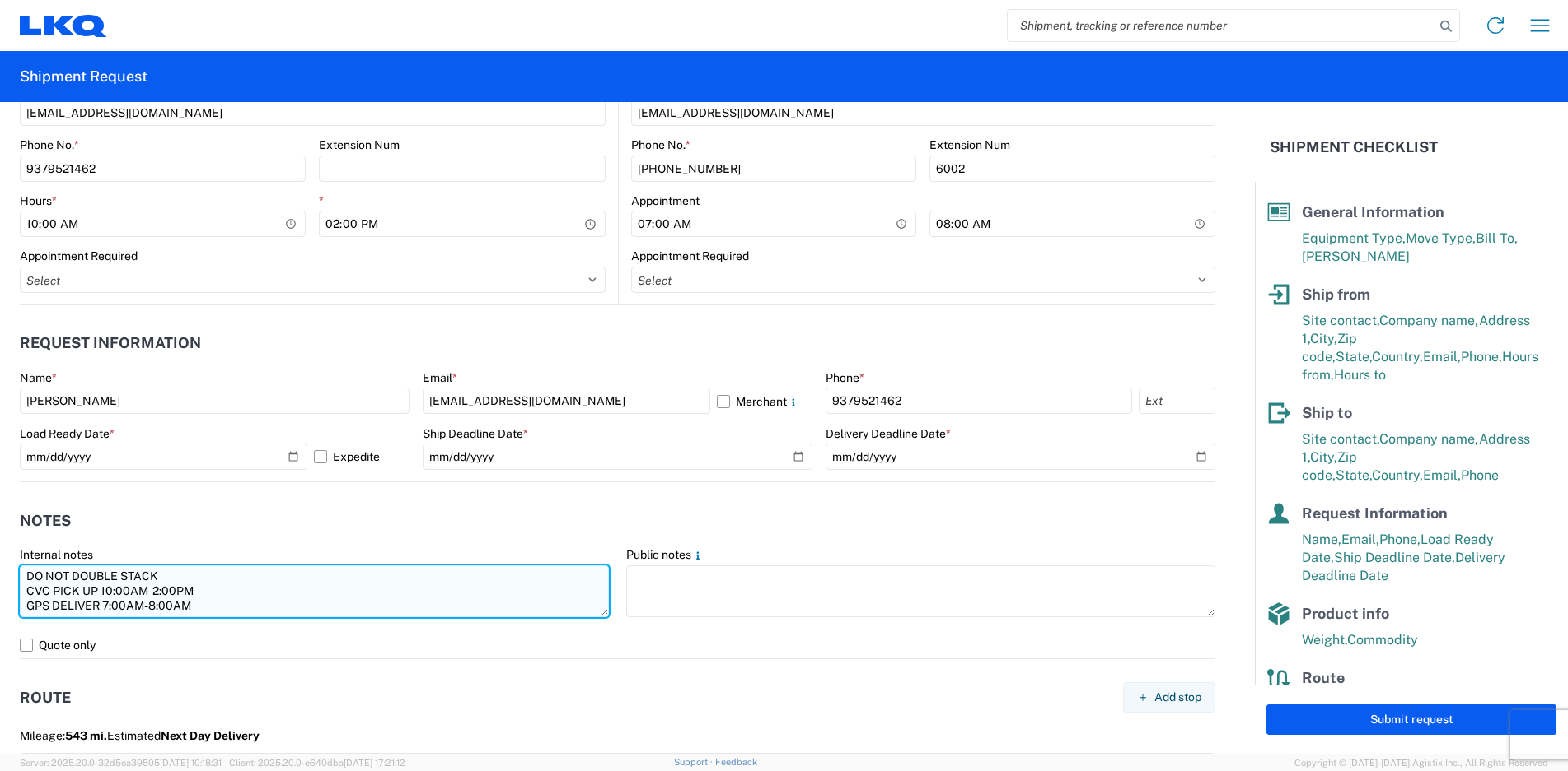
click at [270, 611] on textarea "DO NOT DOUBLE STACK CVC PICK UP 10:00AM-2:00PM GPS DELIVER 7:00AM-8:00AM" at bounding box center [314, 591] width 589 height 52
drag, startPoint x: 244, startPoint y: 610, endPoint x: 16, endPoint y: 560, distance: 233.4
click at [16, 560] on agx-form-control-wrapper-v2 "Internal notes DO NOT DOUBLE STACK CVC PICK UP 10:00AM-2:00PM GPS DELIVER 7:00A…" at bounding box center [314, 590] width 606 height 85
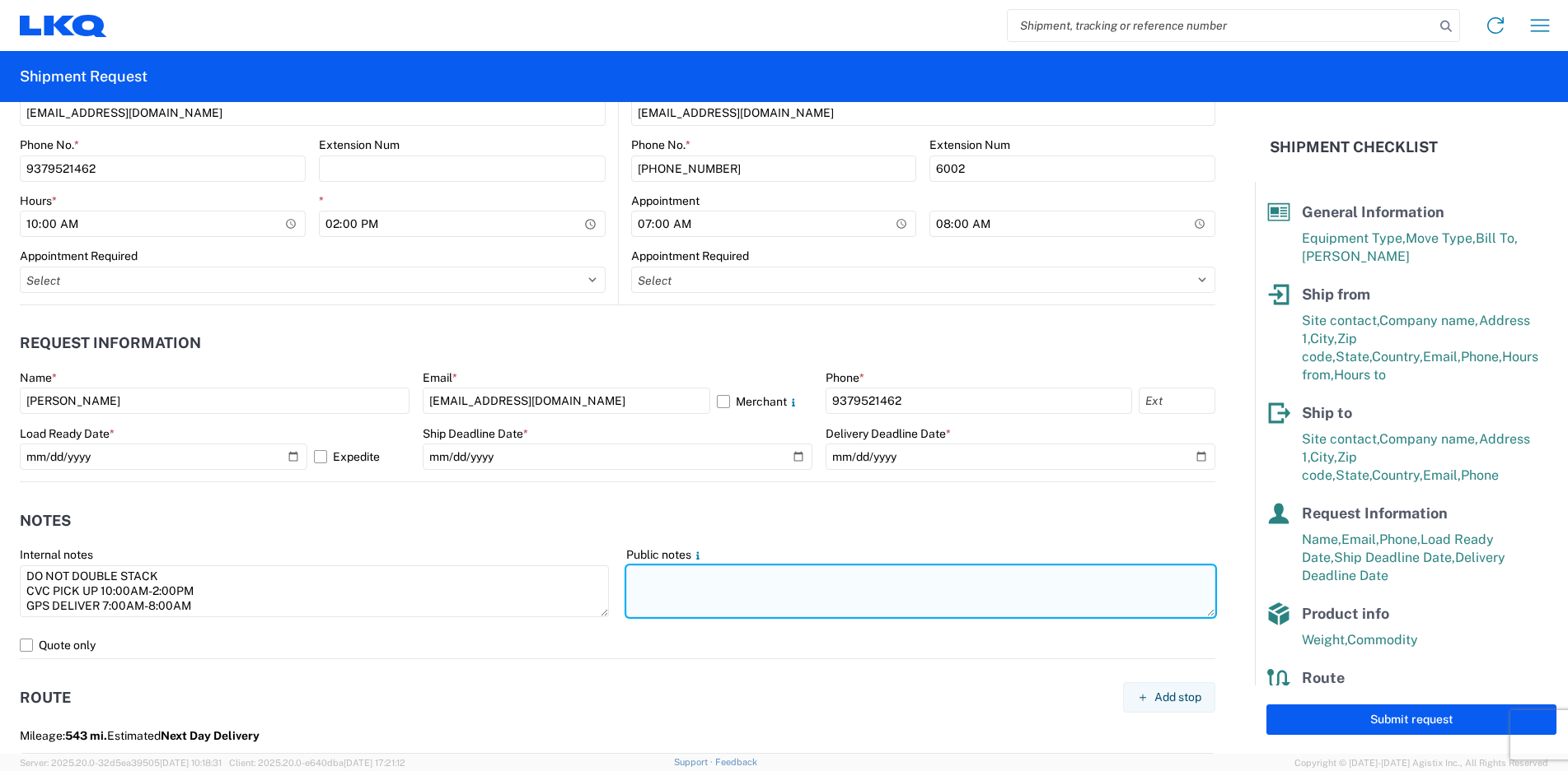
click at [689, 600] on textarea at bounding box center [921, 591] width 589 height 52
paste textarea "DO NOT DOUBLE STACK CVC PICK UP 10:00AM-2:00PM GPS DELIVER 7:00AM-8:00AM"
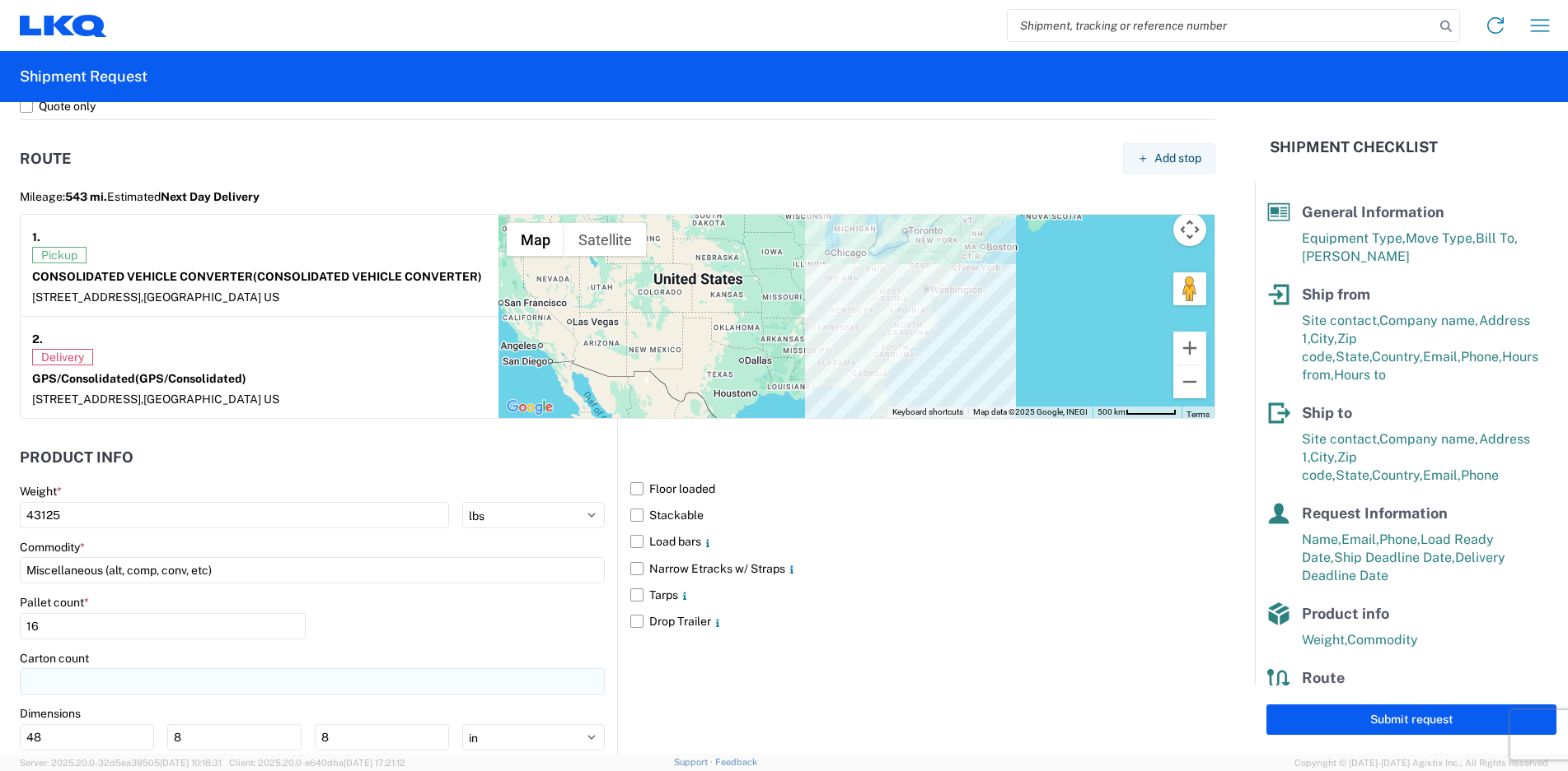
scroll to position [1421, 0]
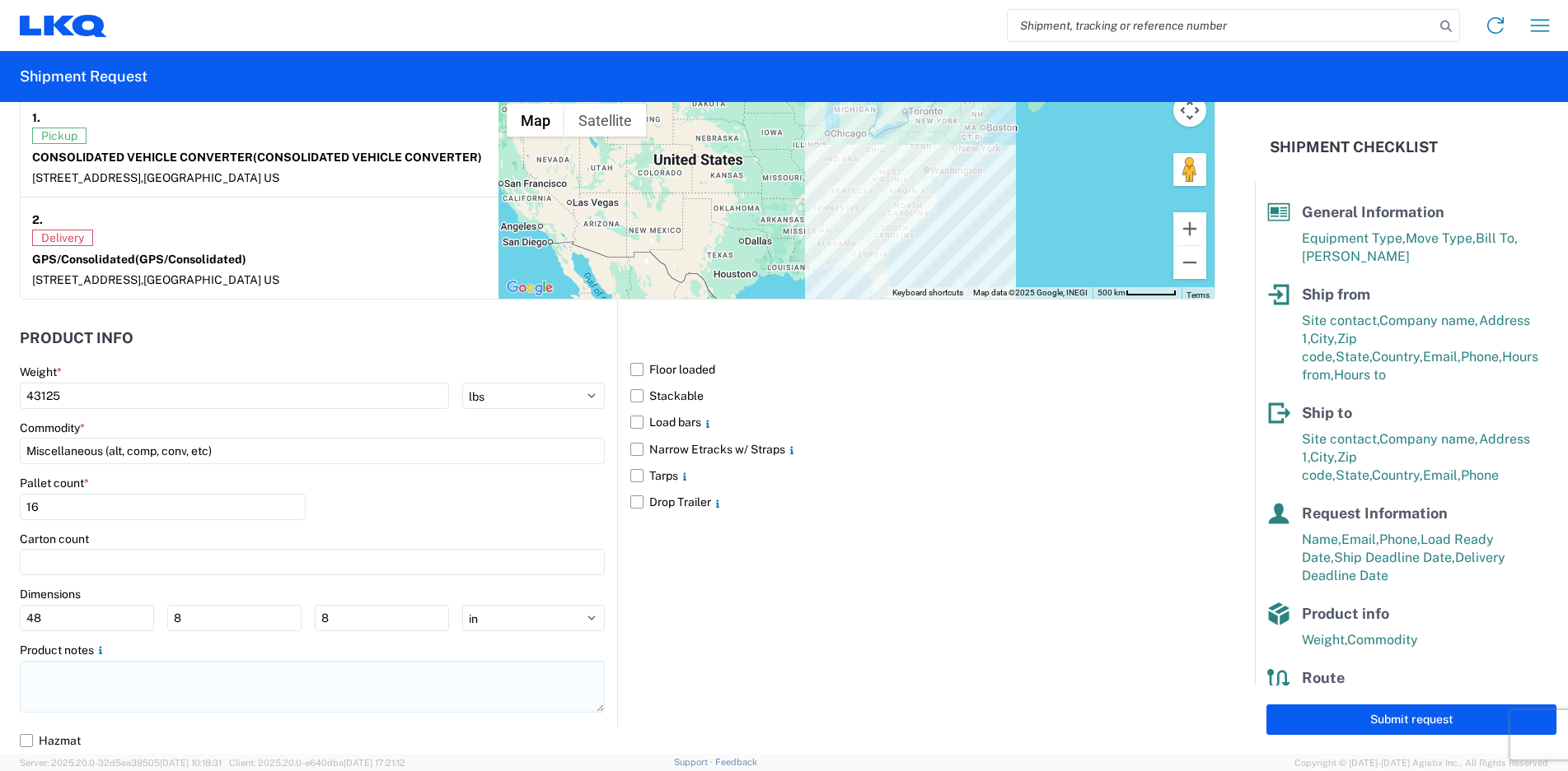
type textarea "DO NOT DOUBLE STACK CVC PICK UP 10:00AM-2:00PM GPS DELIVER 7:00AM-8:00AM"
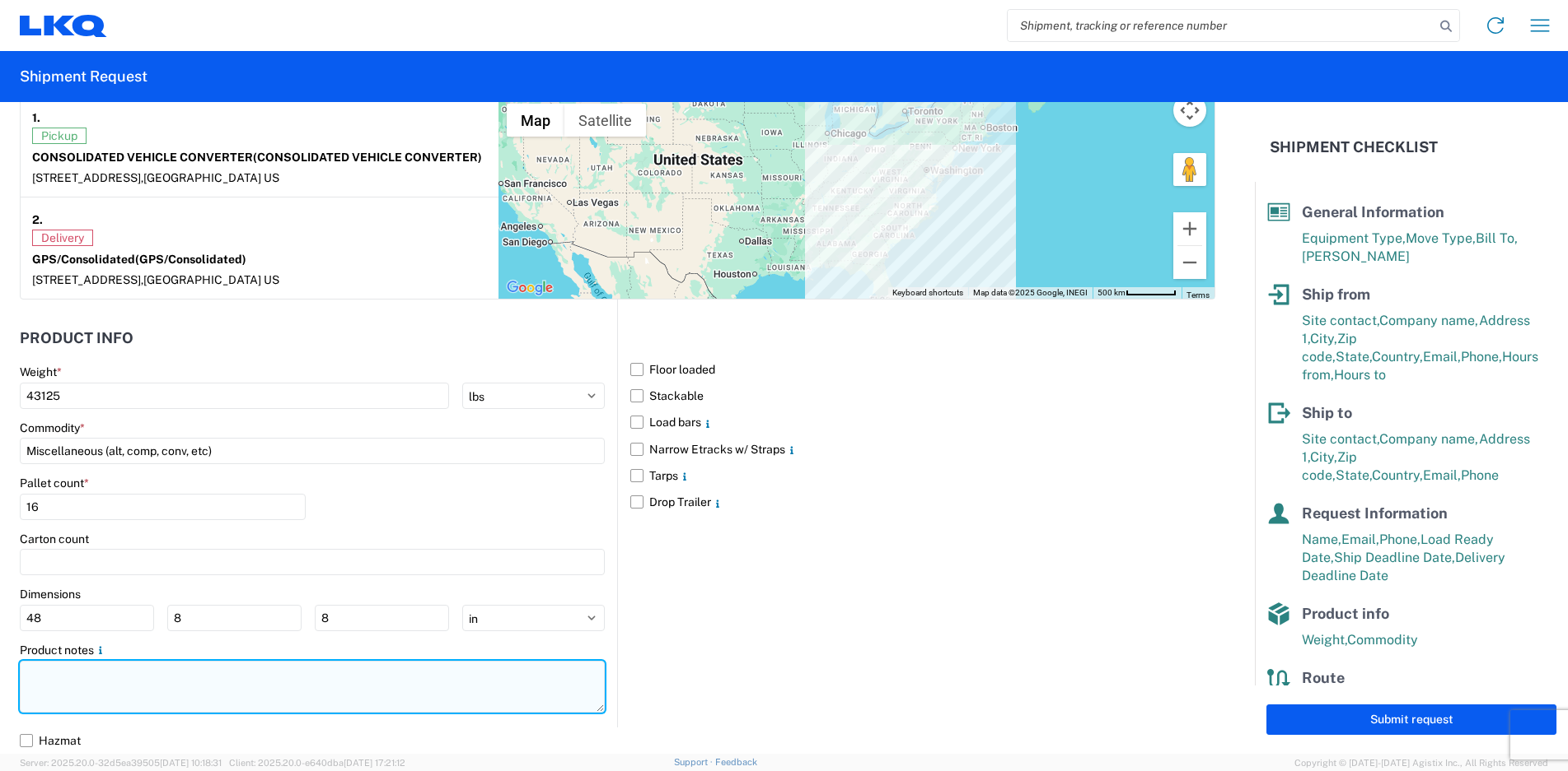
click at [114, 689] on textarea at bounding box center [312, 687] width 585 height 52
paste textarea "DO NOT DOUBLE STACK CVC PICK UP 10:00AM-2:00PM GPS DELIVER 7:00AM-8:00AM"
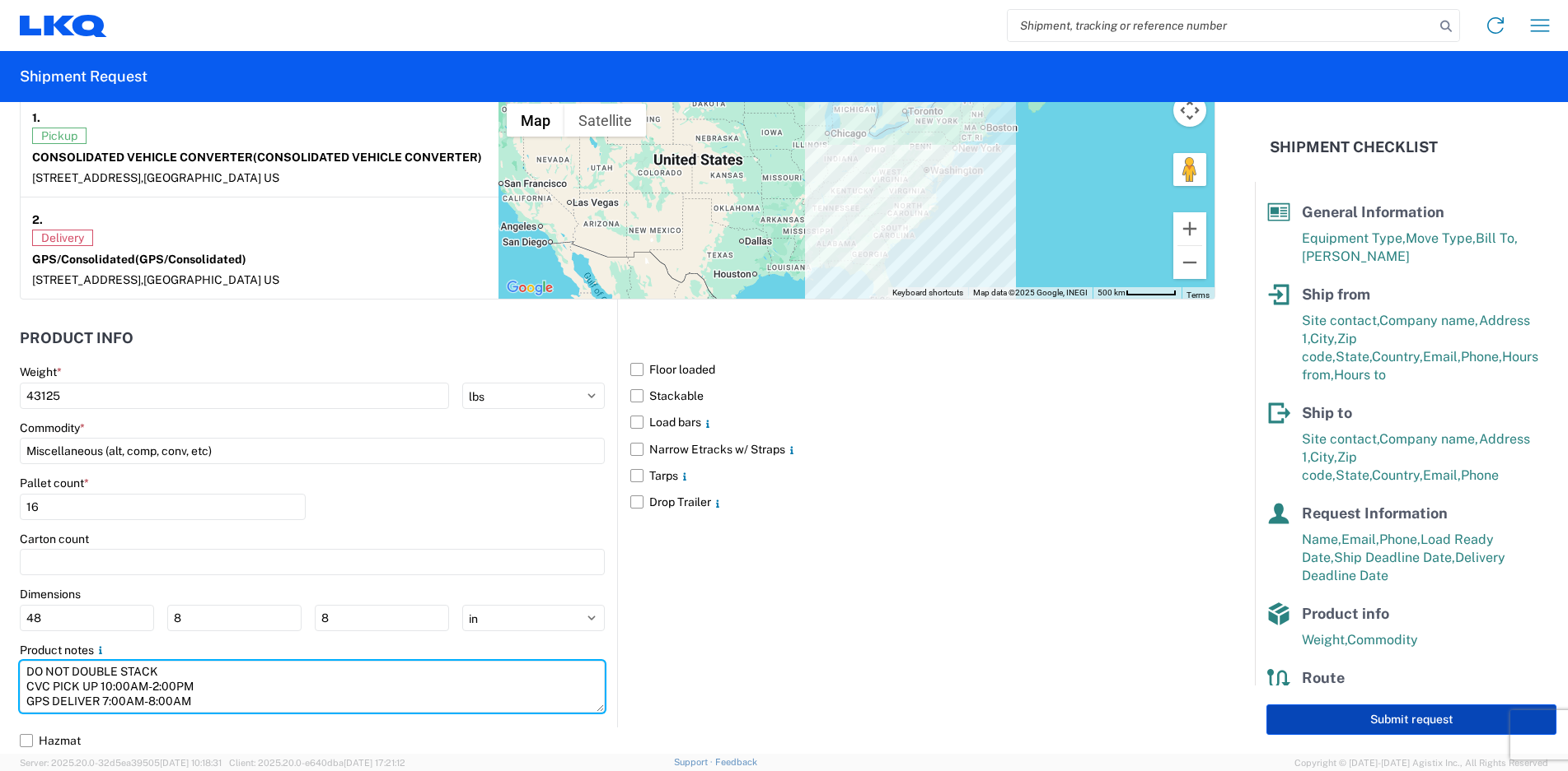
type textarea "DO NOT DOUBLE STACK CVC PICK UP 10:00AM-2:00PM GPS DELIVER 7:00AM-8:00AM"
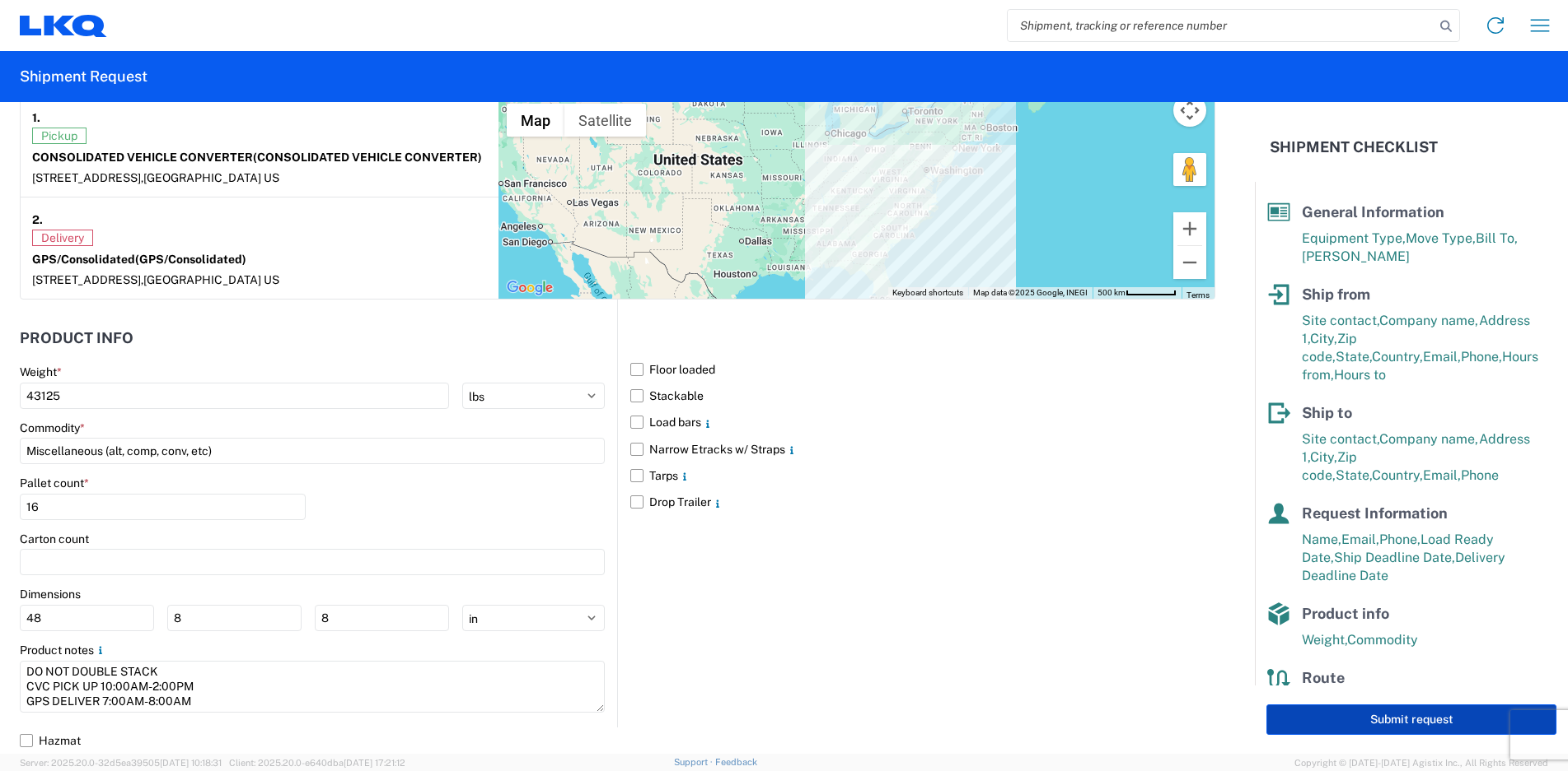
click at [1379, 718] on button "Submit request" at bounding box center [1412, 719] width 290 height 30
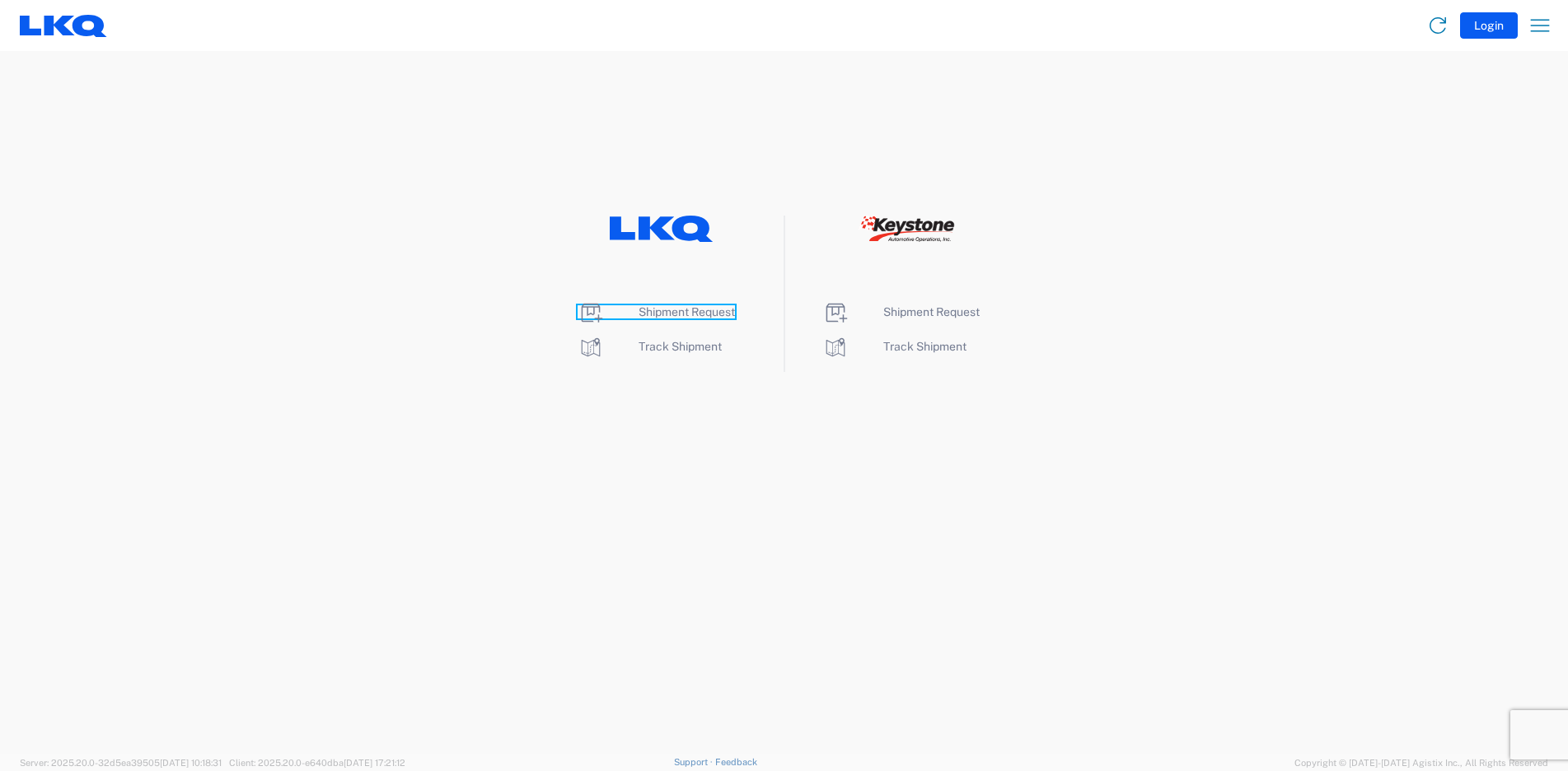
click at [666, 310] on span "Shipment Request" at bounding box center [687, 312] width 97 height 13
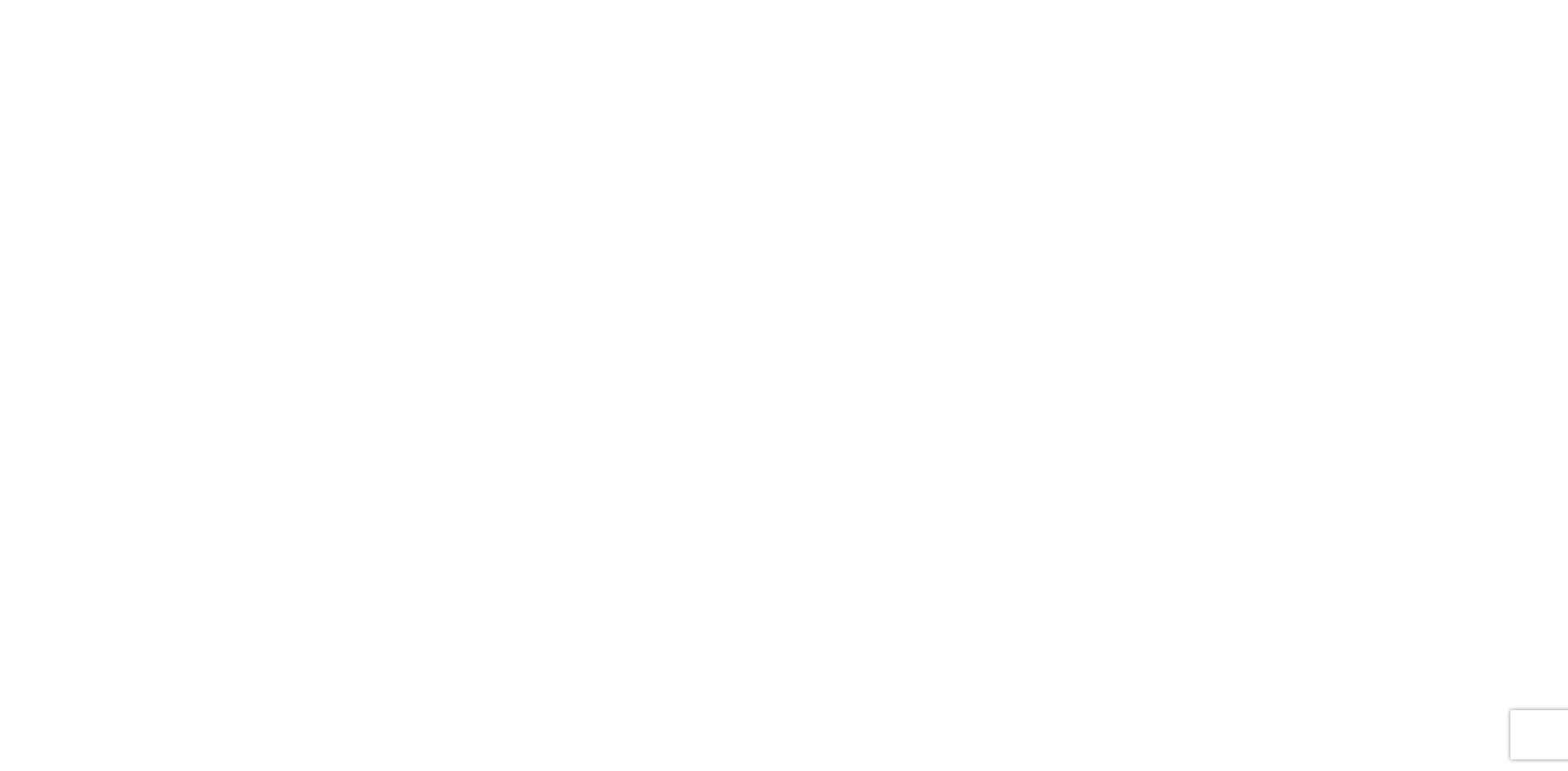
select select "FULL"
select select "LBS"
select select "IN"
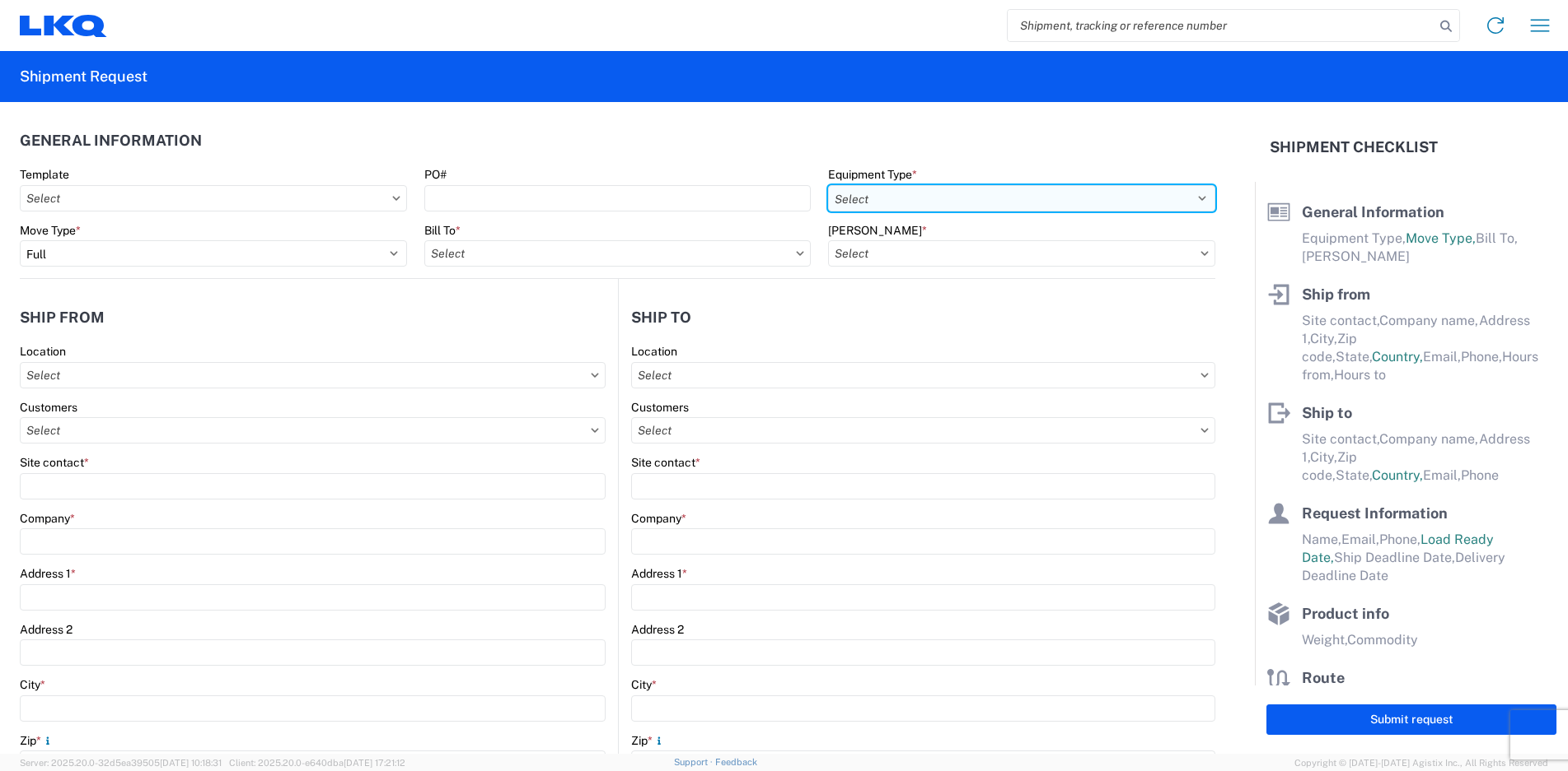
click at [945, 203] on select "Select 53’ Dry Van Flatbed Dropdeck (van) Lowboy (flatbed) Rail" at bounding box center [1021, 199] width 387 height 27
select select "STDV"
click at [828, 186] on select "Select 53’ Dry Van Flatbed Dropdeck (van) Lowboy (flatbed) Rail" at bounding box center [1021, 199] width 387 height 27
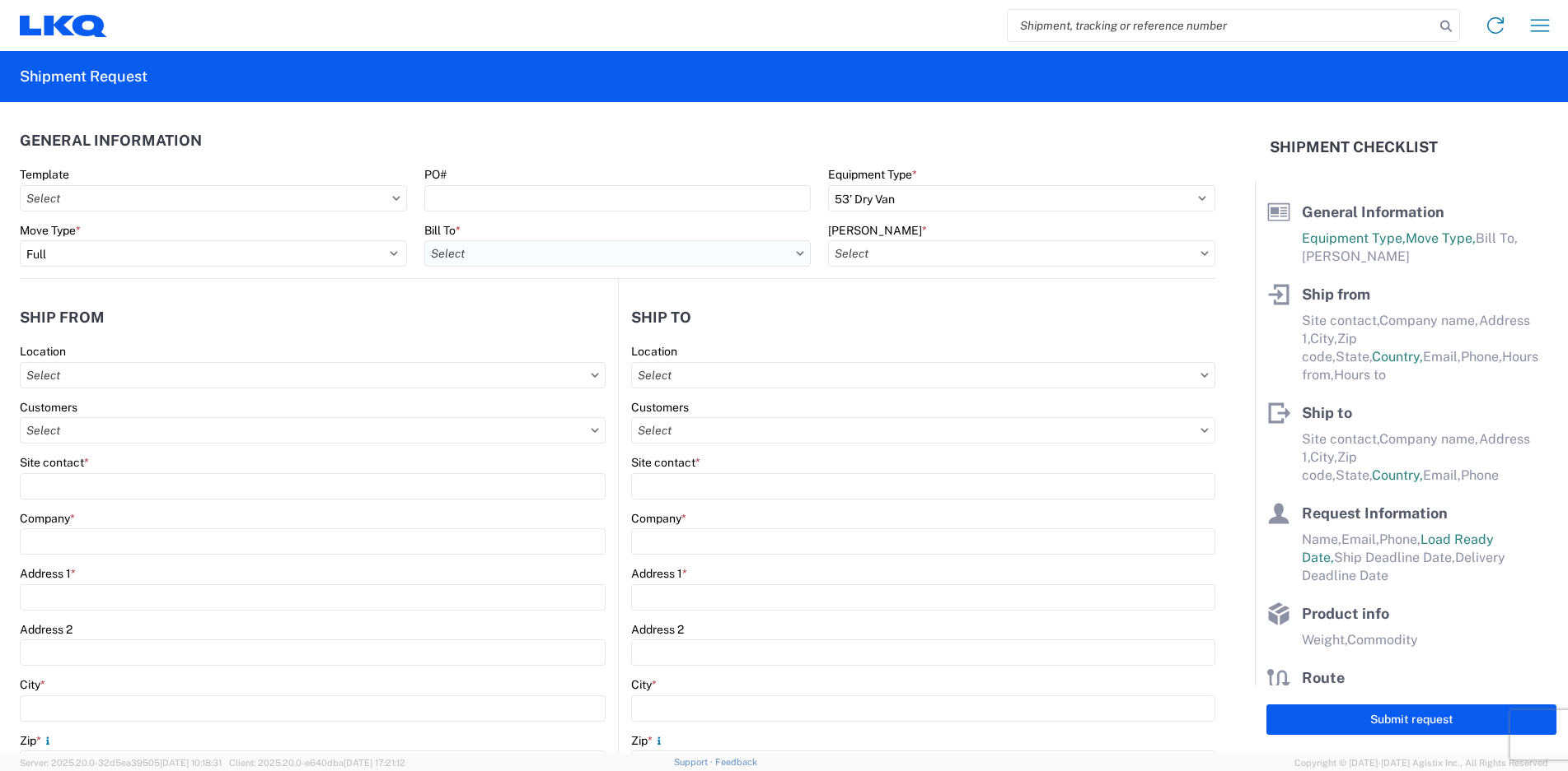
click at [560, 255] on input "text" at bounding box center [618, 253] width 387 height 27
type input "1894"
click at [555, 330] on div "1894 - Newnan, GA- GPS" at bounding box center [581, 326] width 314 height 27
type input "1894 - Newnan, GA- GPS"
click at [896, 252] on input "text" at bounding box center [1021, 253] width 387 height 27
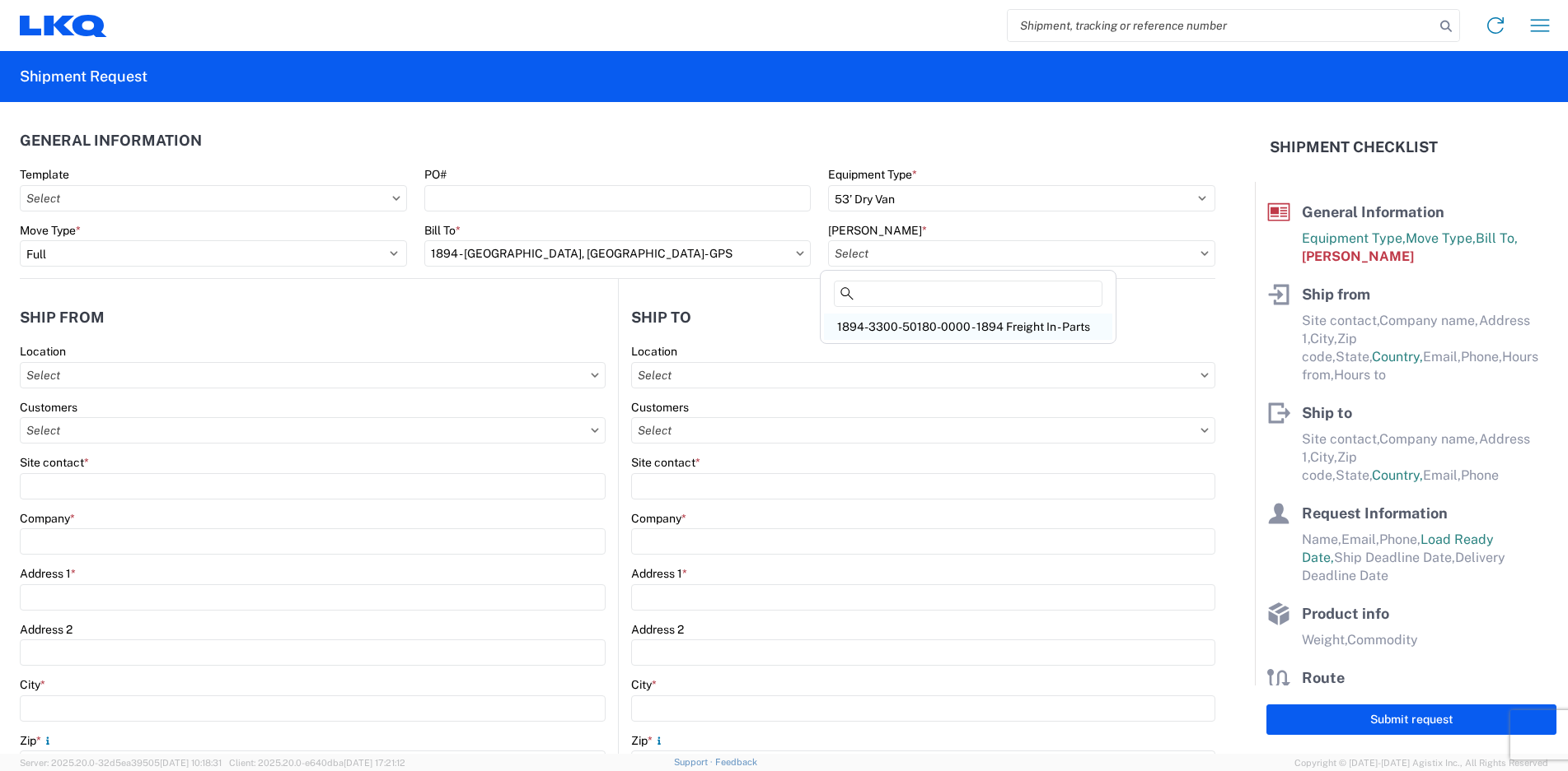
click at [1037, 327] on div "1894-3300-50180-0000 - 1894 Freight In - Parts" at bounding box center [968, 326] width 289 height 27
type input "1894-3300-50180-0000 - 1894 Freight In - Parts"
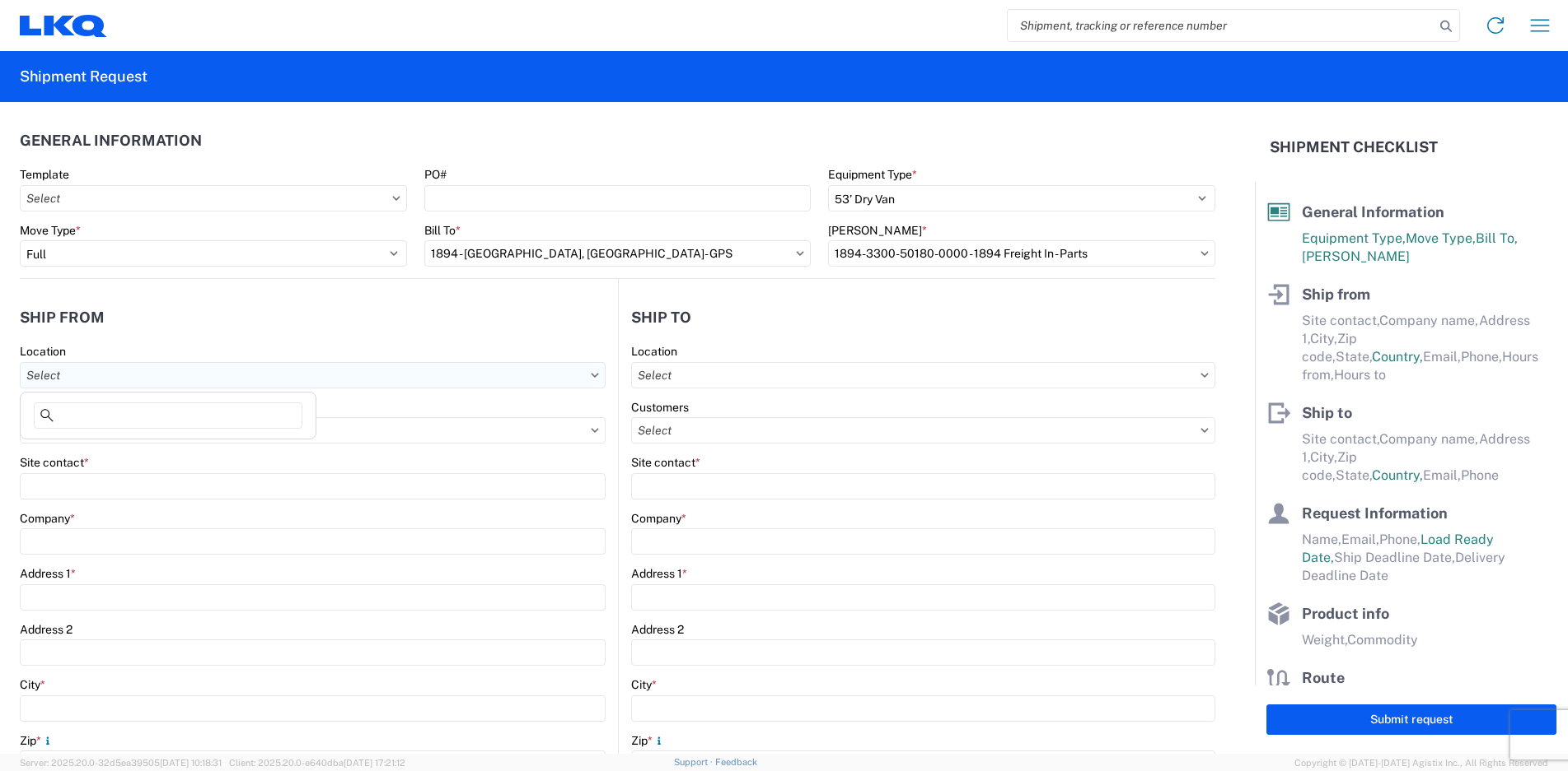
click at [99, 369] on input "text" at bounding box center [313, 376] width 586 height 27
type input "1898"
click at [90, 446] on div "1898 - Kettering" at bounding box center [168, 448] width 289 height 27
type input "1898 - Kettering"
type input "LKQ Corporation"
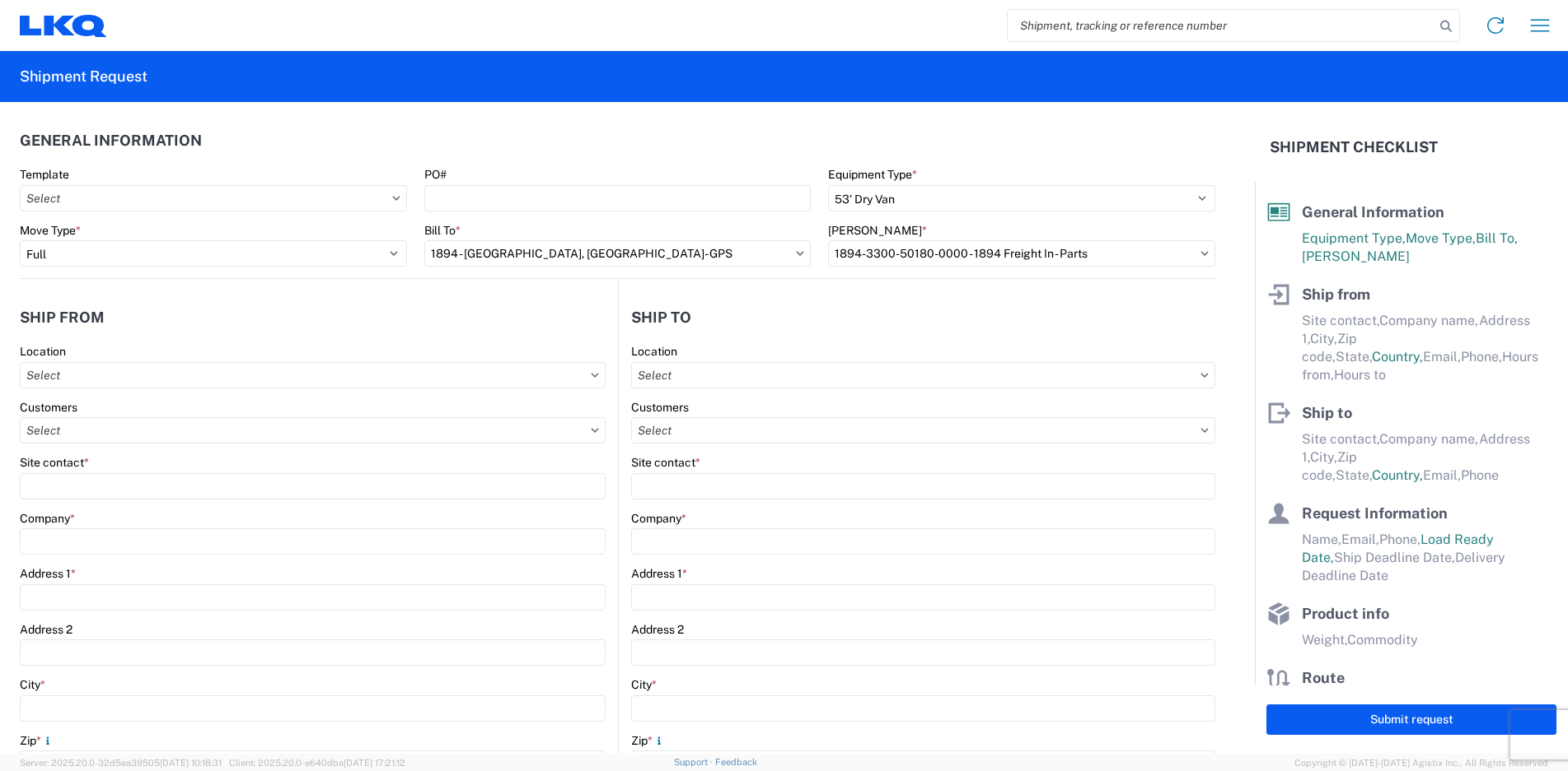
type input "4991 Hempstead Station Dr"
type input "Kettering"
type input "45429"
select select "OH"
select select "US"
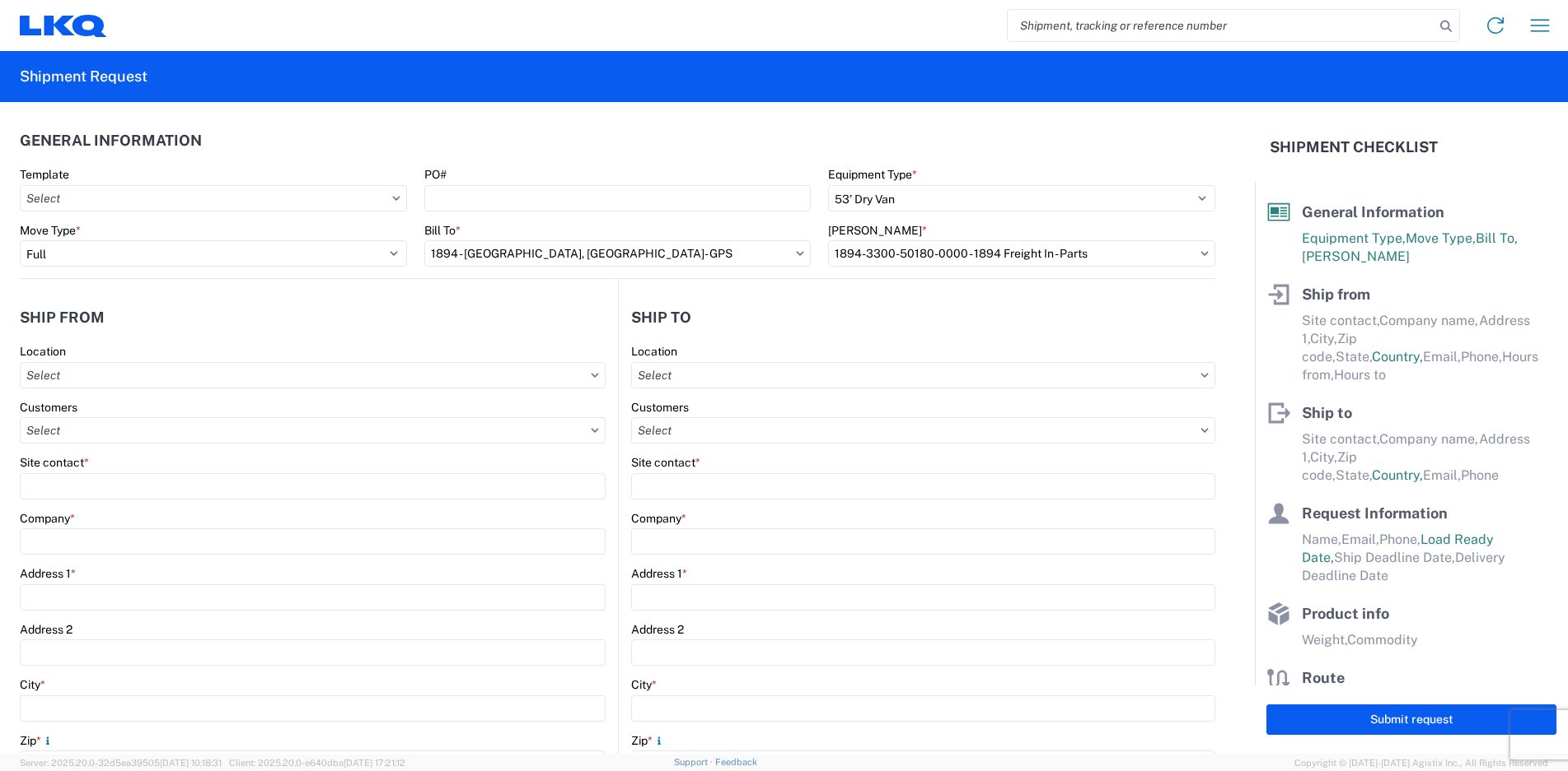
type input "08:00"
type input "14:00"
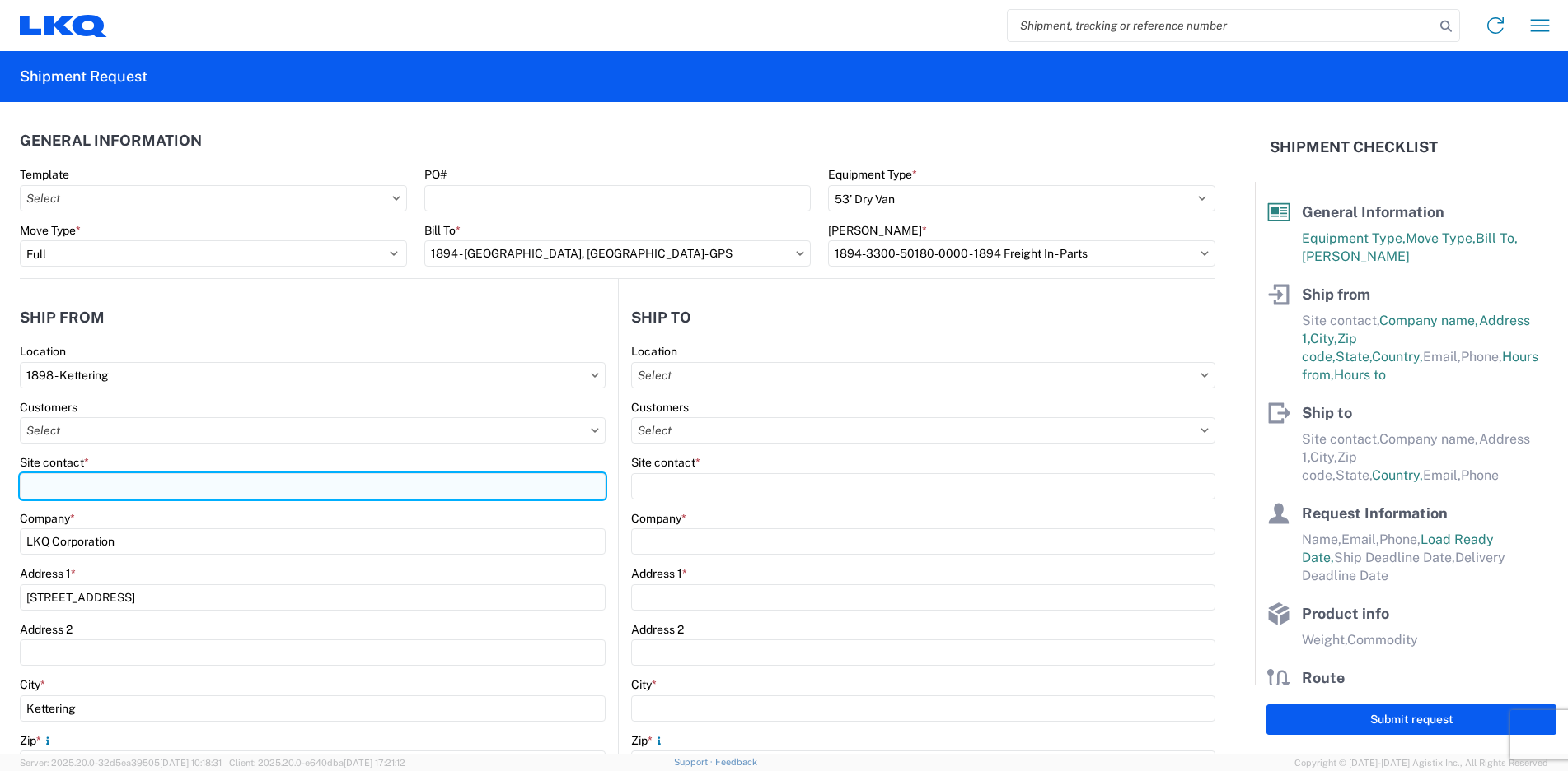
click at [80, 485] on input "Site contact *" at bounding box center [313, 486] width 586 height 27
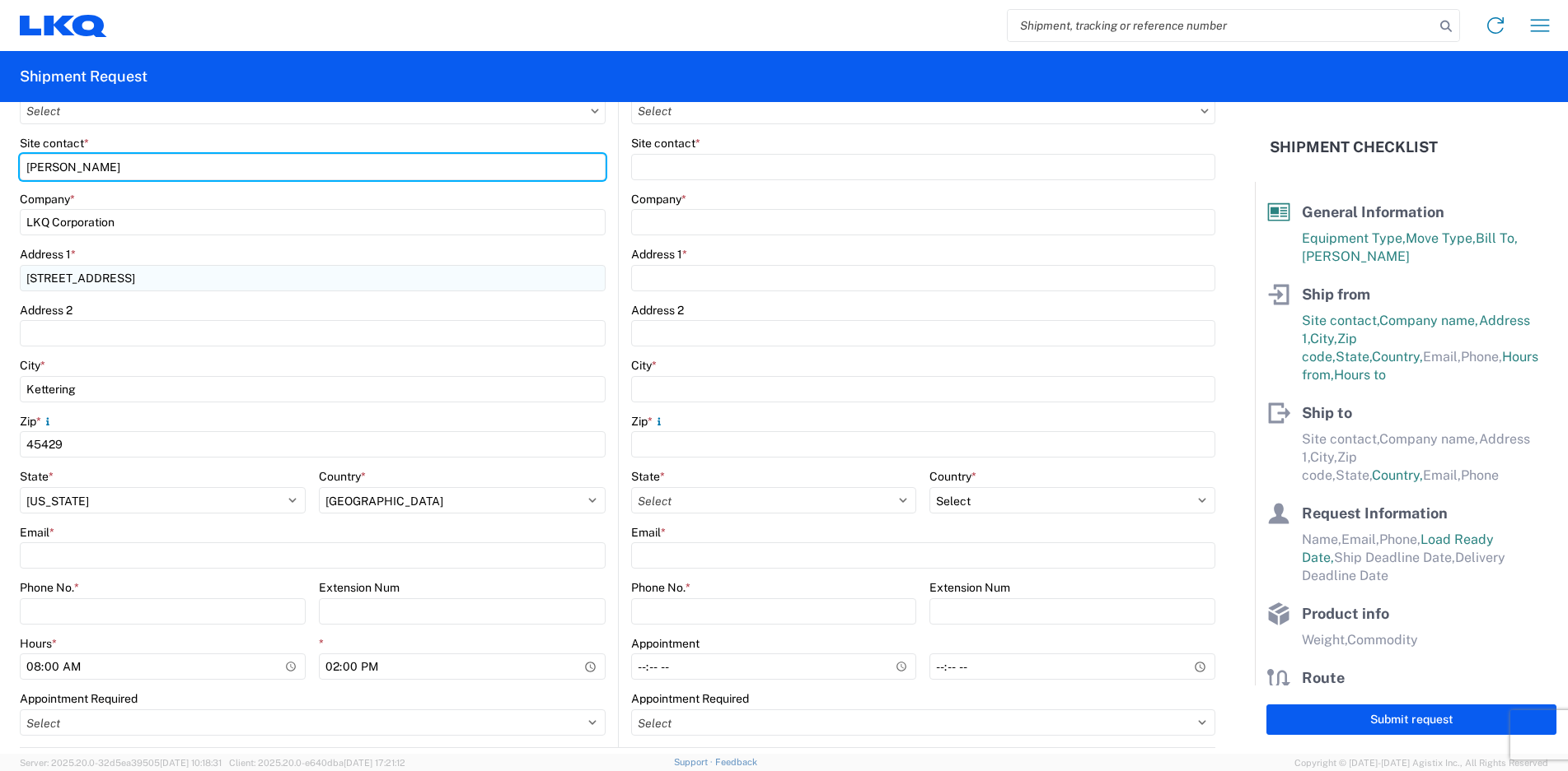
scroll to position [329, 0]
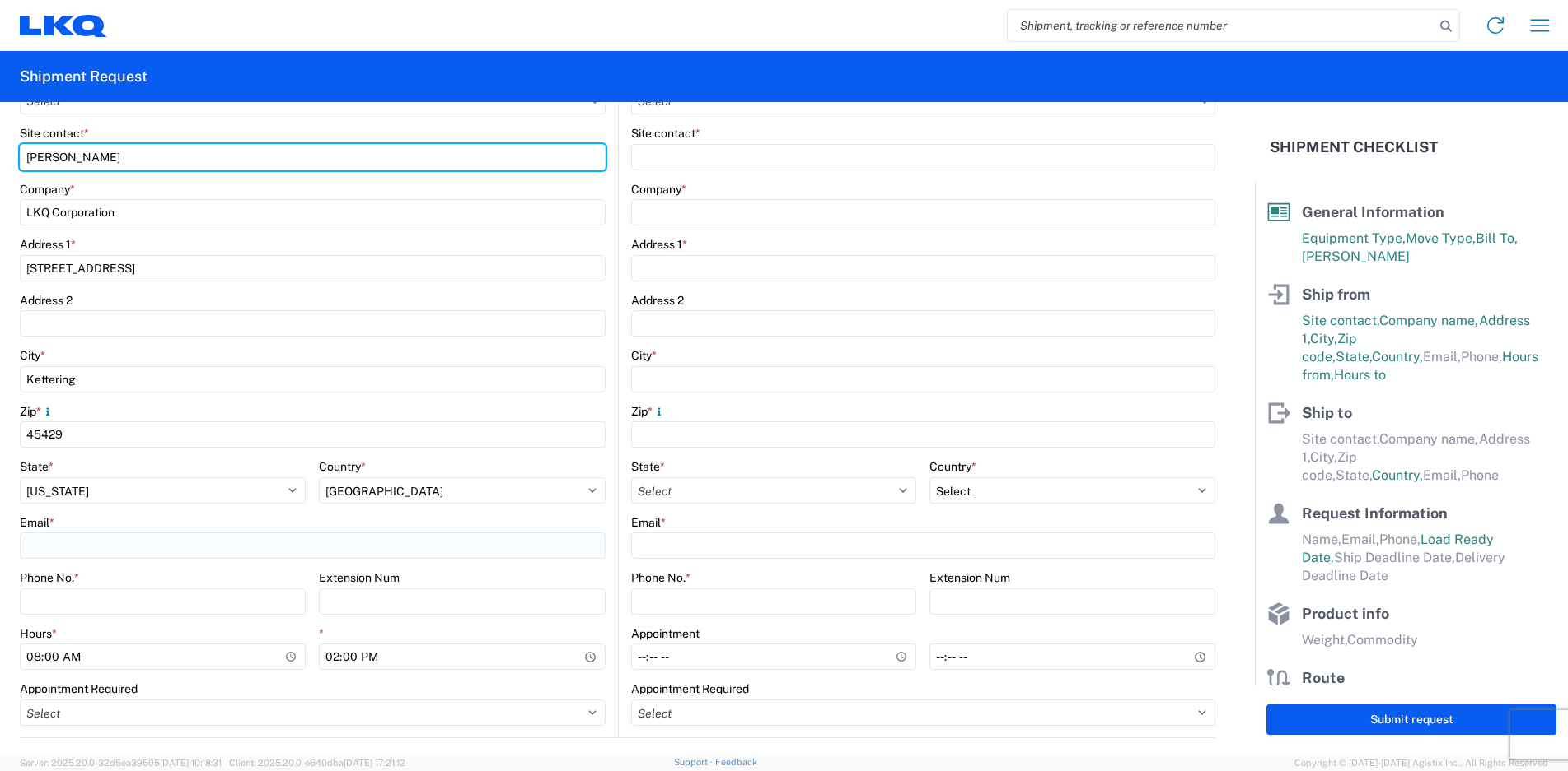
type input "TERESE WIMER"
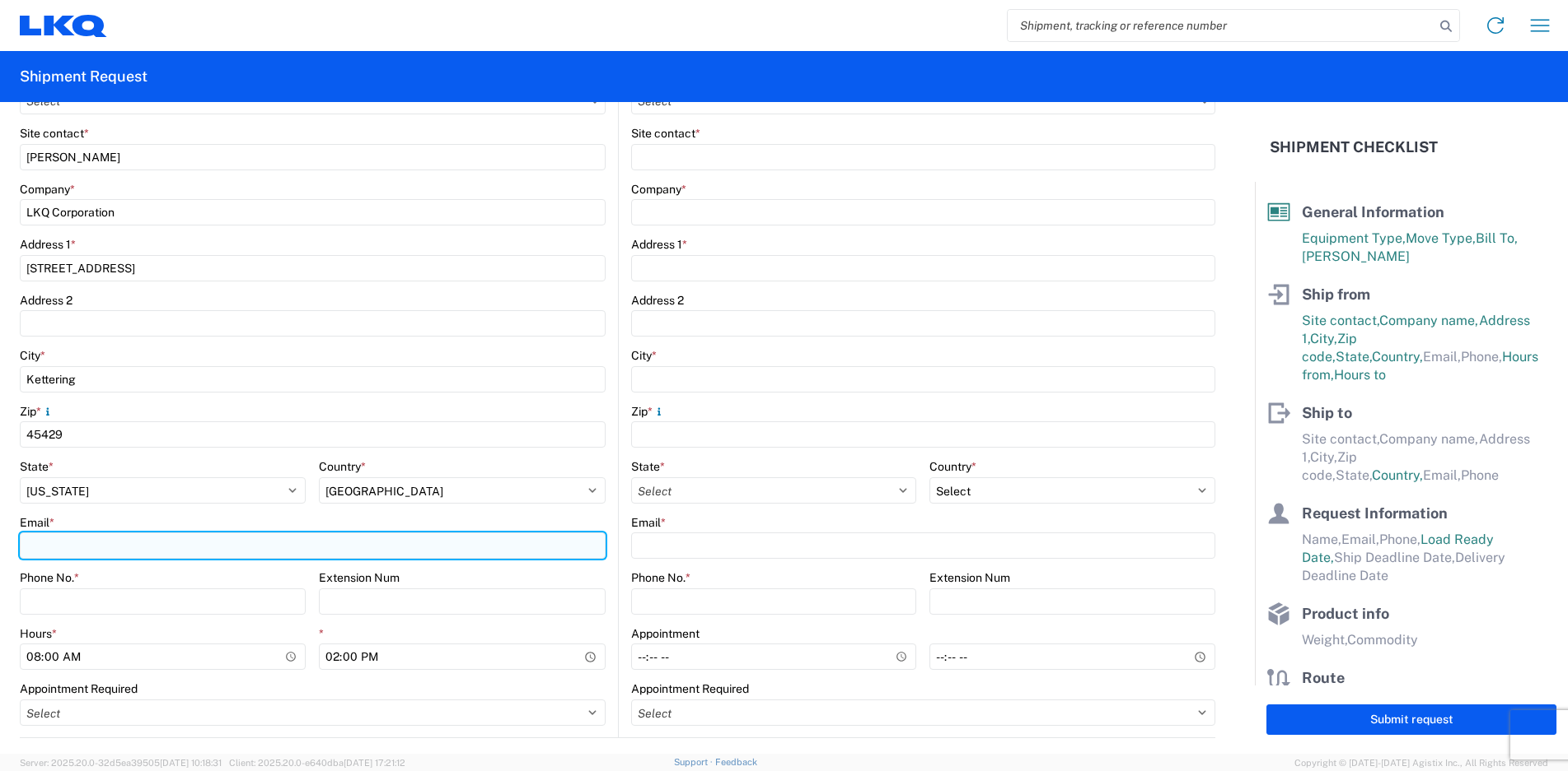
click at [59, 540] on input "Email *" at bounding box center [313, 546] width 586 height 27
type input "tmwimer@lkqcorp.com"
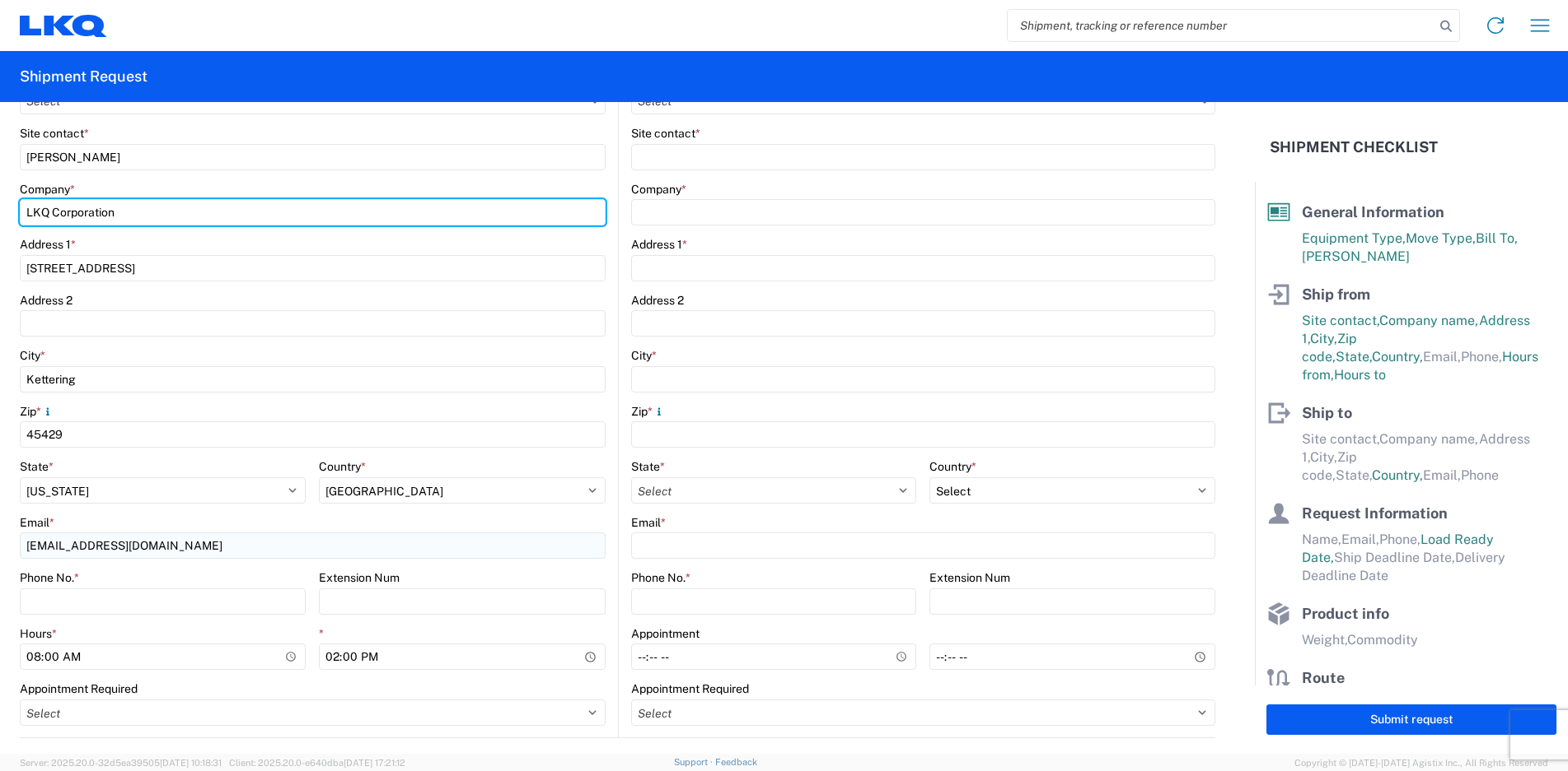
type input "CONSOLIDATED VEHICLE CONVERTER"
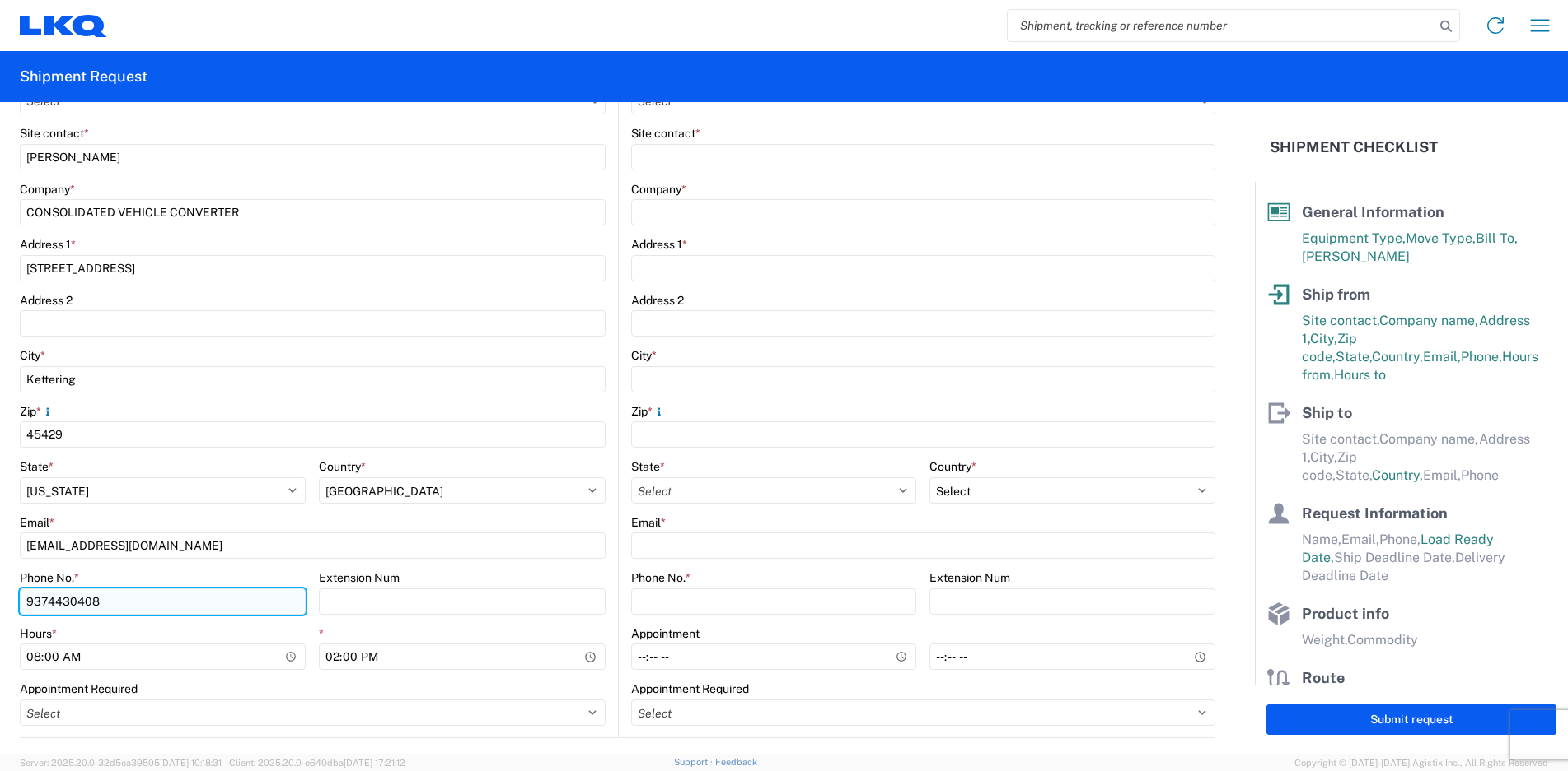
click at [130, 604] on input "9374430408" at bounding box center [162, 602] width 286 height 27
type input "9379521462"
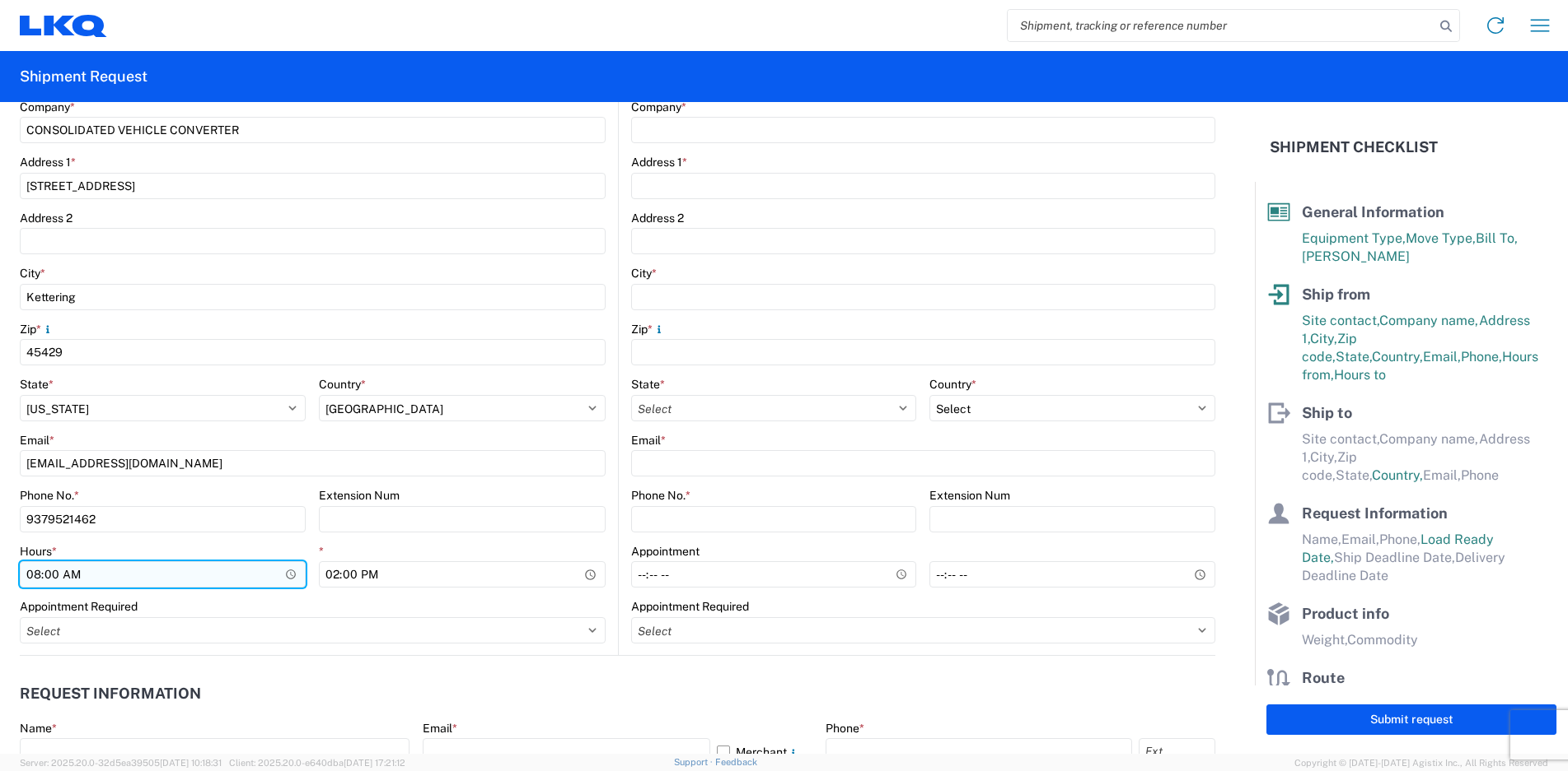
click at [36, 574] on input "08:00" at bounding box center [162, 574] width 286 height 27
type input "10:00"
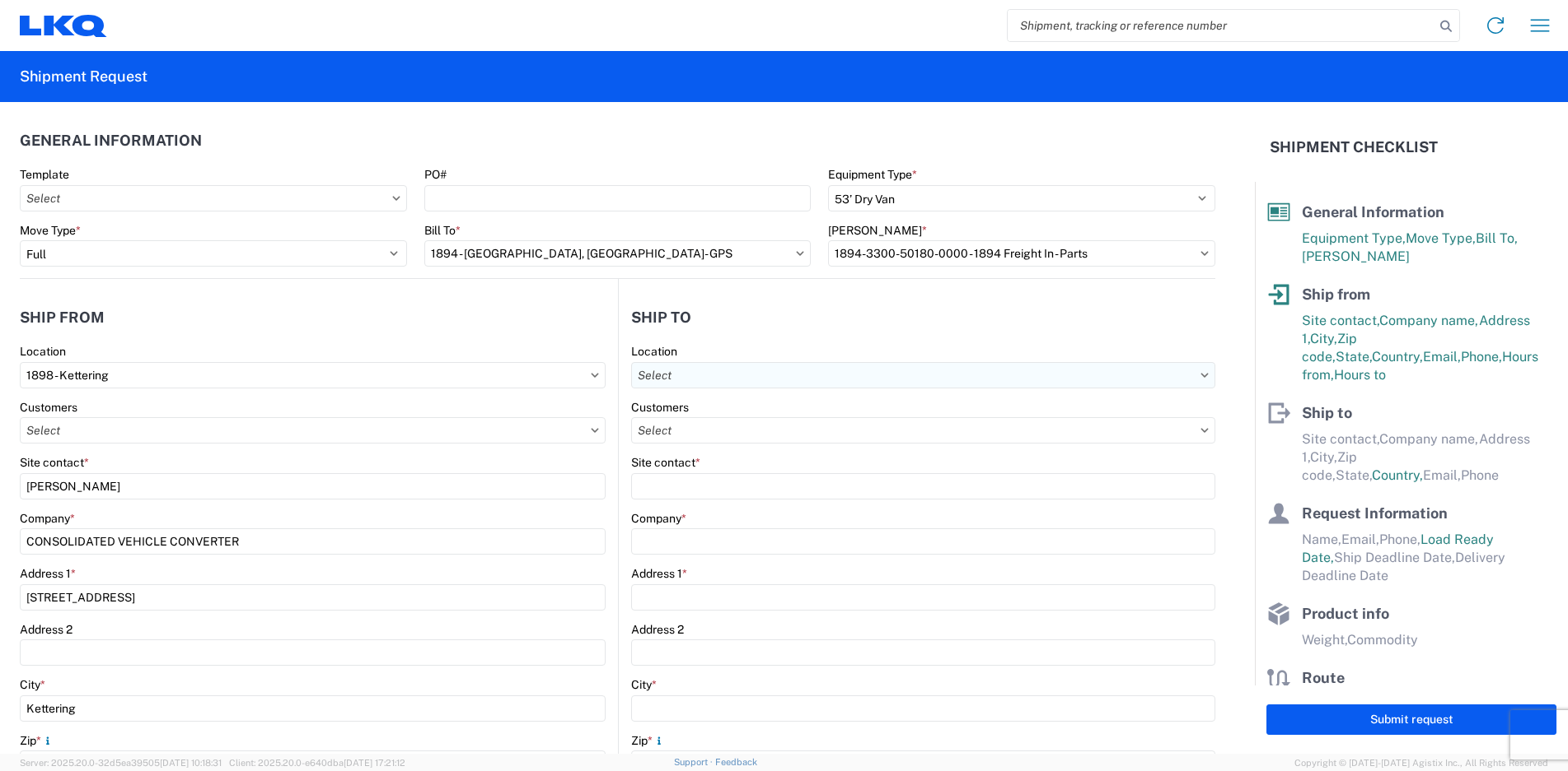
click at [726, 376] on input "text" at bounding box center [923, 376] width 585 height 27
type input "1894"
click at [711, 452] on div "1894 - Newnan, GA- GPS" at bounding box center [786, 448] width 314 height 27
type input "1894 - Newnan, GA- GPS"
type input "LKQ Corporation"
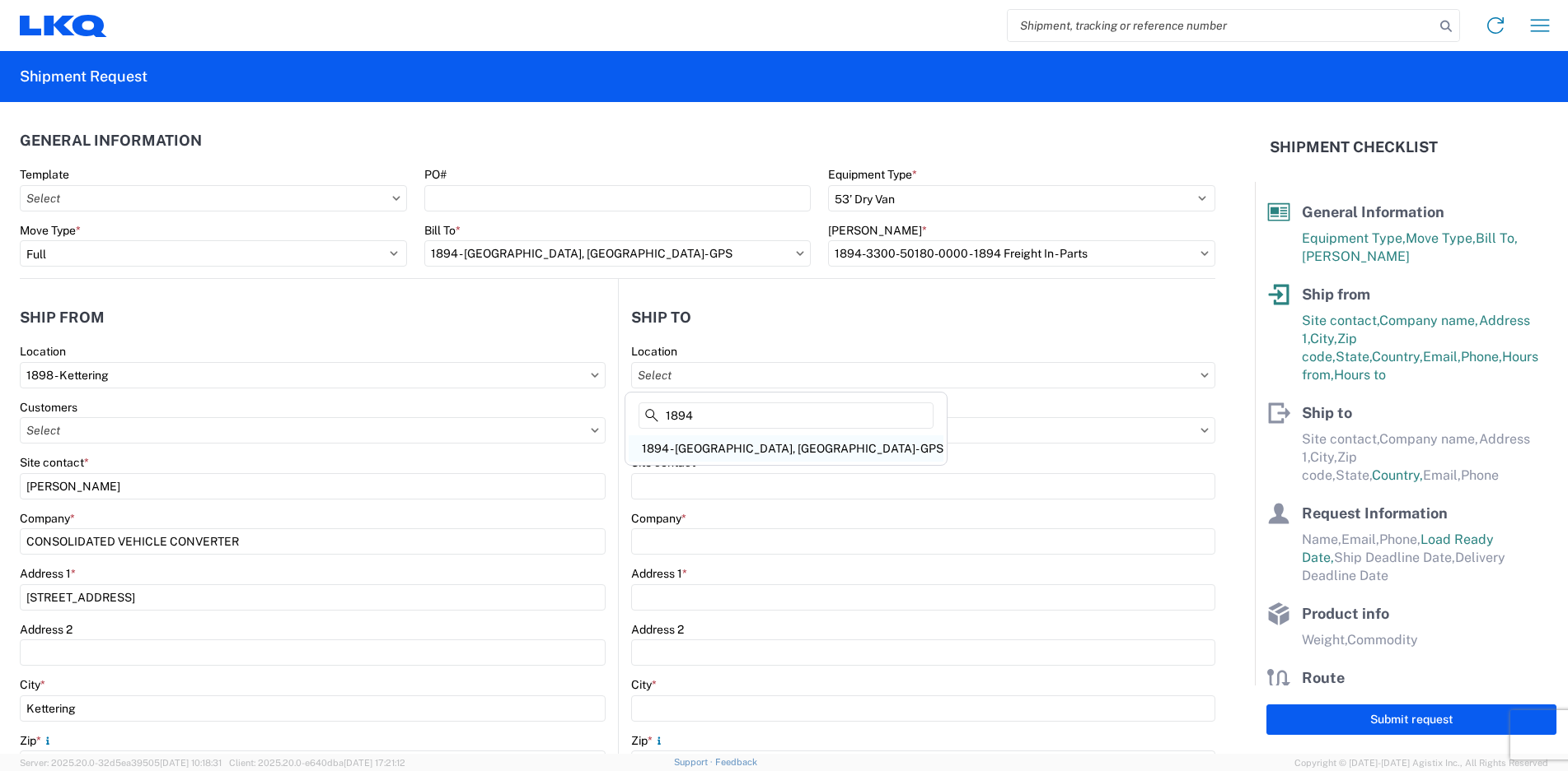
type input "32 Dart Rd"
type input "Newnan"
type input "30265"
select select "US"
type input "678-854-9960"
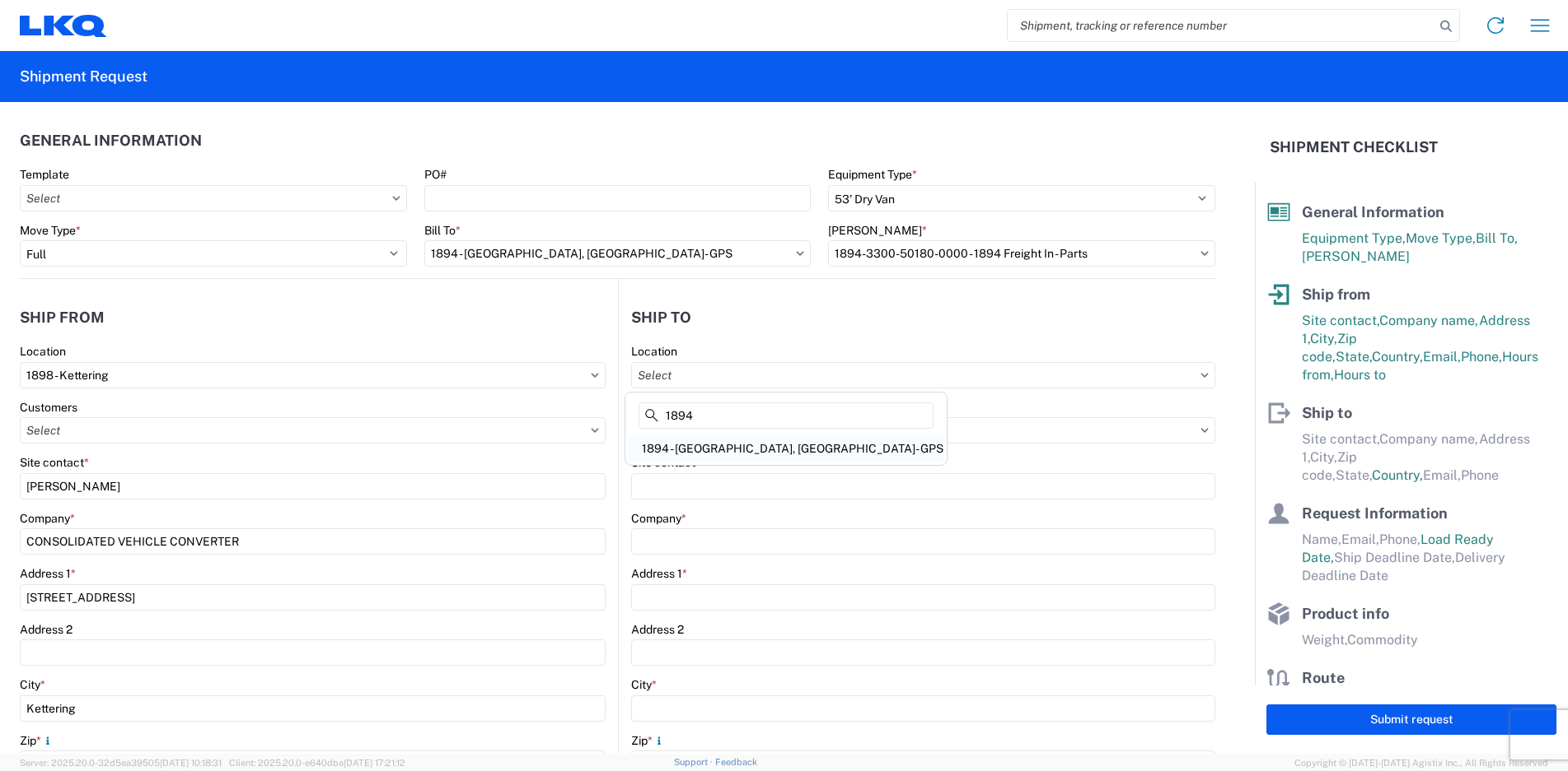
type input "07:00"
type input "15:00"
select select
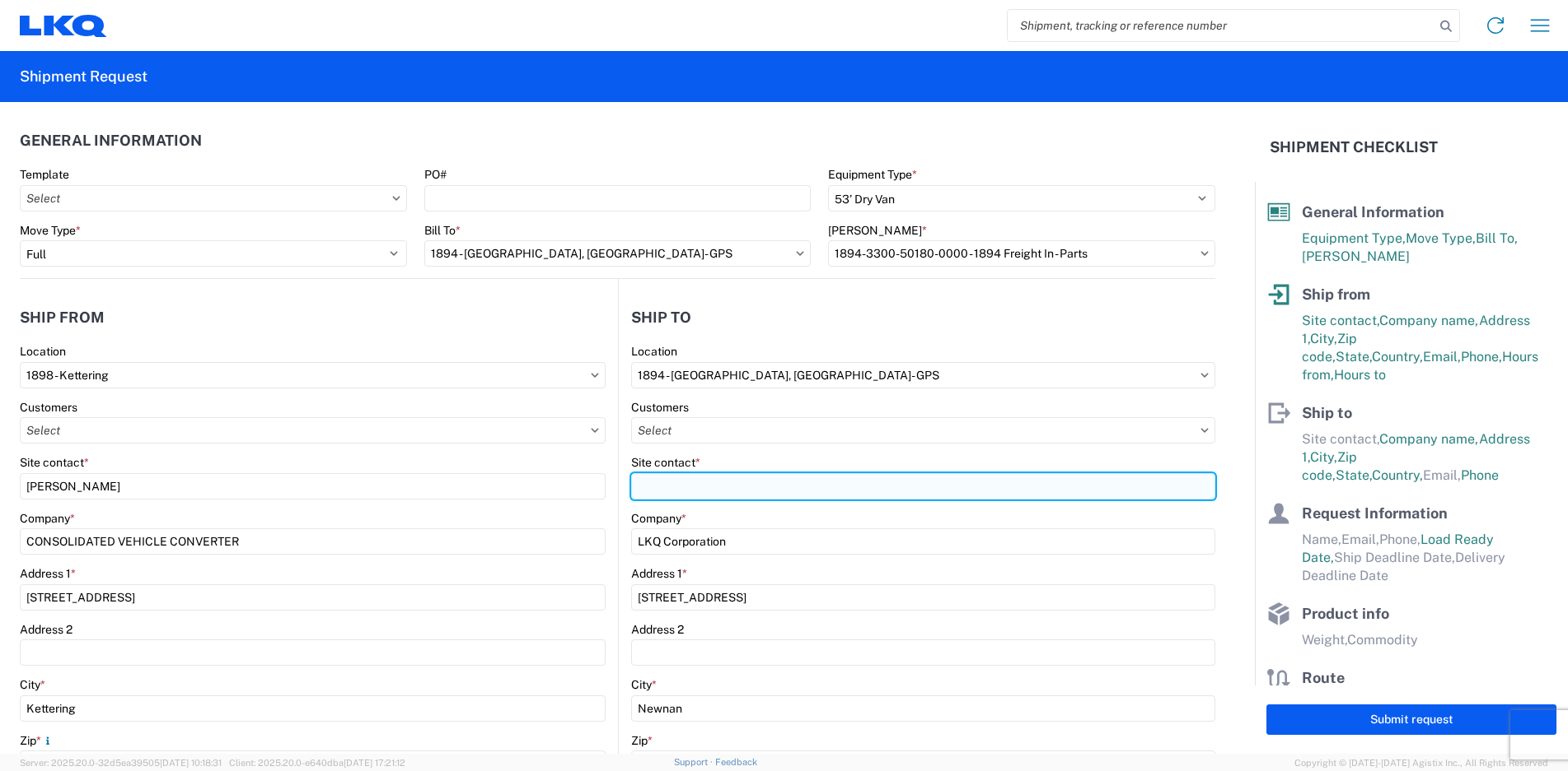
click at [697, 491] on input "Site contact *" at bounding box center [923, 486] width 585 height 27
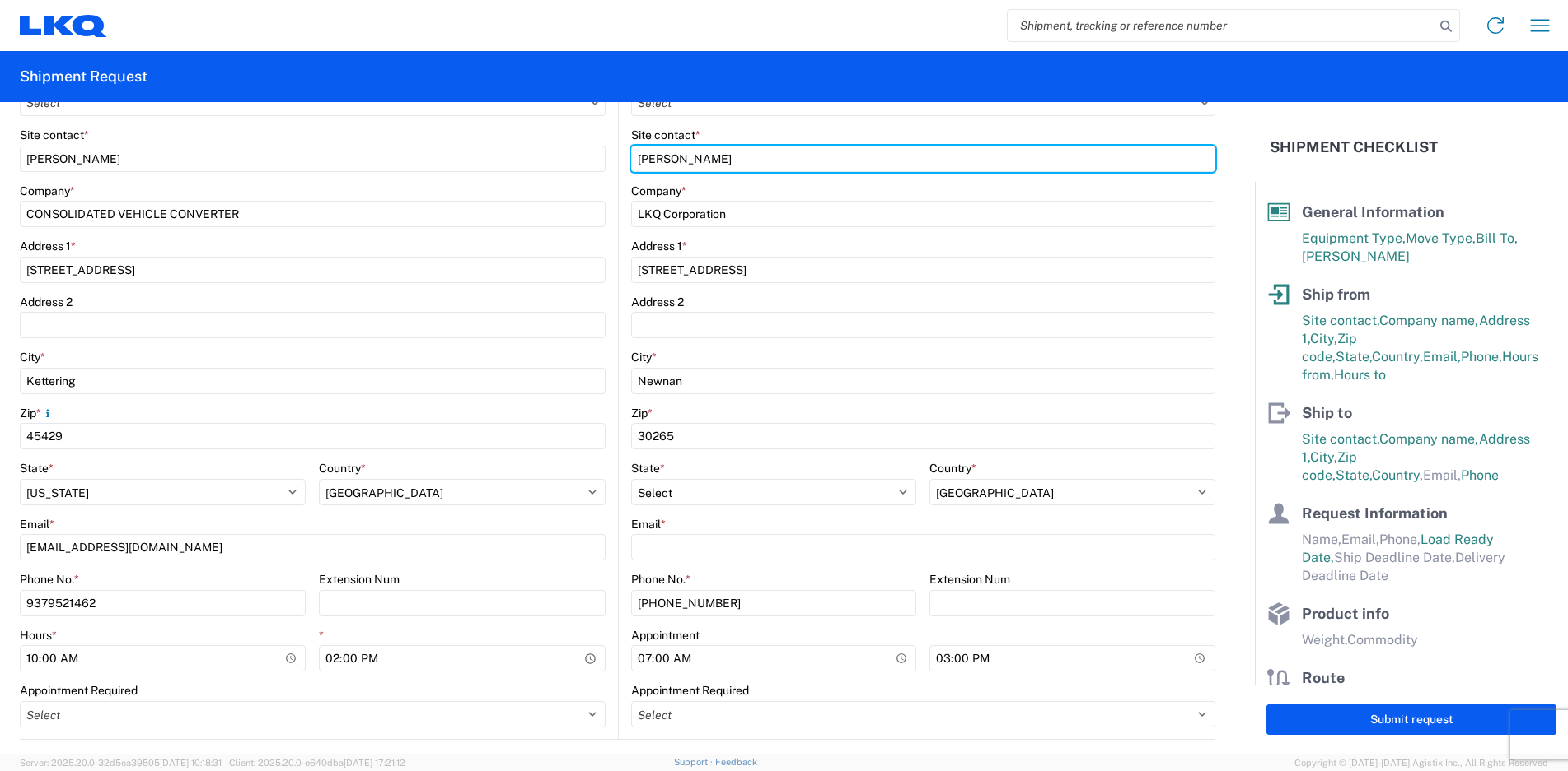
scroll to position [329, 0]
type input "ANDREW BUTTERFIELD"
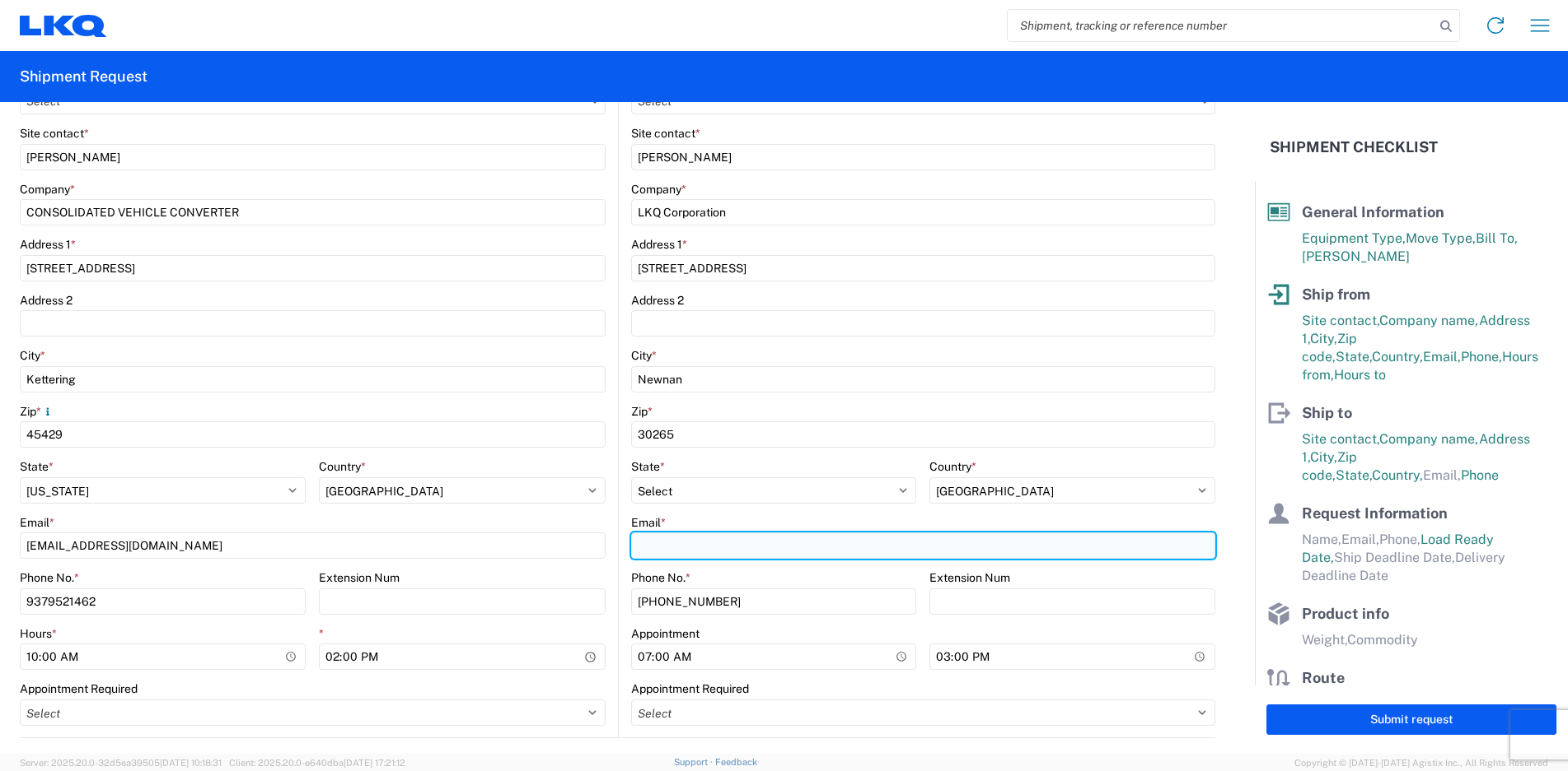
click at [668, 541] on input "Email *" at bounding box center [923, 546] width 585 height 27
type input "ajbutterfield@lkqcorp.com"
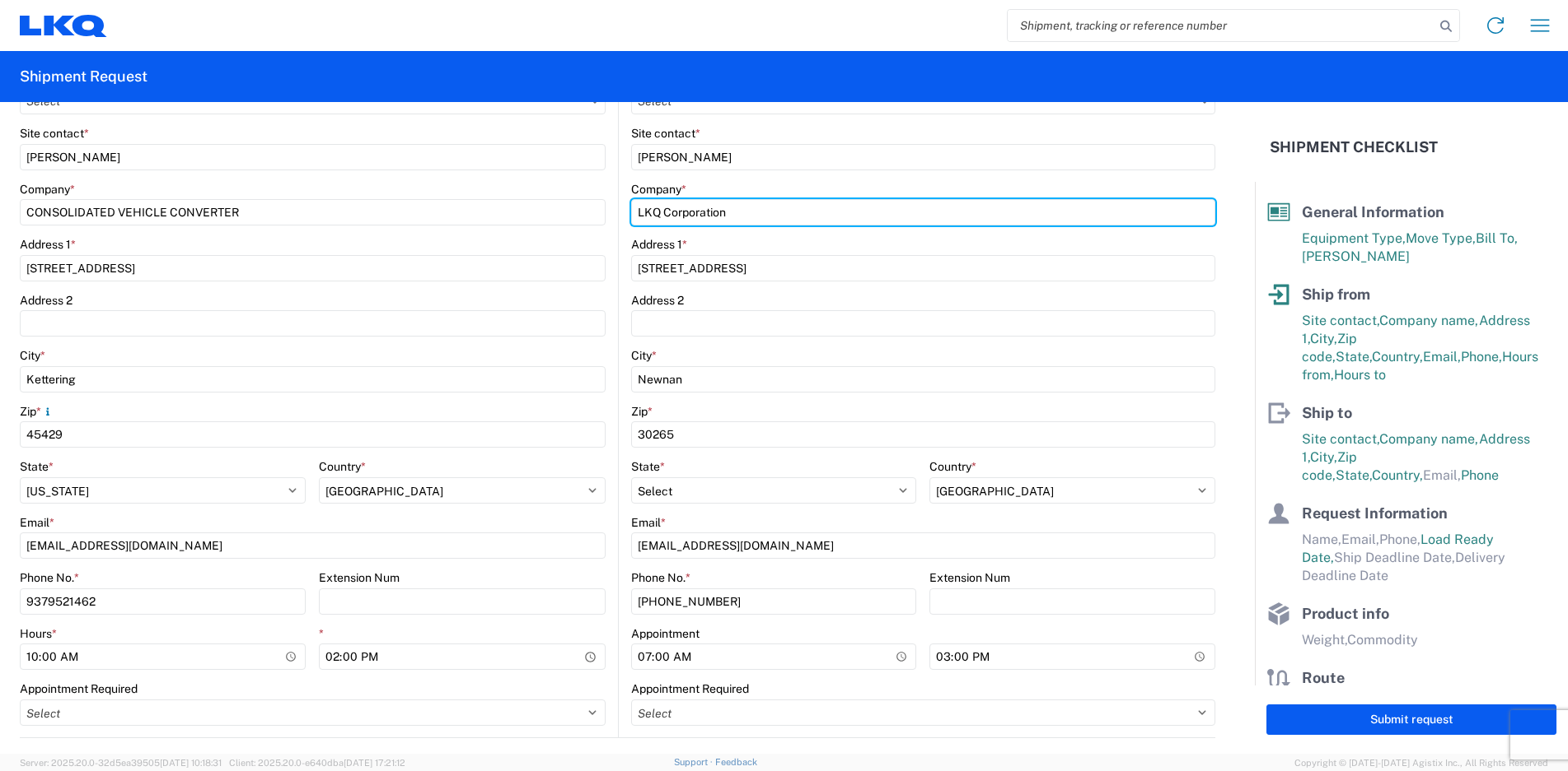
type input "GPS/Consolidated"
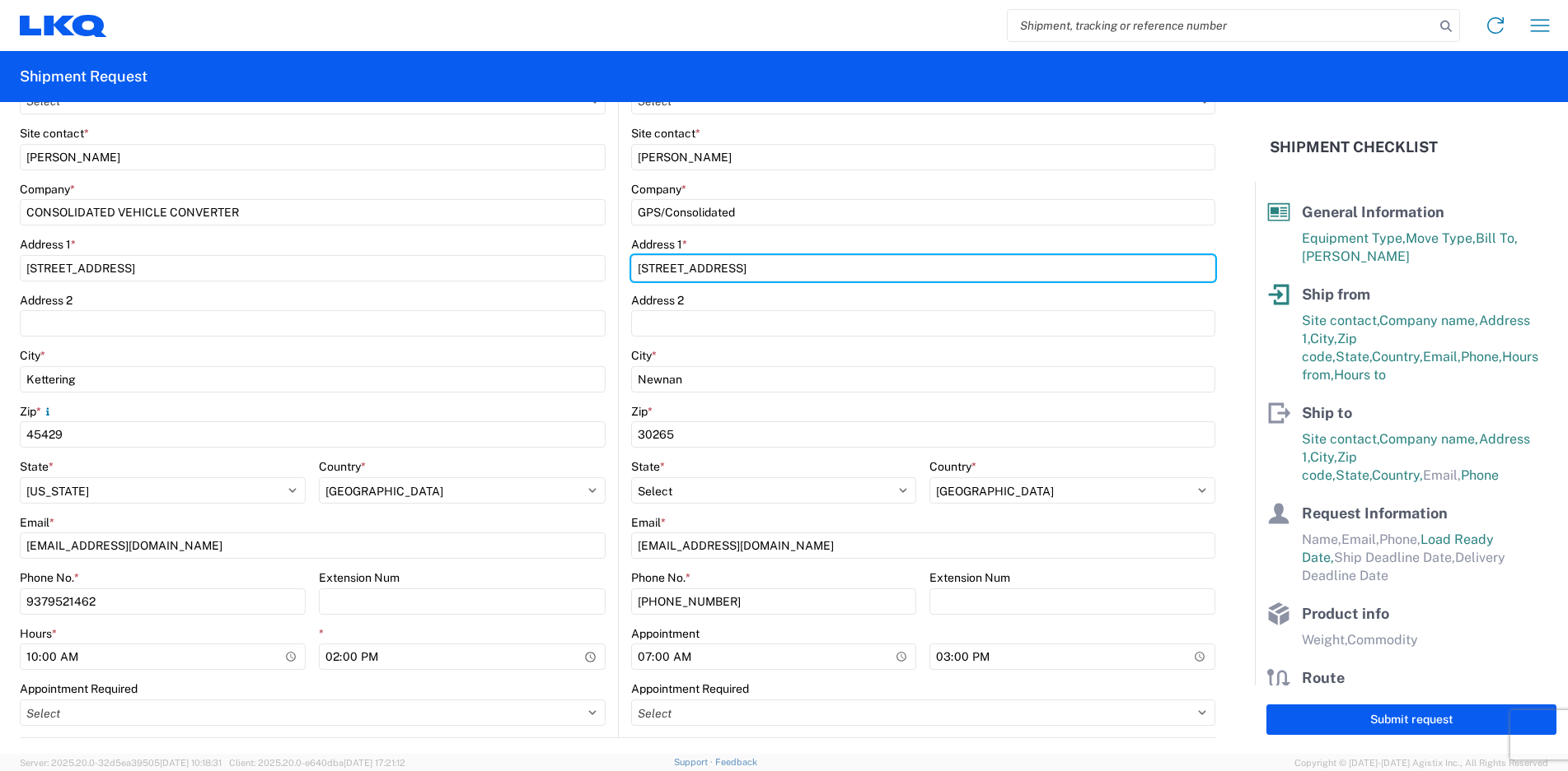
type input "32 DART ROAD"
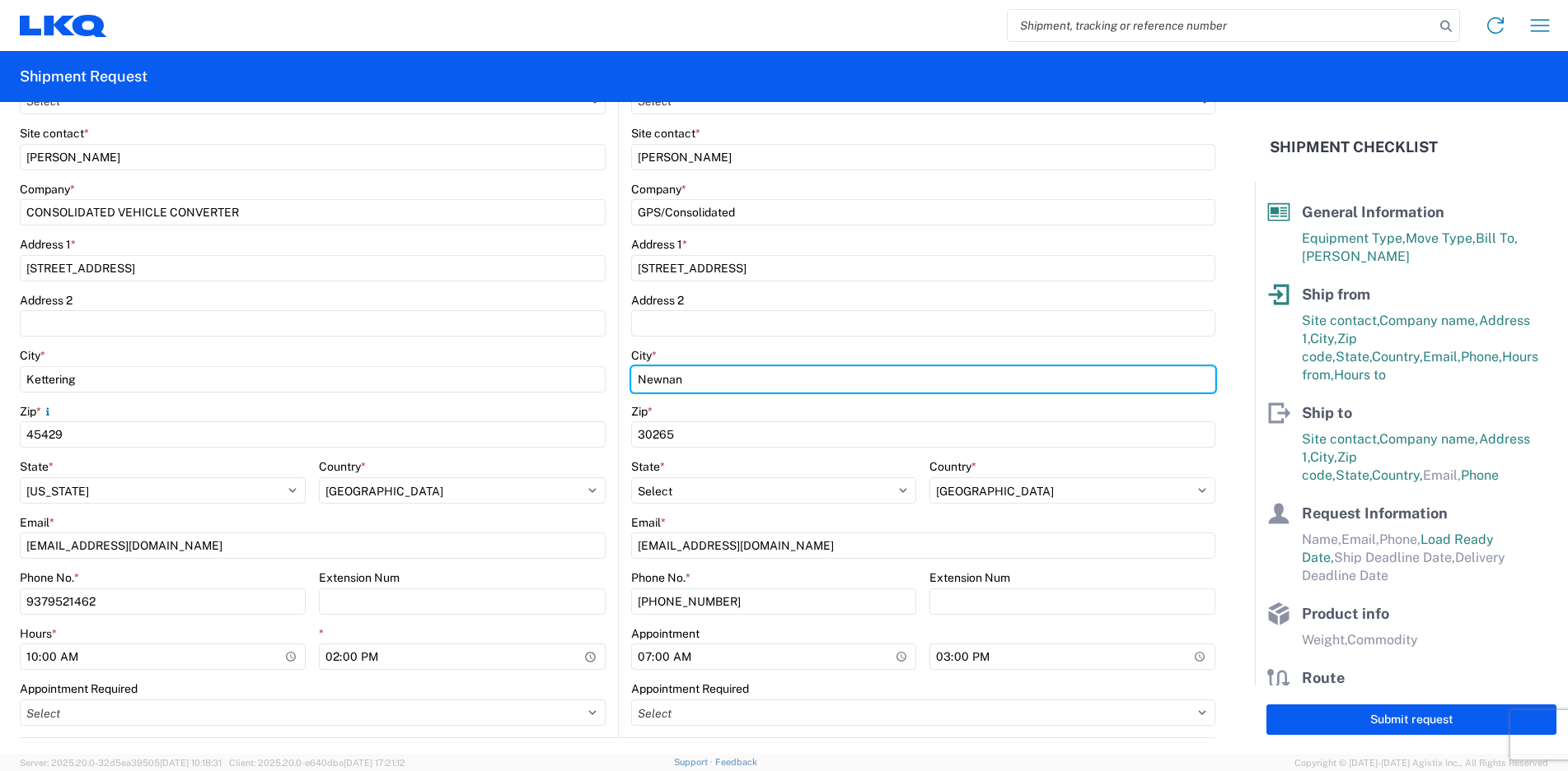
type input "NEWNAN"
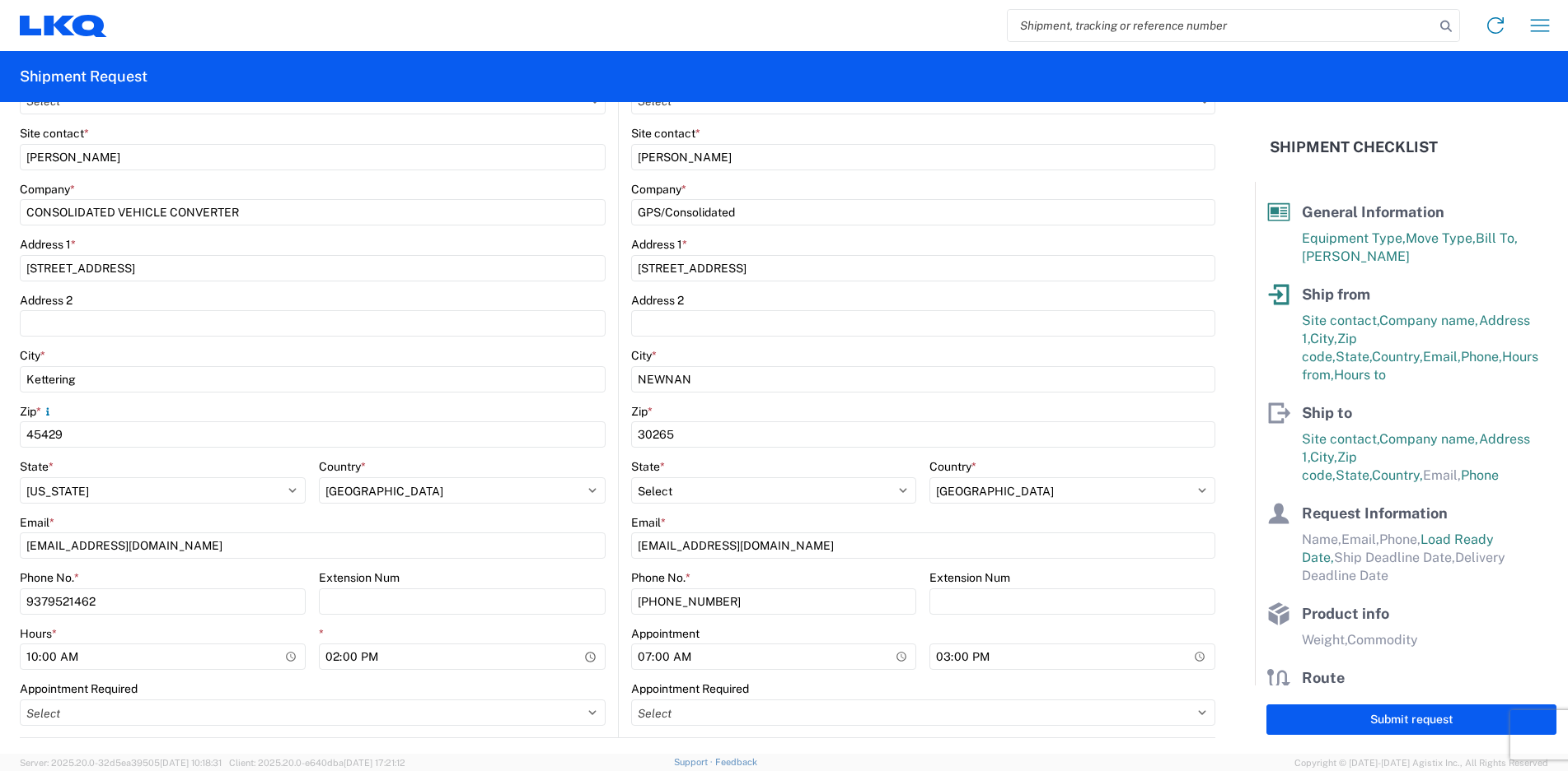
type input "ANDREW BUTTERFIELD"
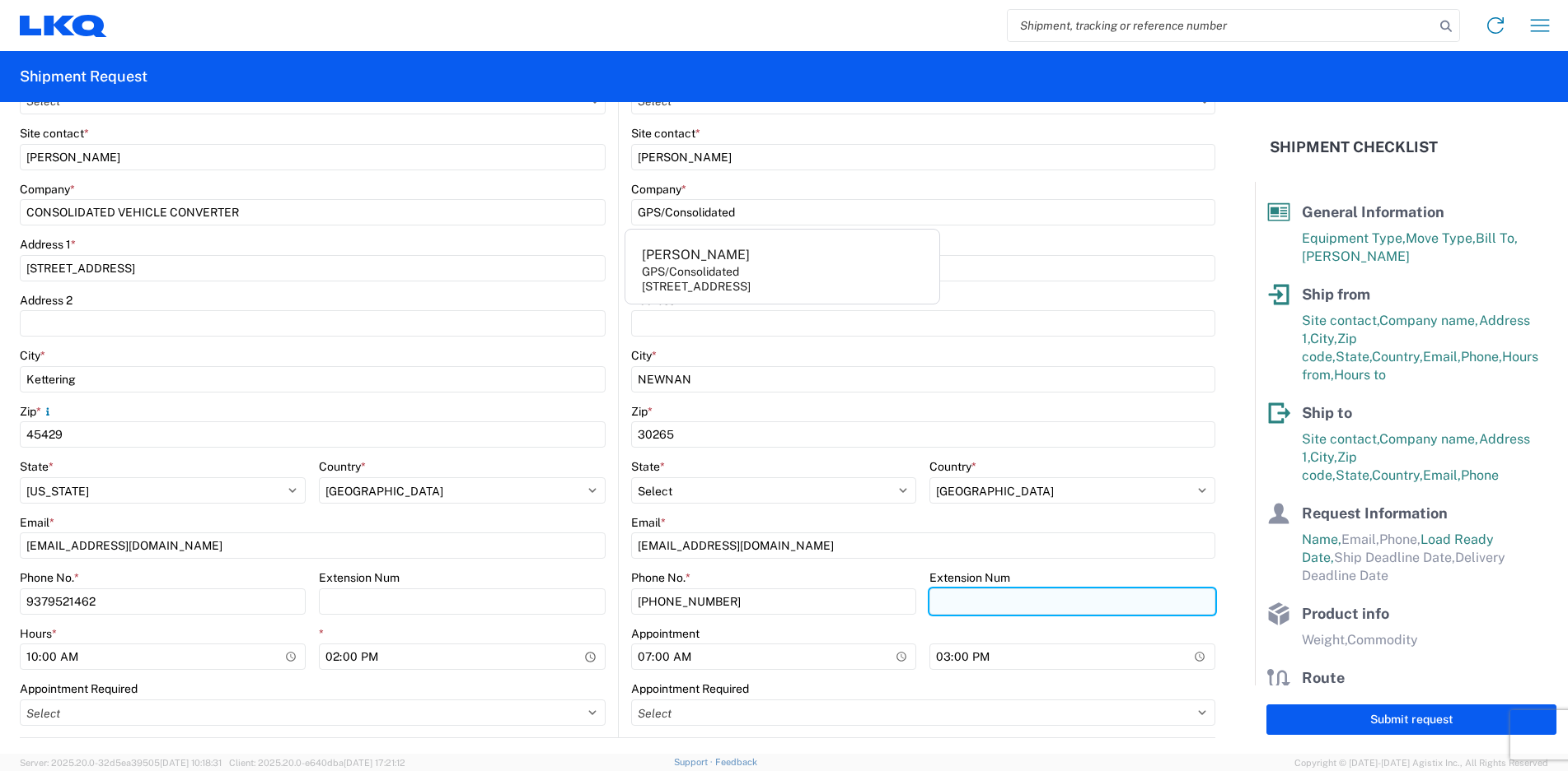
click at [958, 614] on input "Extension Num" at bounding box center [1072, 602] width 286 height 27
type input "6002"
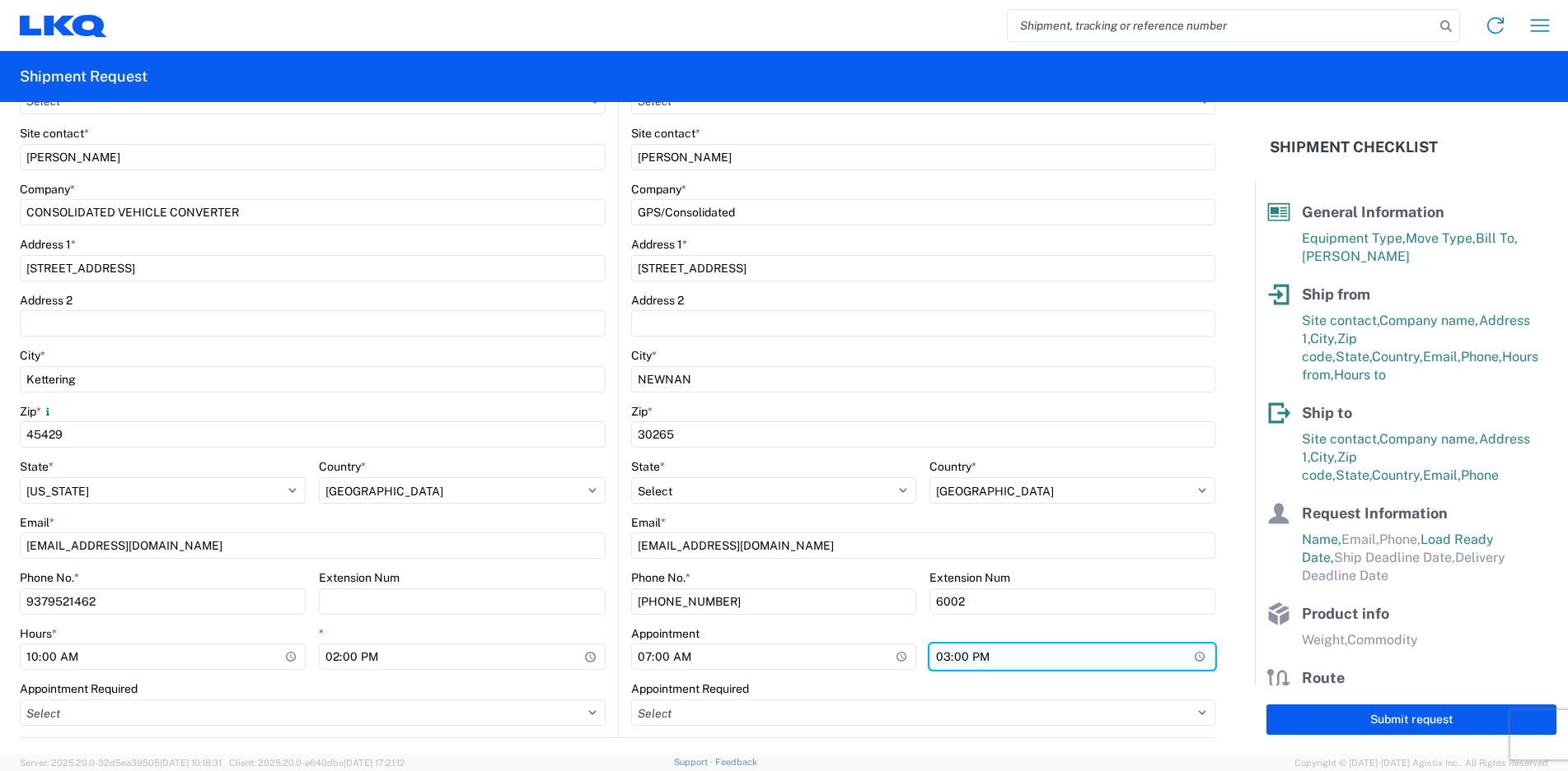
click at [936, 660] on input "15:00" at bounding box center [1072, 657] width 286 height 27
type input "08:00"
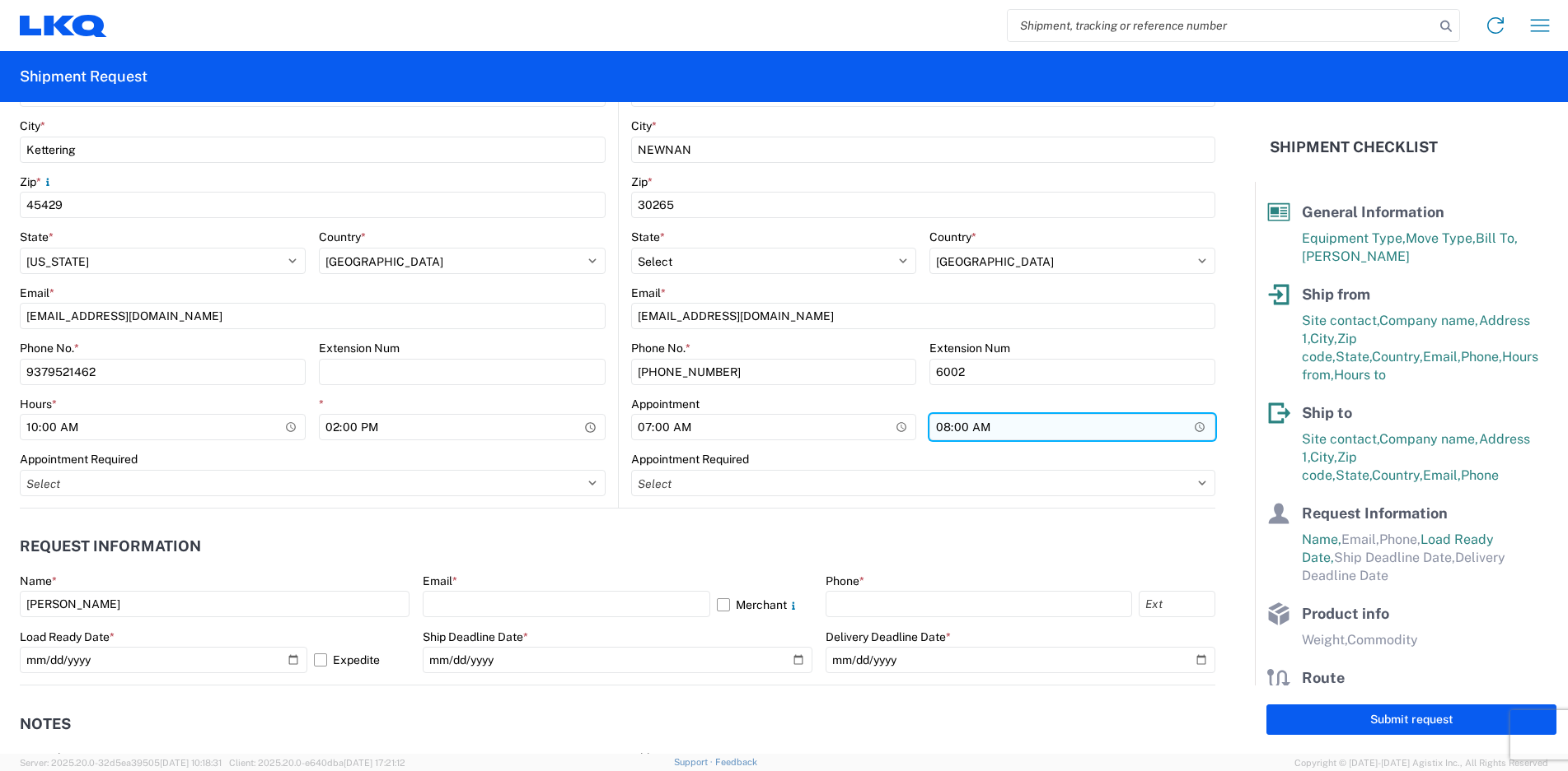
scroll to position [741, 0]
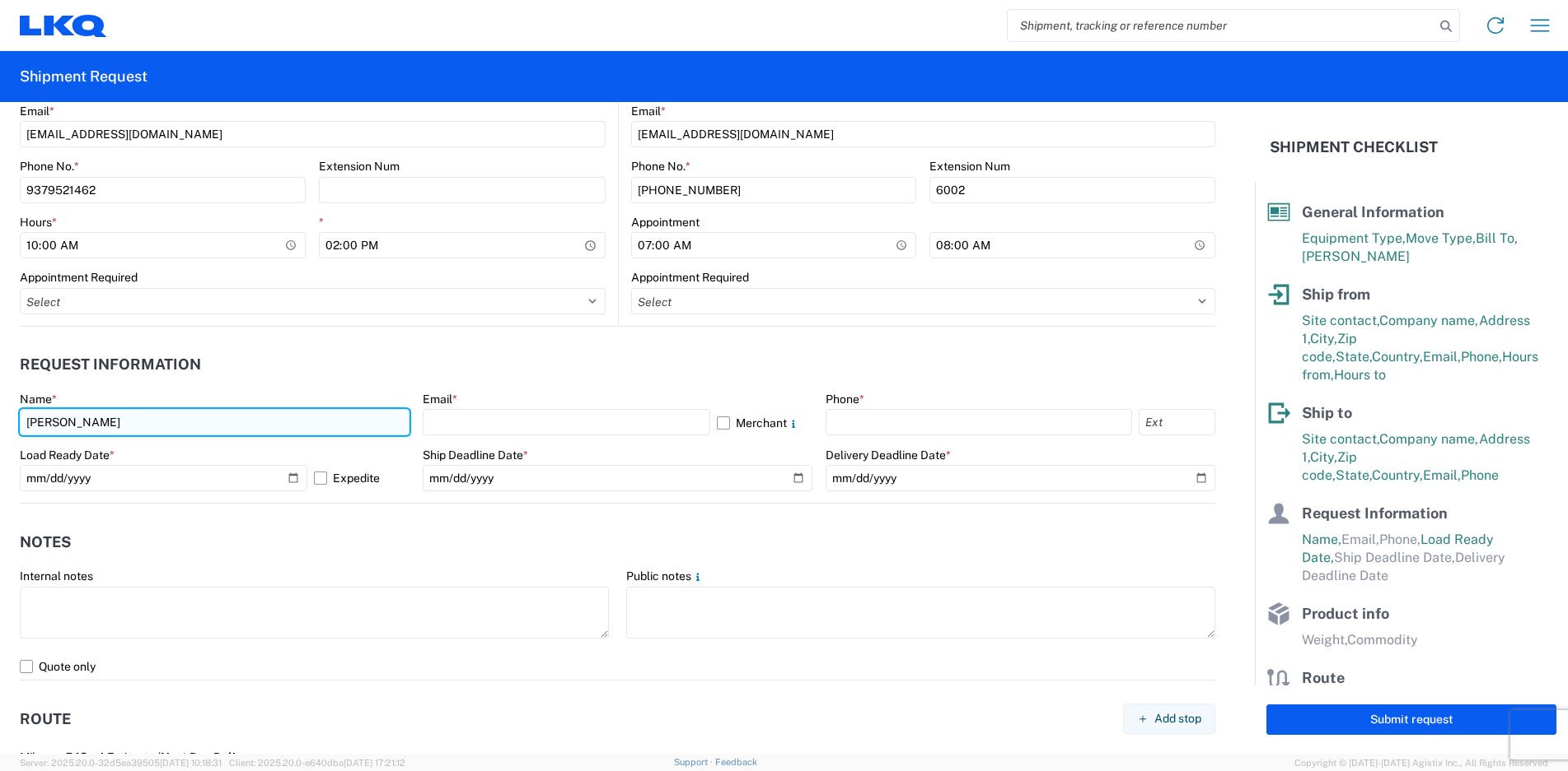
drag, startPoint x: 270, startPoint y: 426, endPoint x: 155, endPoint y: 420, distance: 115.2
click at [155, 420] on input "ANDREW BUTTERFIELD" at bounding box center [214, 422] width 390 height 27
type input "TERESE WIMER"
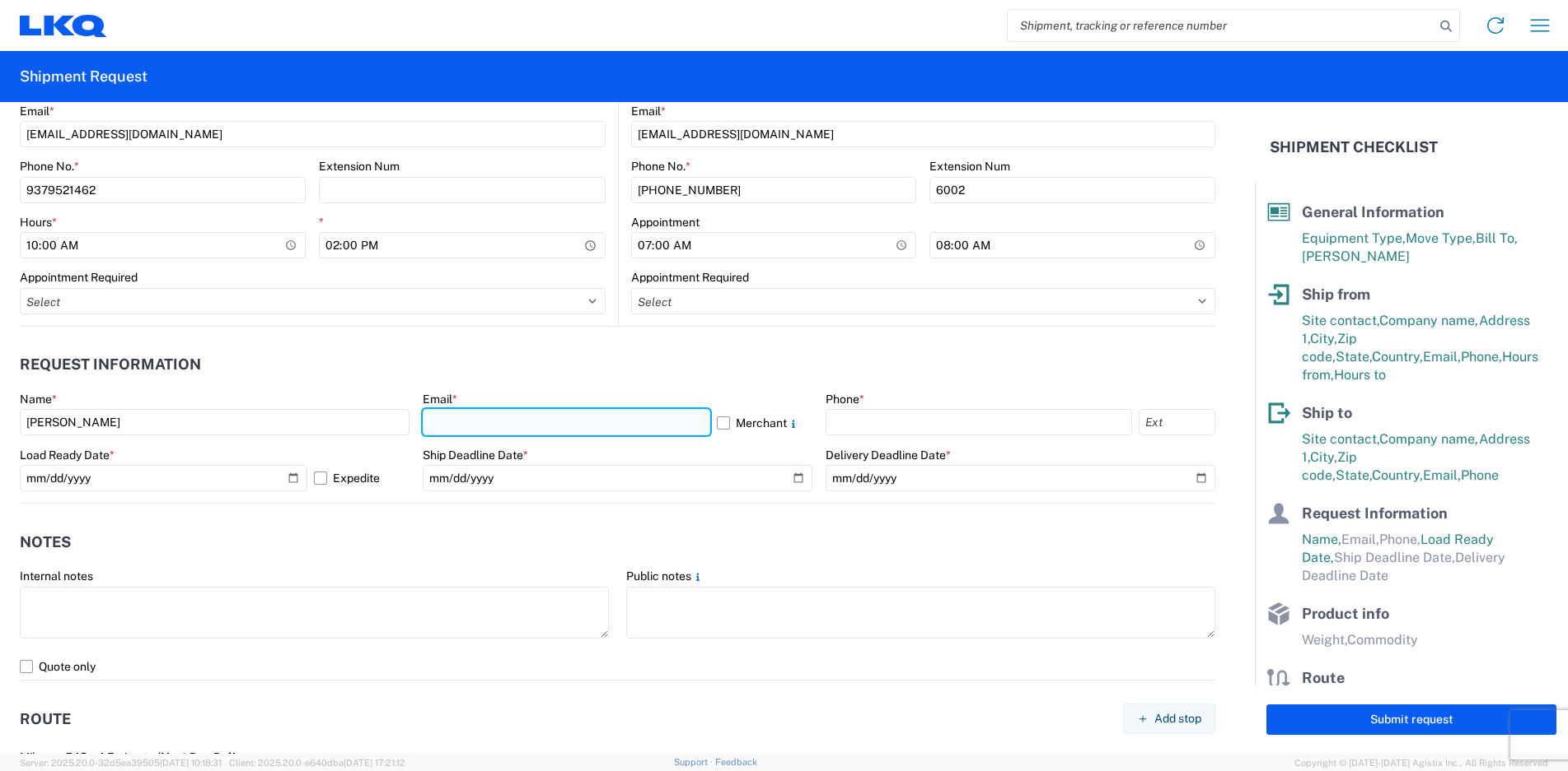
click at [482, 418] on input "text" at bounding box center [566, 422] width 288 height 27
type input "tmwimer@lkqcorp.com"
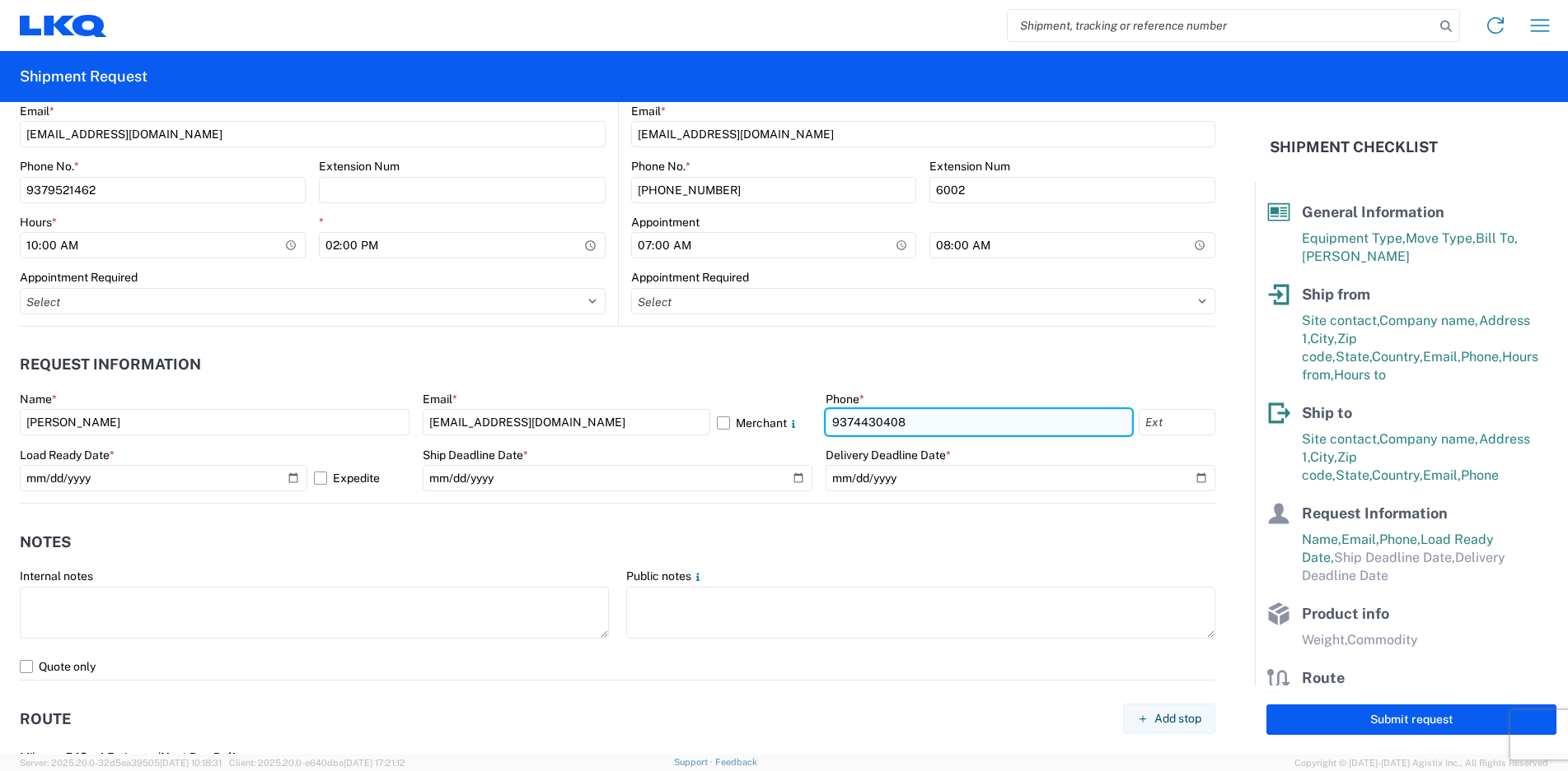
click at [939, 434] on input "9374430408" at bounding box center [978, 422] width 307 height 27
type input "9379521462"
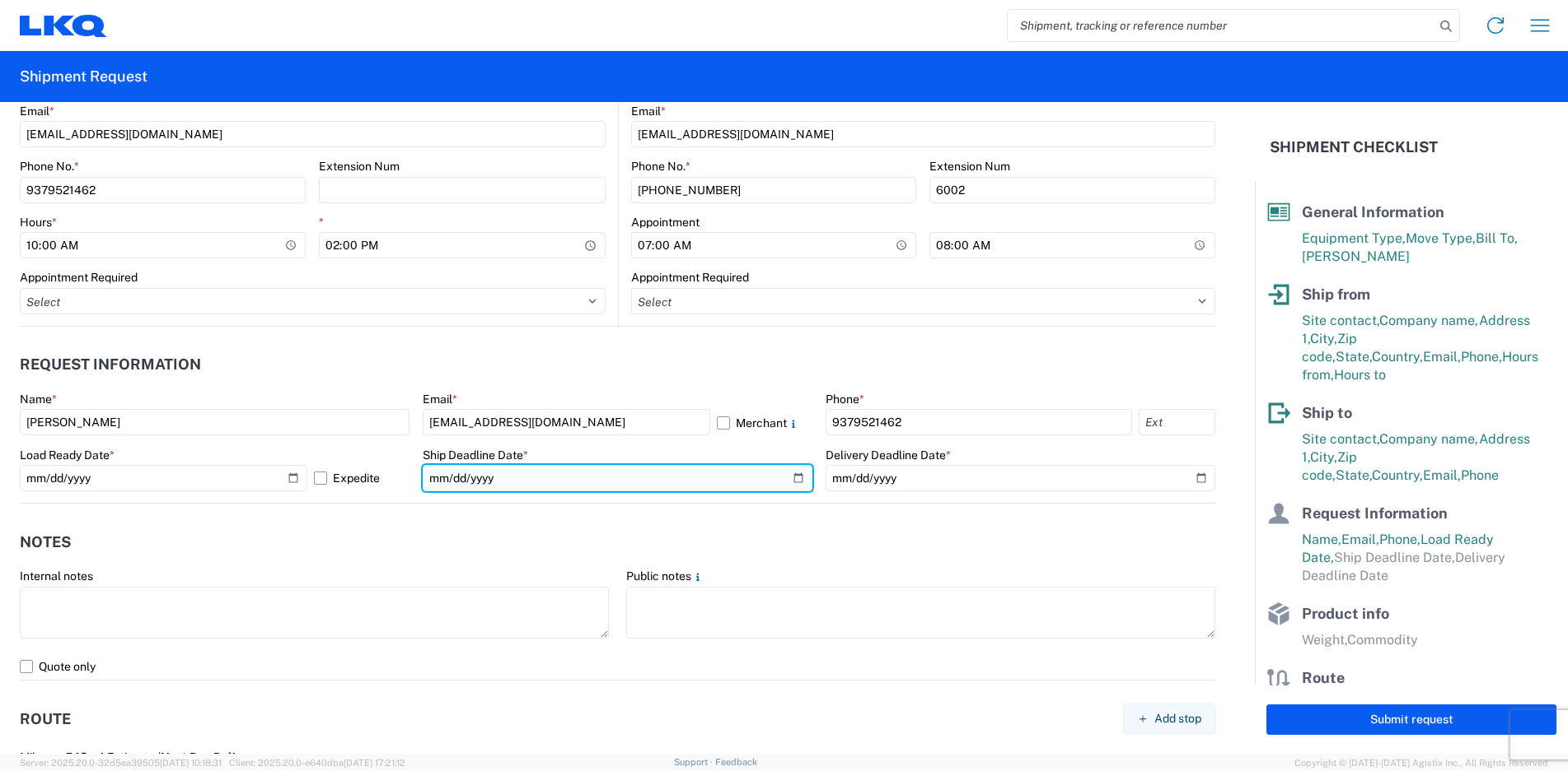
click at [785, 473] on input "date" at bounding box center [617, 478] width 390 height 27
type input "2025-10-13"
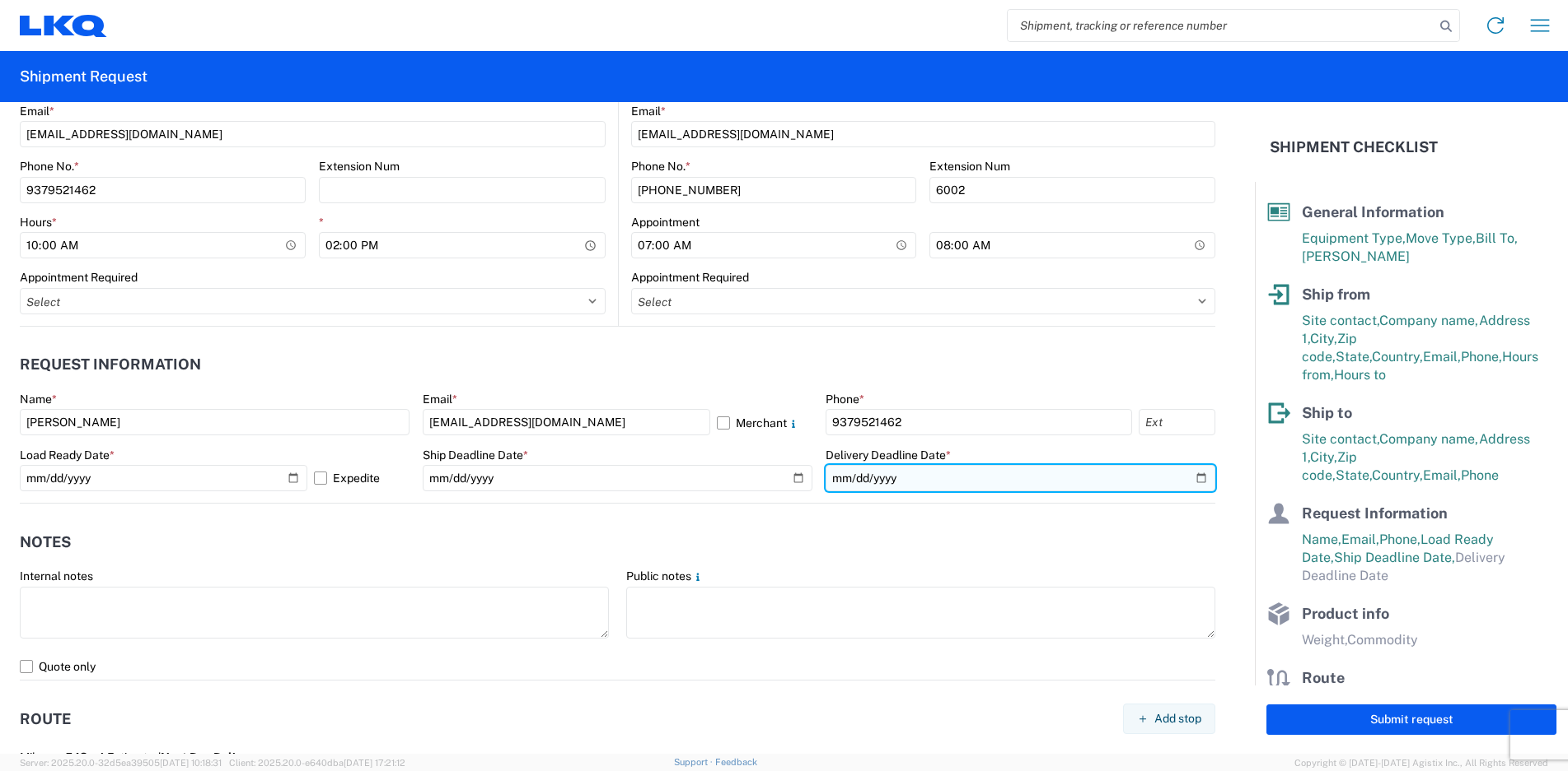
click at [1190, 475] on input "date" at bounding box center [1019, 478] width 390 height 27
type input "2025-10-14"
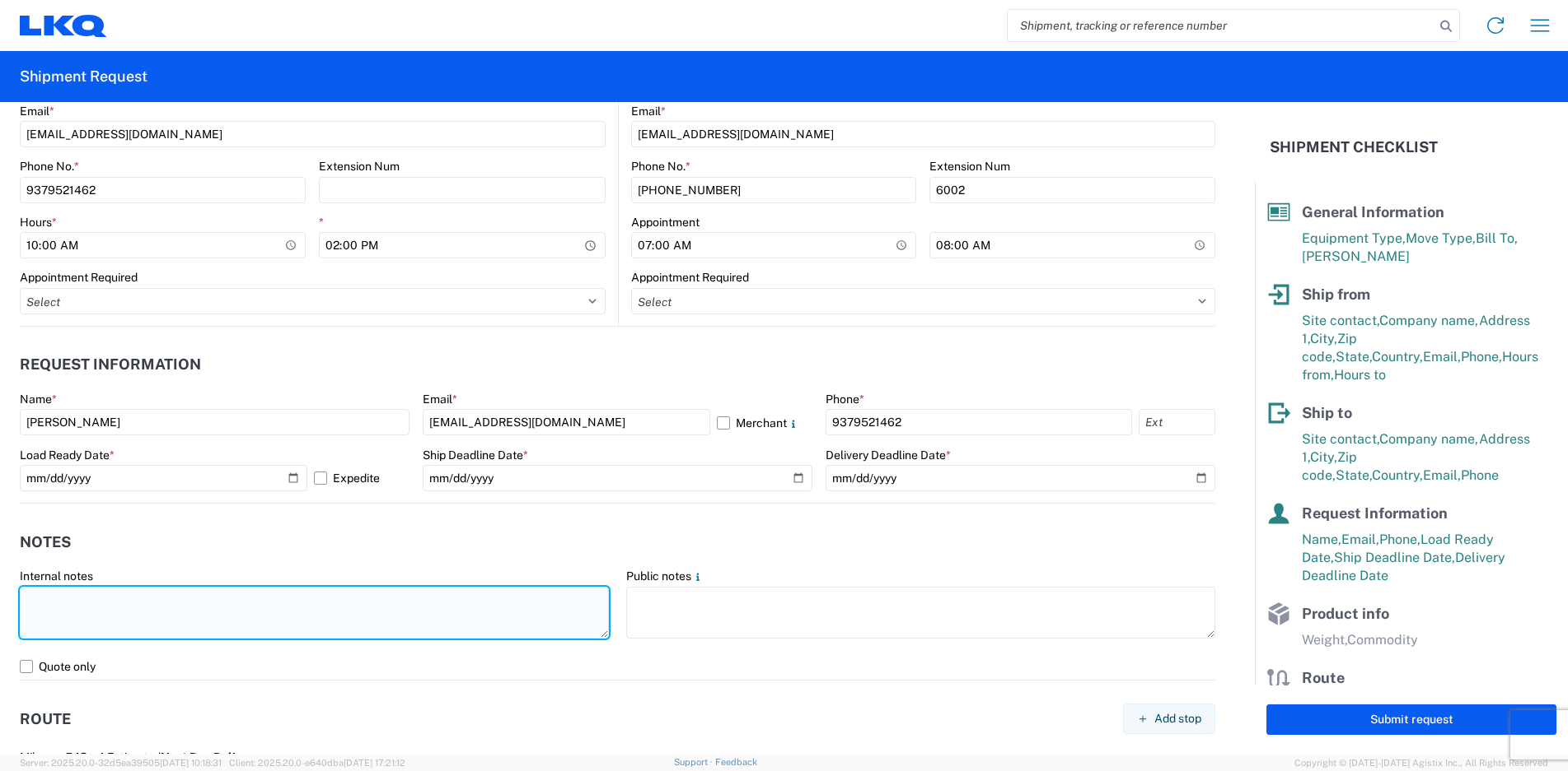
click at [193, 618] on textarea at bounding box center [314, 613] width 589 height 52
paste textarea "DO NOT DOUBLE STACK CVC PICK UP 10:00AM-2:00PM GPS DELIVER 7:00AM-8:00AM"
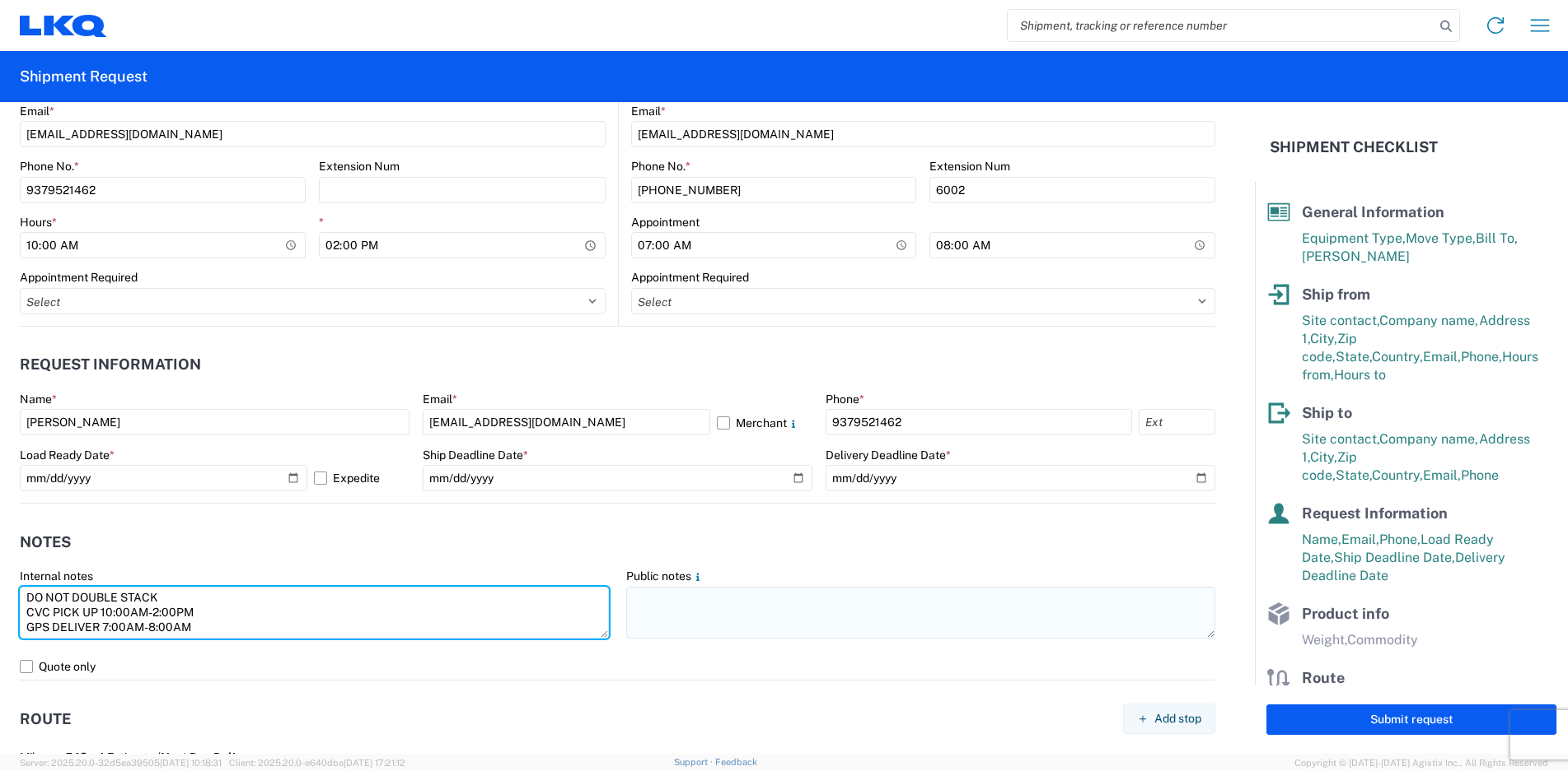
type textarea "DO NOT DOUBLE STACK CVC PICK UP 10:00AM-2:00PM GPS DELIVER 7:00AM-8:00AM"
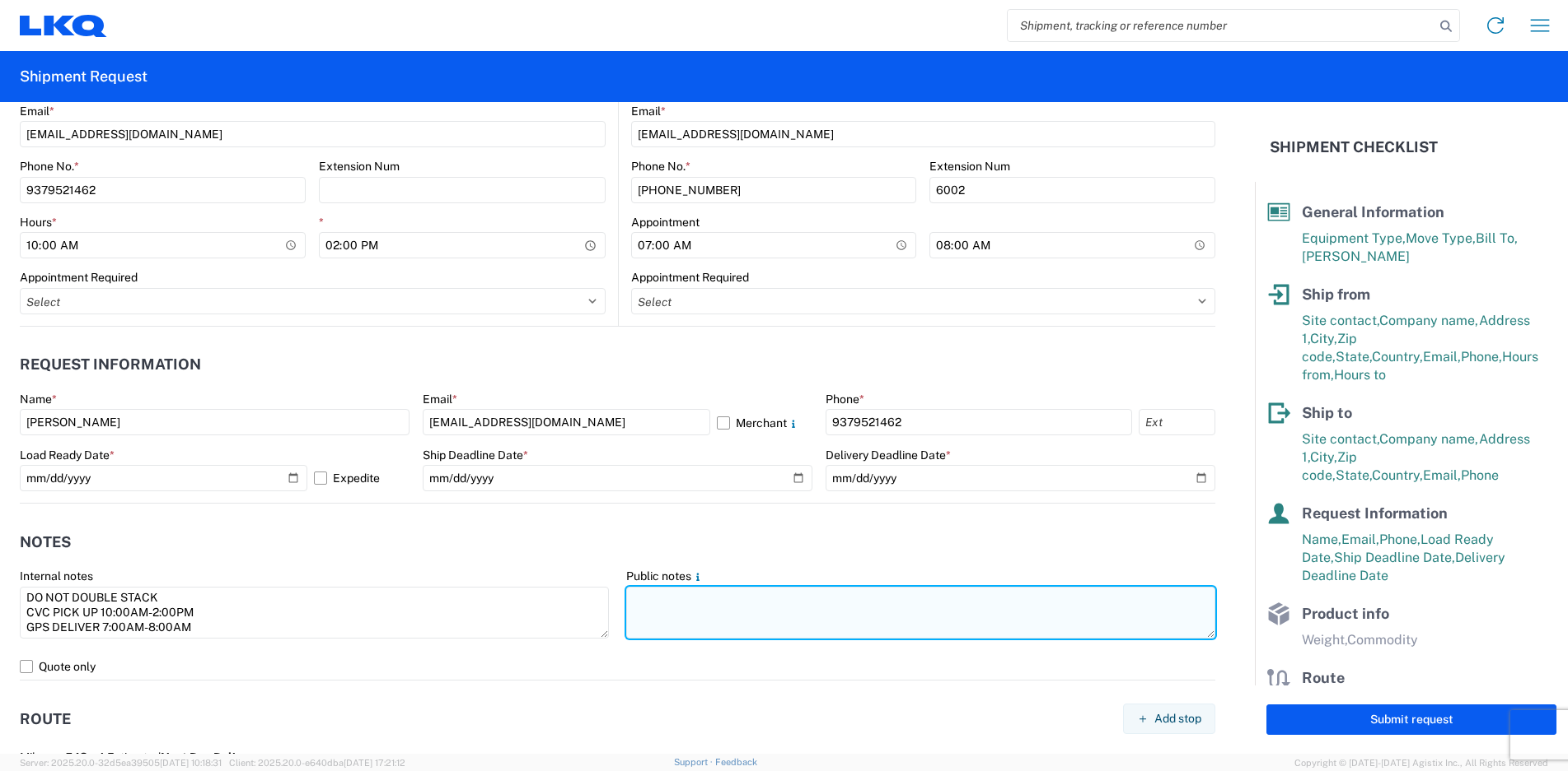
click at [688, 614] on textarea at bounding box center [921, 613] width 589 height 52
paste textarea "DO NOT DOUBLE STACK CVC PICK UP 10:00AM-2:00PM GPS DELIVER 7:00AM-8:00AM"
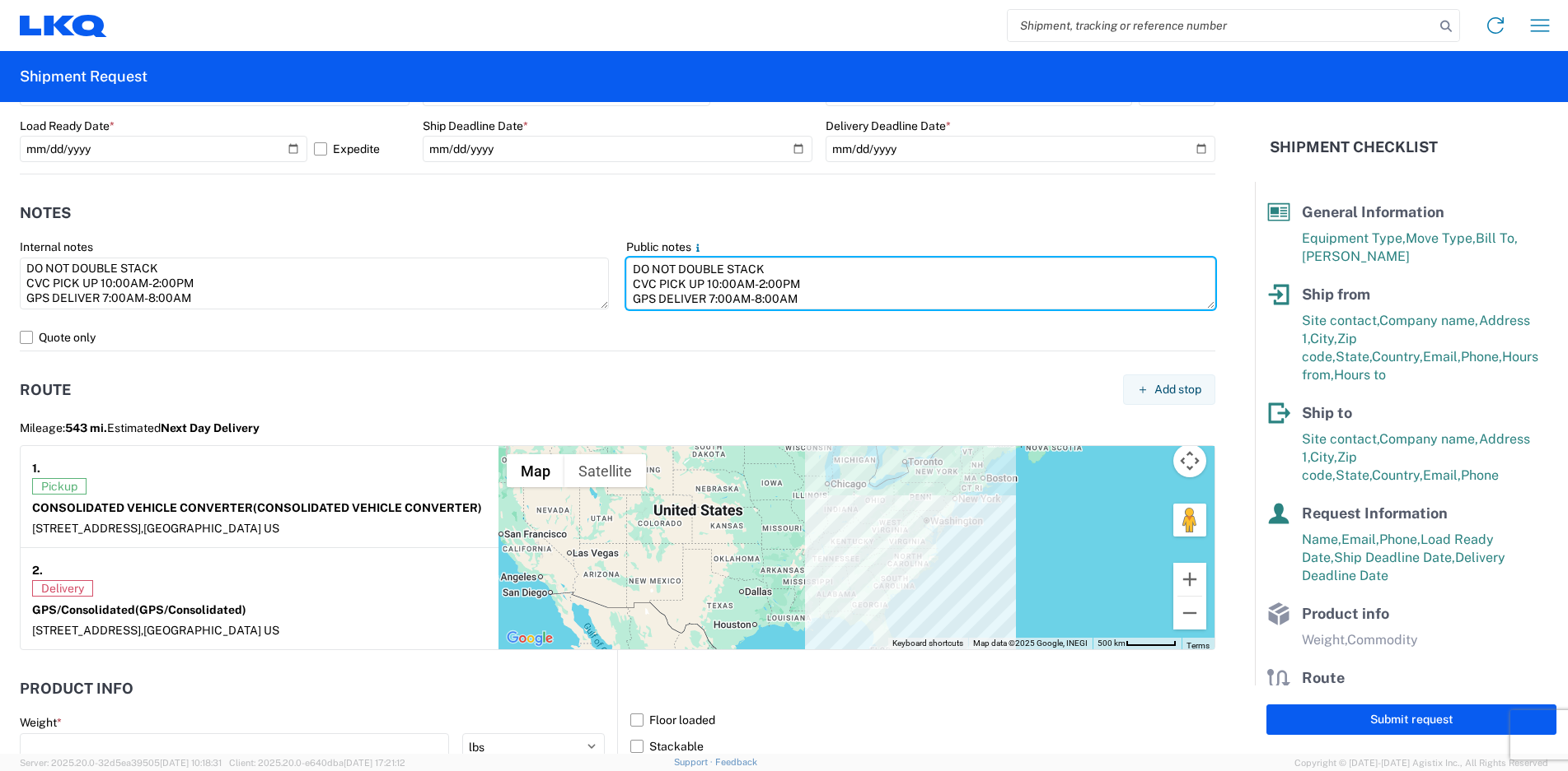
scroll to position [1400, 0]
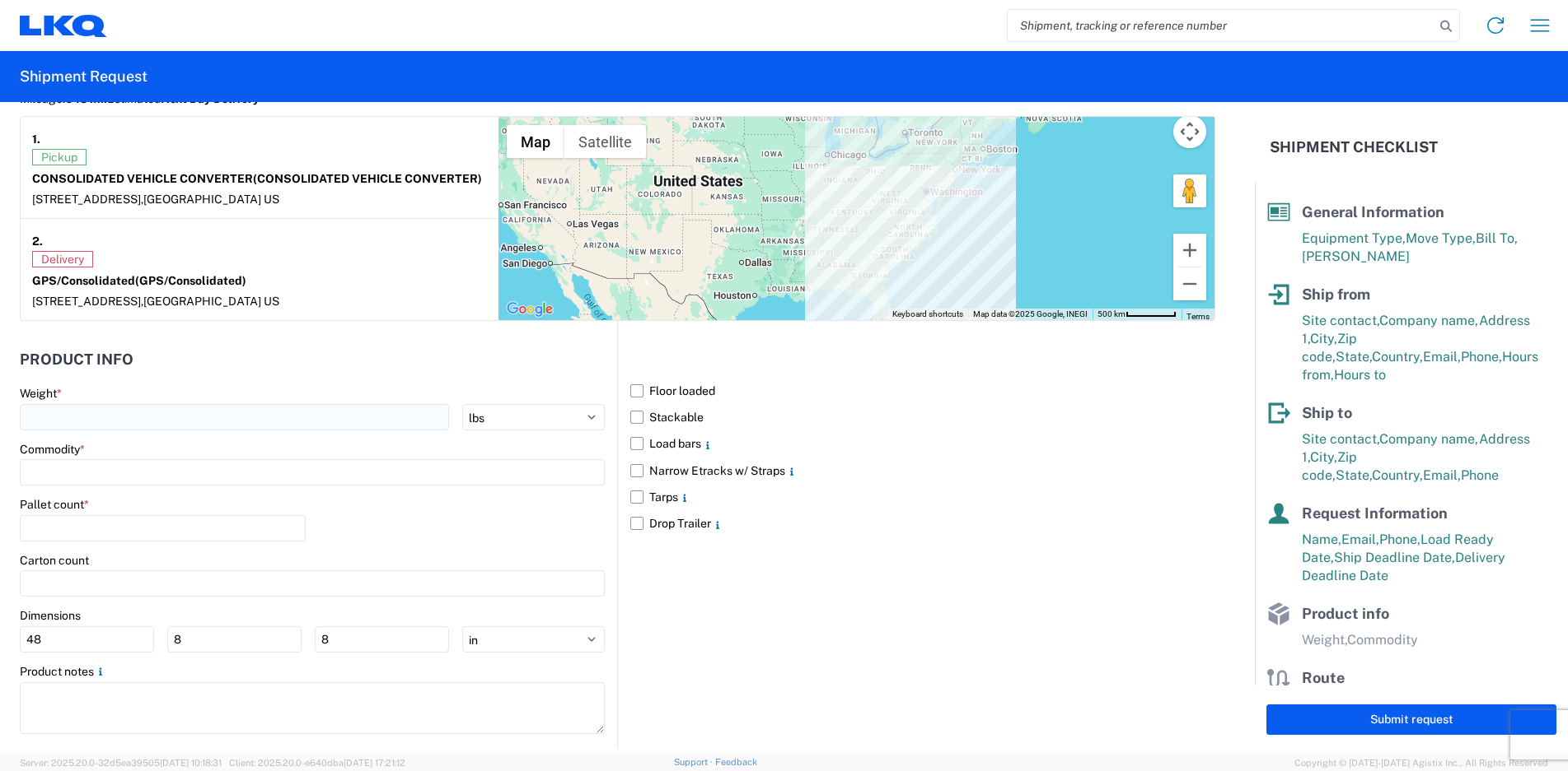
type textarea "DO NOT DOUBLE STACK CVC PICK UP 10:00AM-2:00PM GPS DELIVER 7:00AM-8:00AM"
click at [76, 420] on input "number" at bounding box center [234, 417] width 429 height 27
type input "42995"
click at [72, 482] on input at bounding box center [312, 472] width 585 height 27
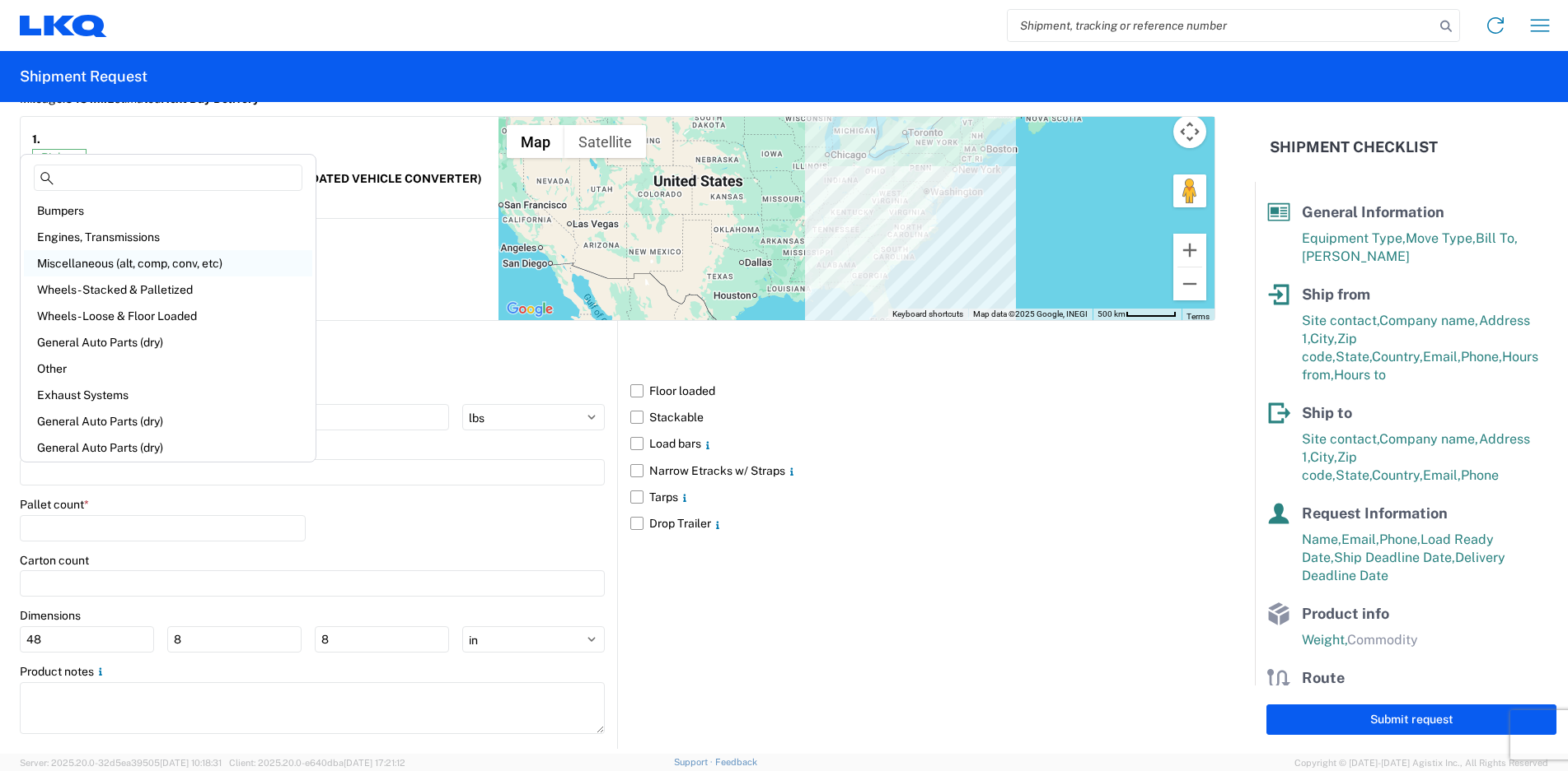
click at [79, 256] on div "Miscellaneous (alt, comp, conv, etc)" at bounding box center [168, 263] width 289 height 27
type input "Miscellaneous (alt, comp, conv, etc)"
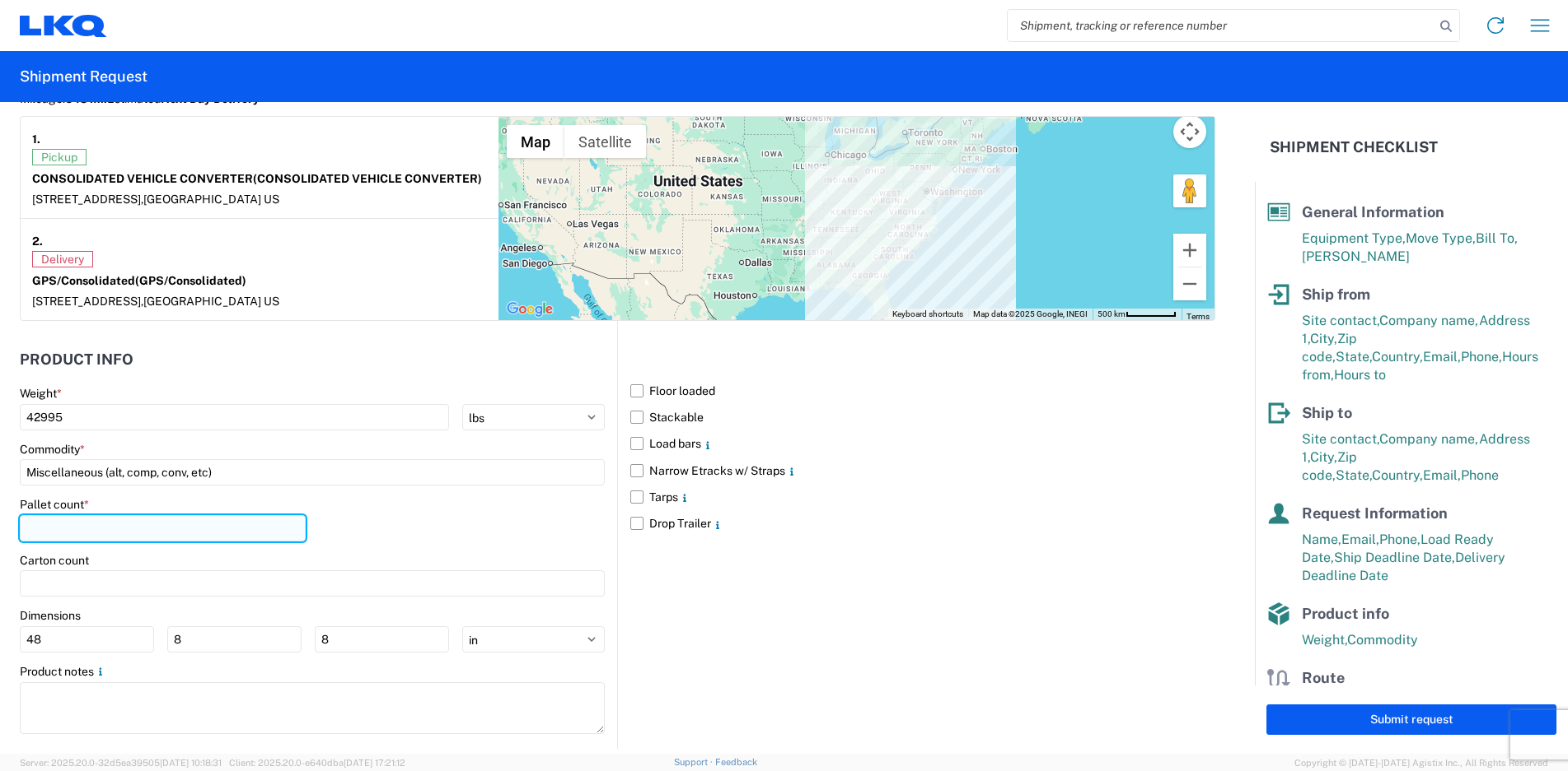
click at [71, 531] on input "number" at bounding box center [162, 528] width 286 height 27
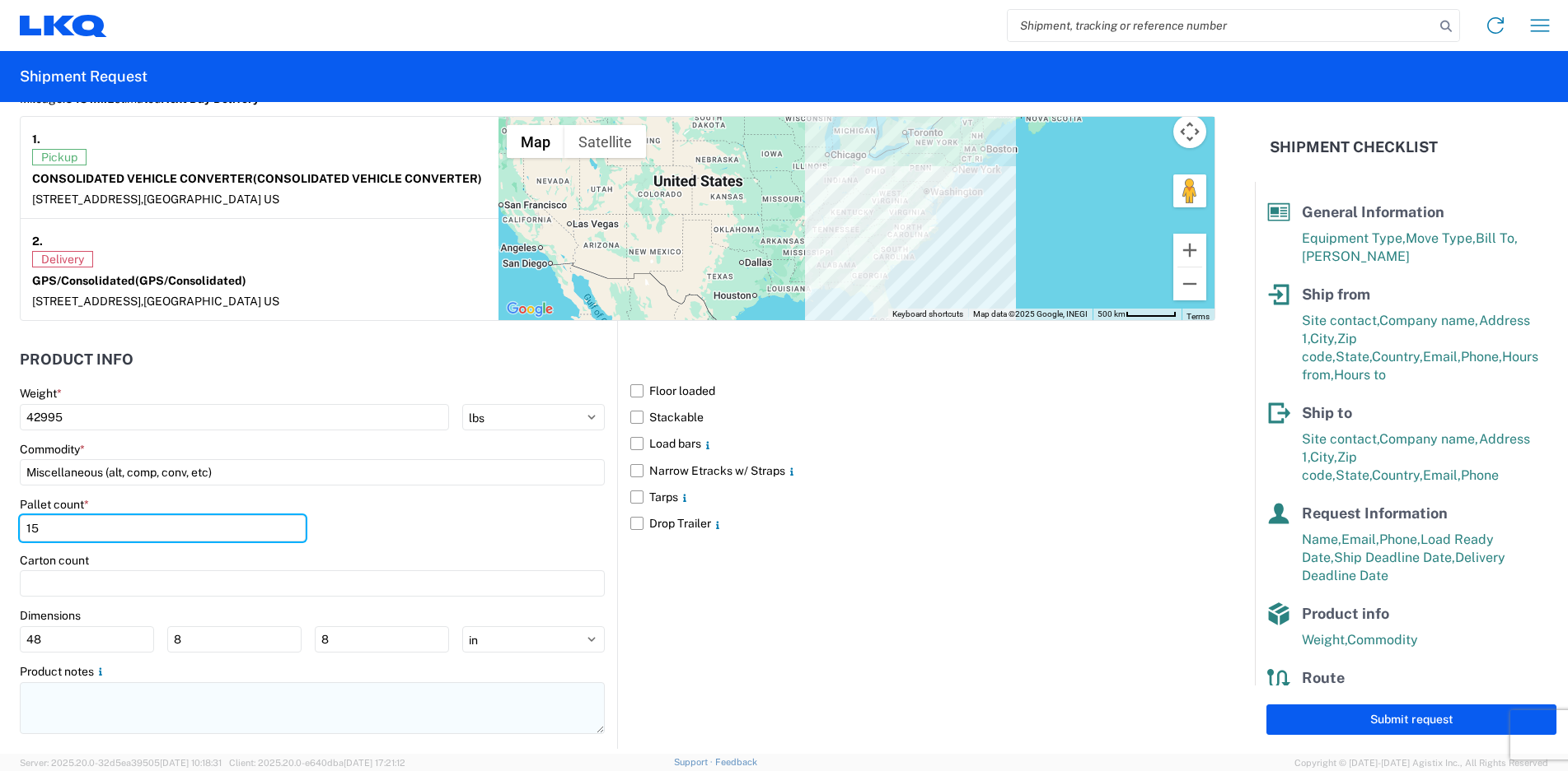
type input "15"
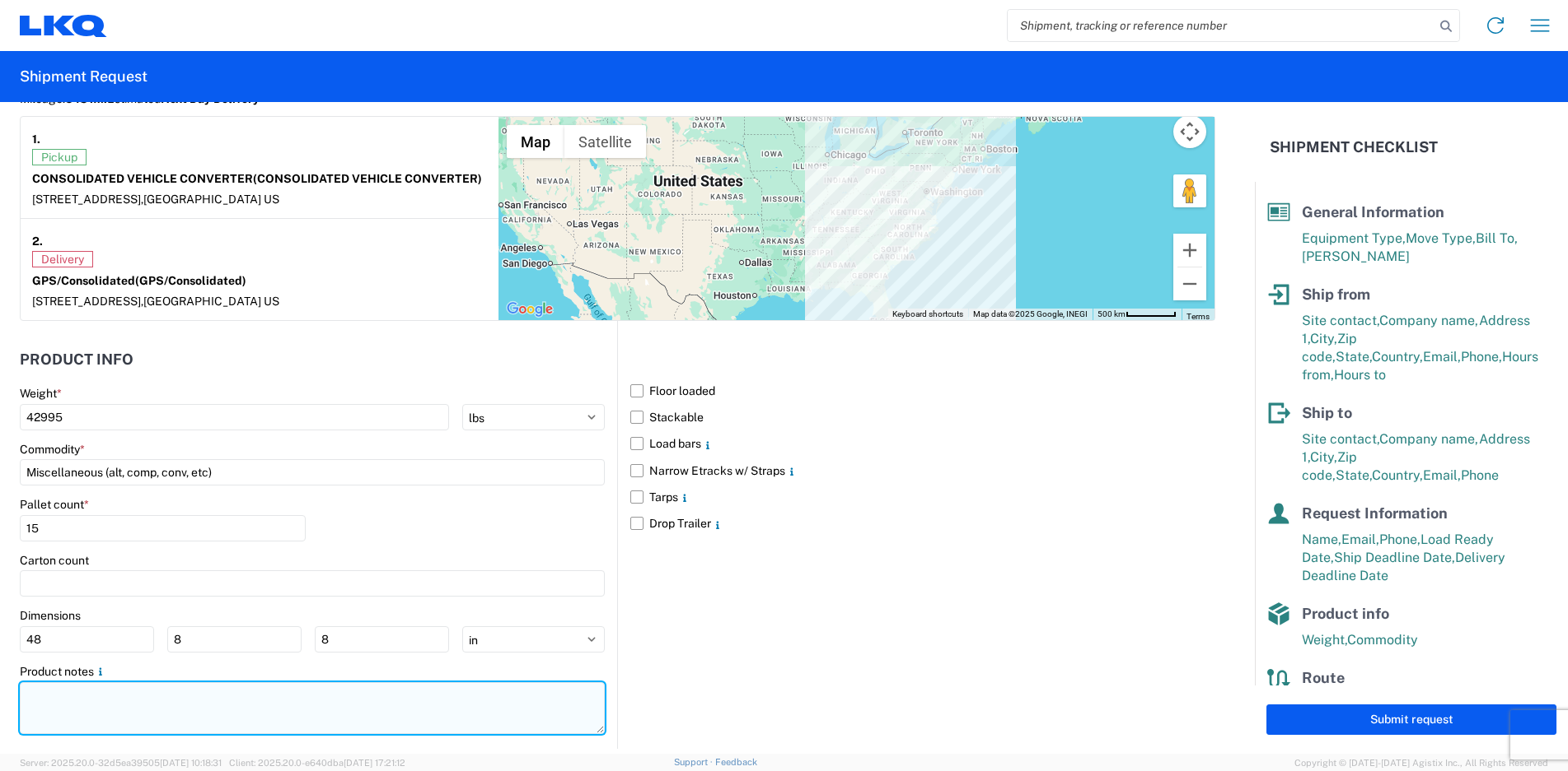
click at [67, 699] on textarea at bounding box center [312, 708] width 585 height 52
paste textarea "DO NOT DOUBLE STACK CVC PICK UP 10:00AM-2:00PM GPS DELIVER 7:00AM-8:00AM"
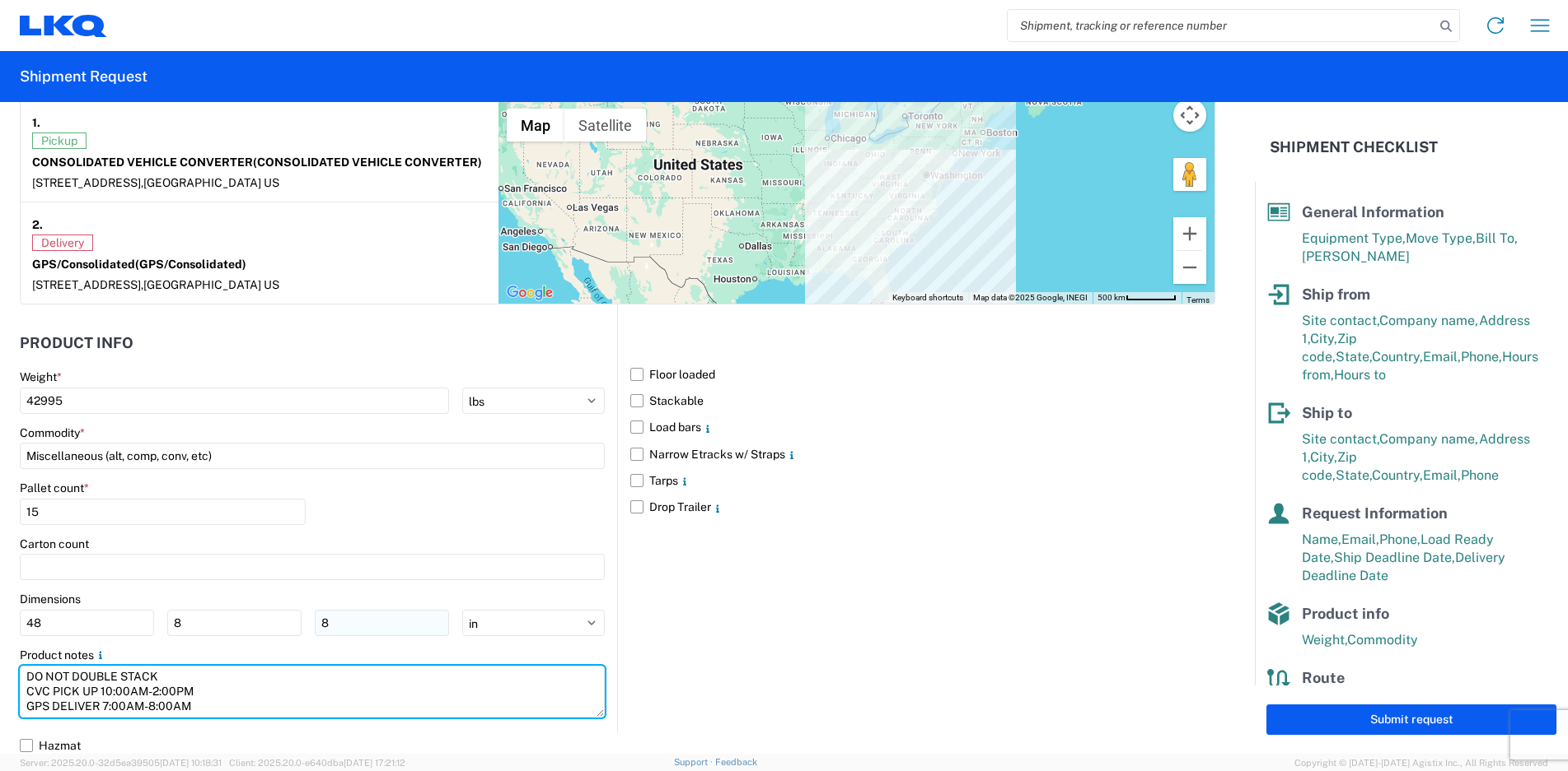
scroll to position [1421, 0]
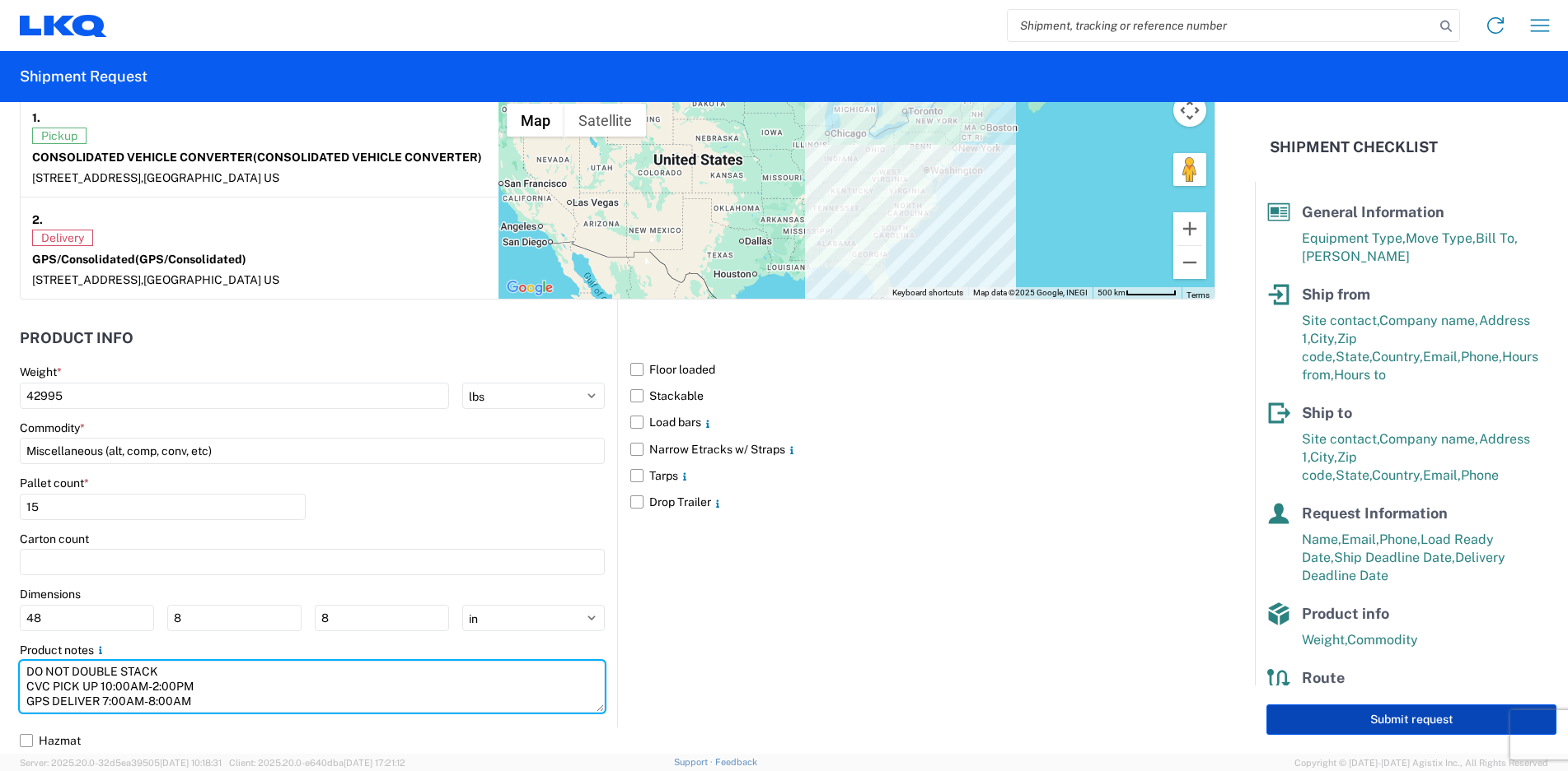
type textarea "DO NOT DOUBLE STACK CVC PICK UP 10:00AM-2:00PM GPS DELIVER 7:00AM-8:00AM"
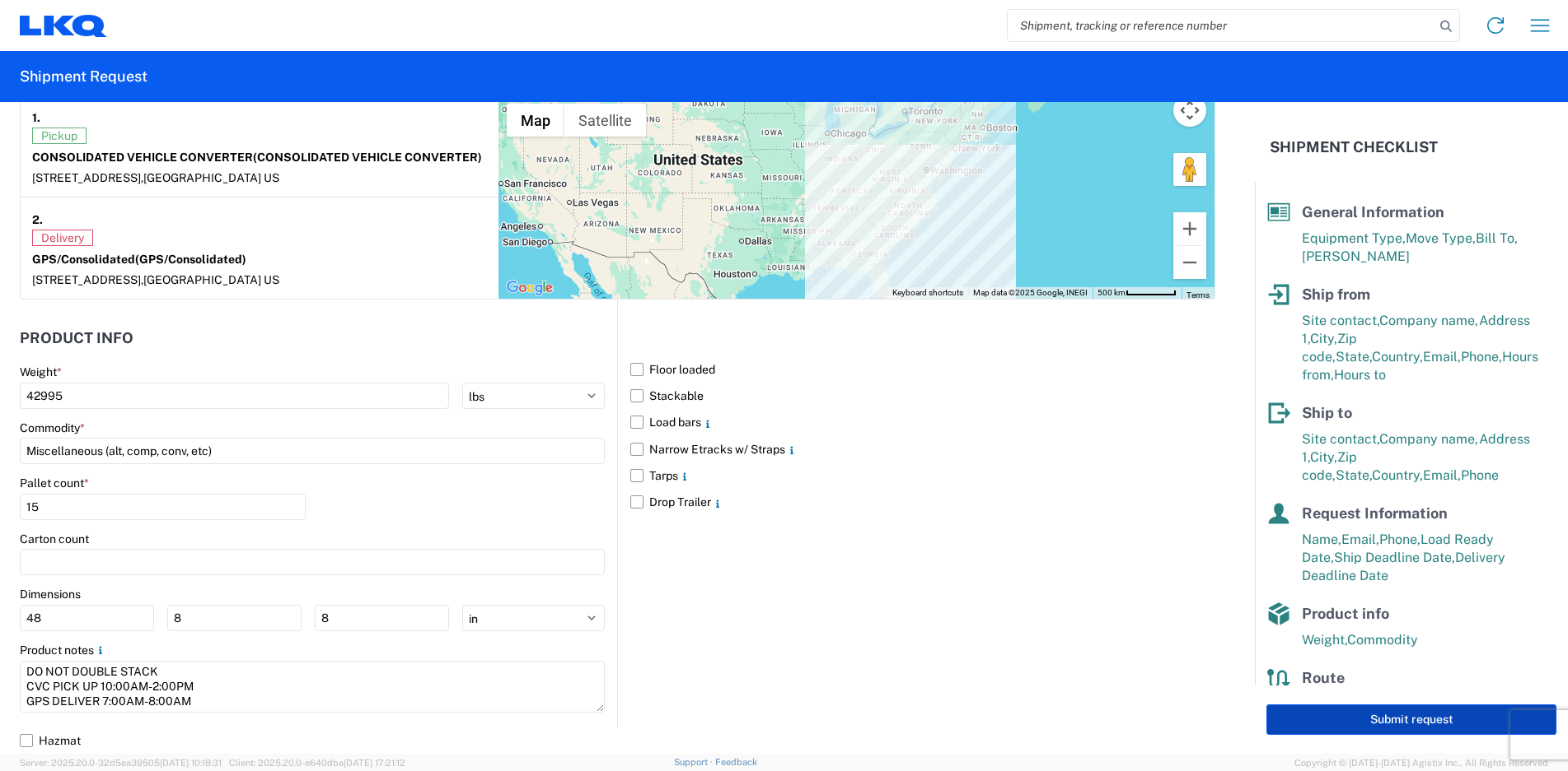
click at [1375, 717] on button "Submit request" at bounding box center [1412, 719] width 290 height 30
